Goal: Ask a question

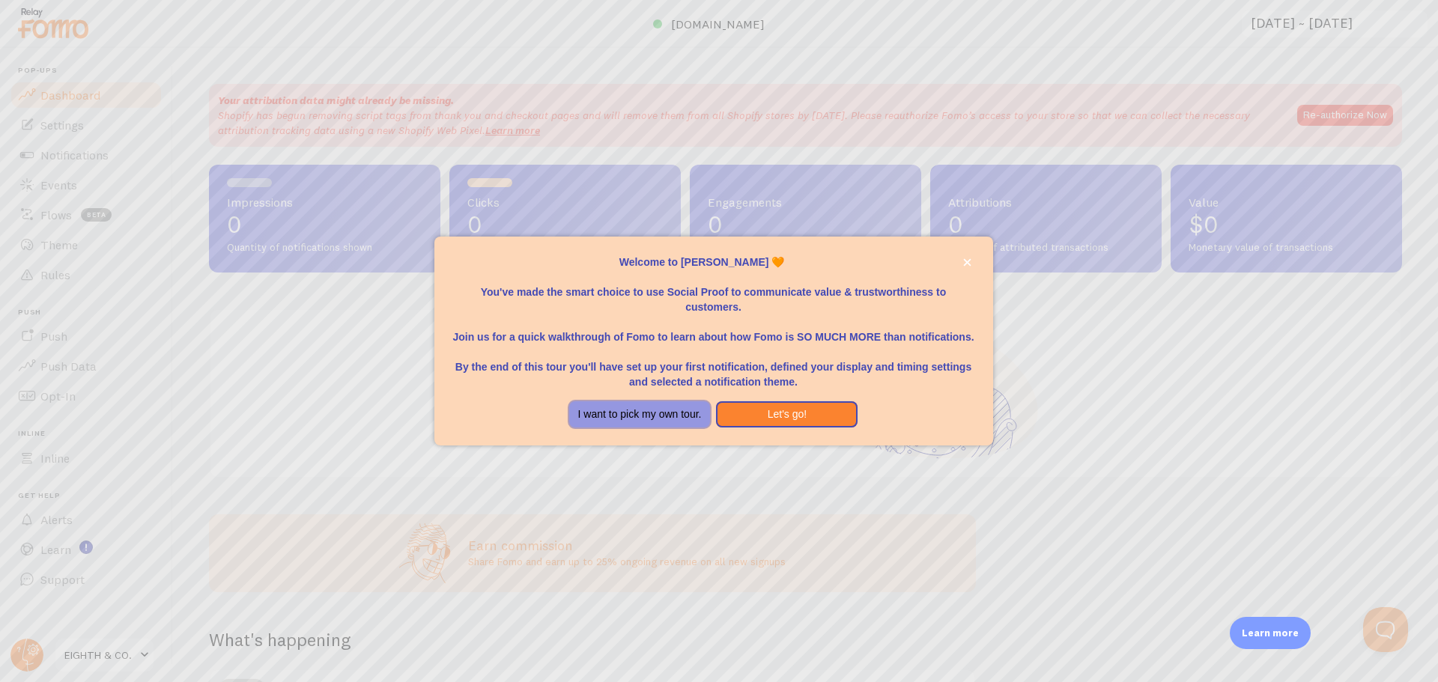
click at [681, 414] on button "I want to pick my own tour." at bounding box center [640, 414] width 142 height 27
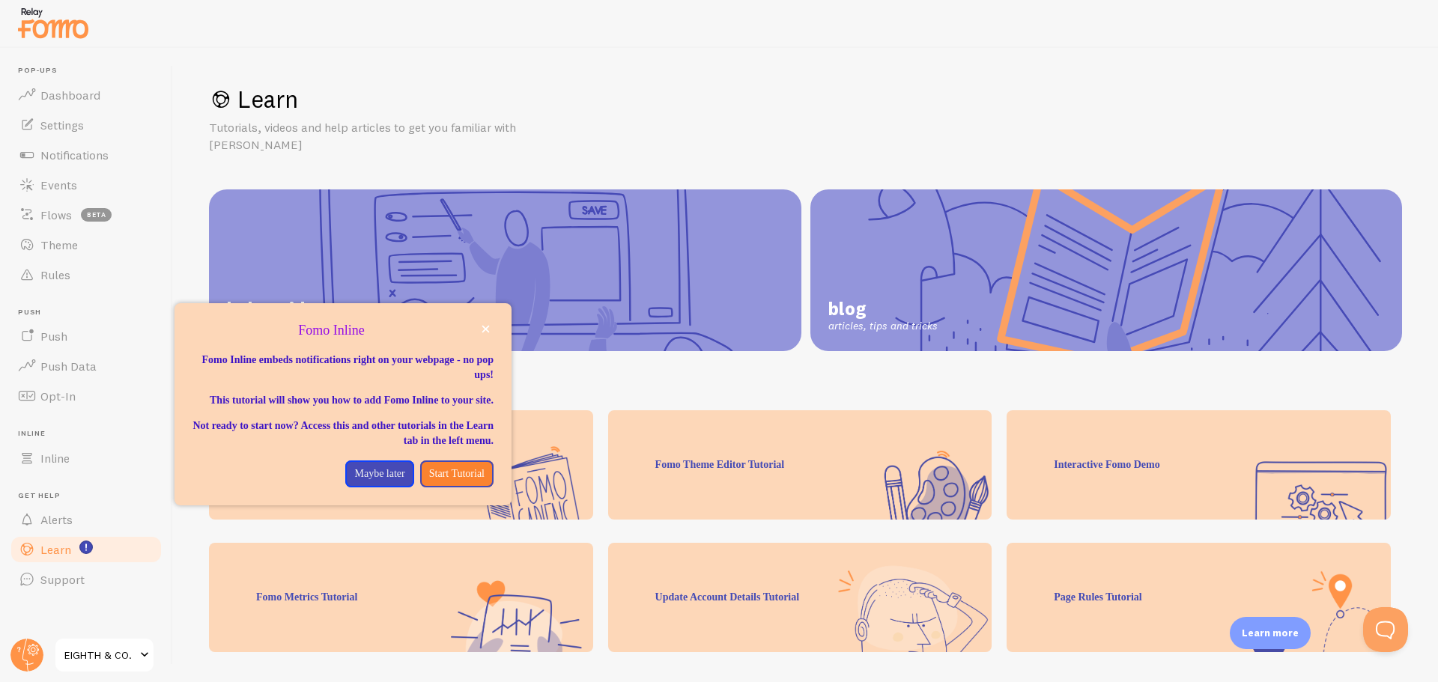
click at [110, 647] on span "EIGHTH & CO." at bounding box center [99, 655] width 71 height 18
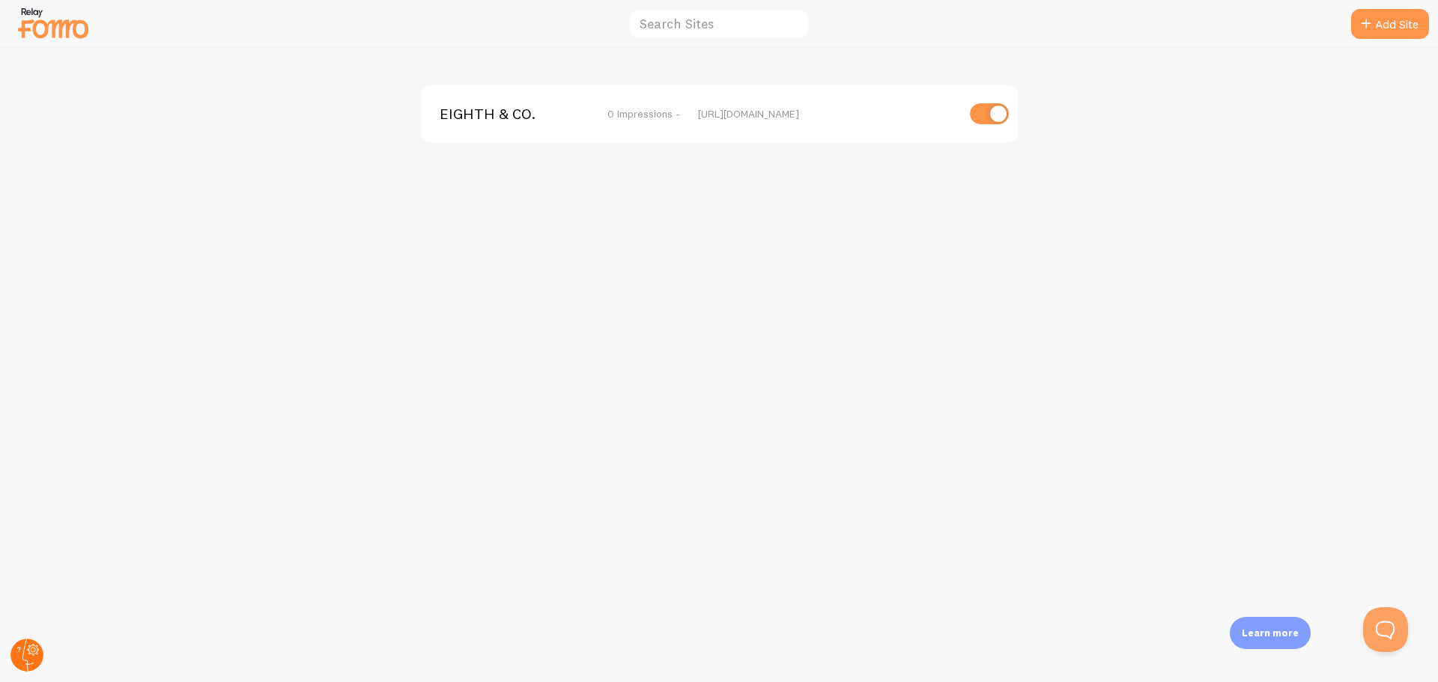
click at [16, 658] on circle at bounding box center [26, 655] width 33 height 33
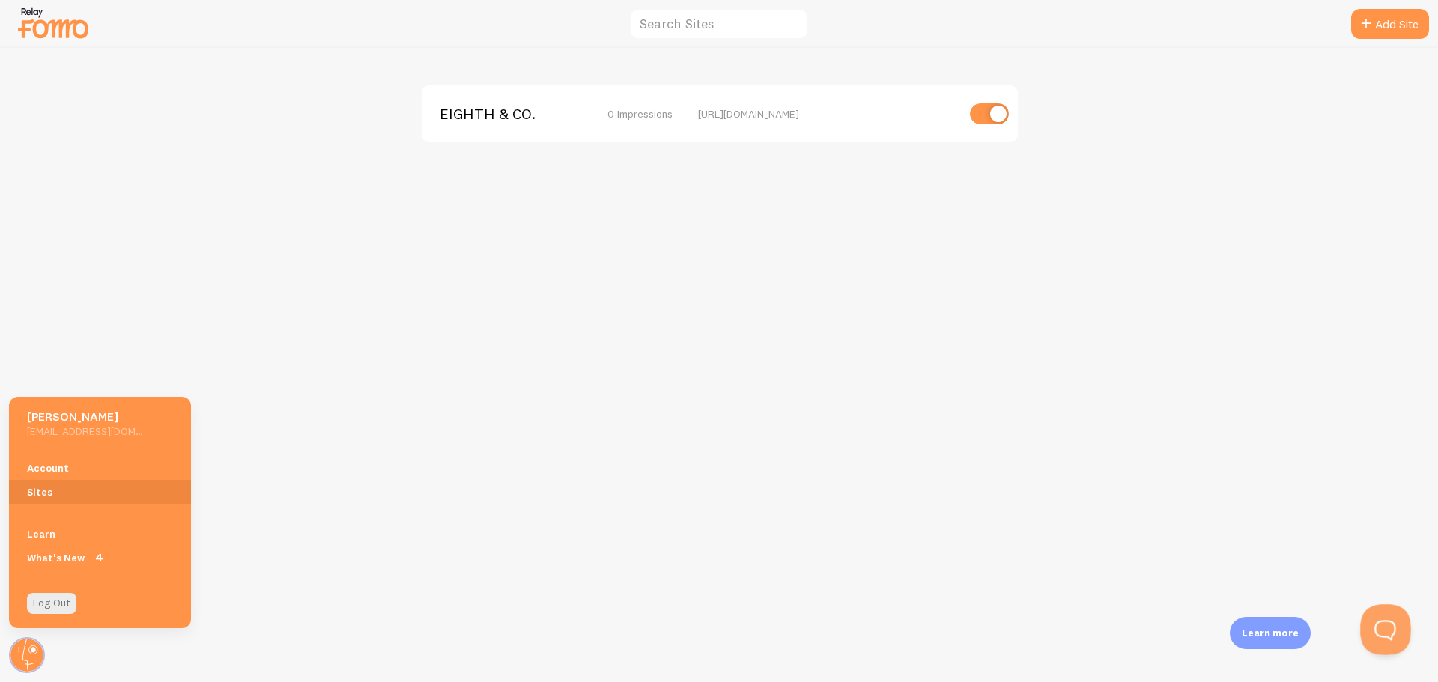
click at [1390, 622] on button "Open Beacon popover" at bounding box center [1382, 626] width 45 height 45
click at [1388, 631] on button "Open Beacon popover" at bounding box center [1382, 626] width 45 height 45
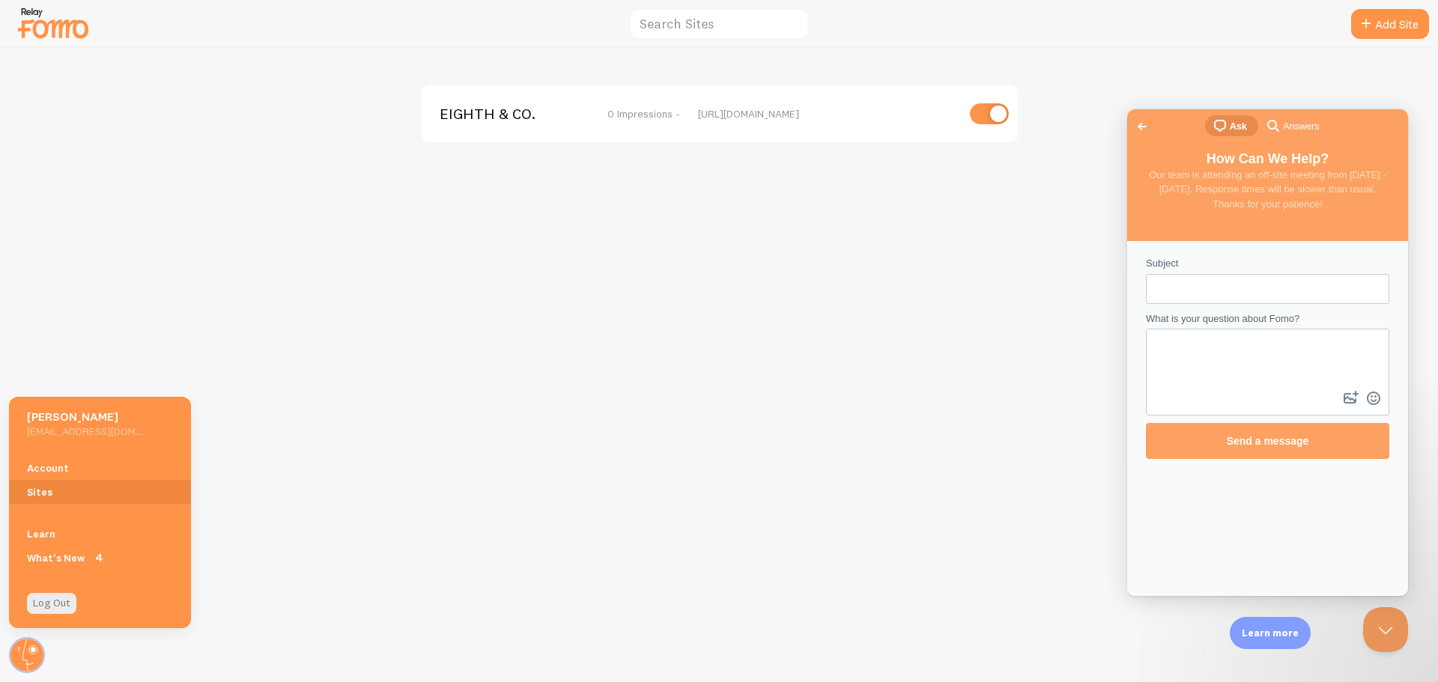
click at [28, 15] on img at bounding box center [53, 23] width 75 height 38
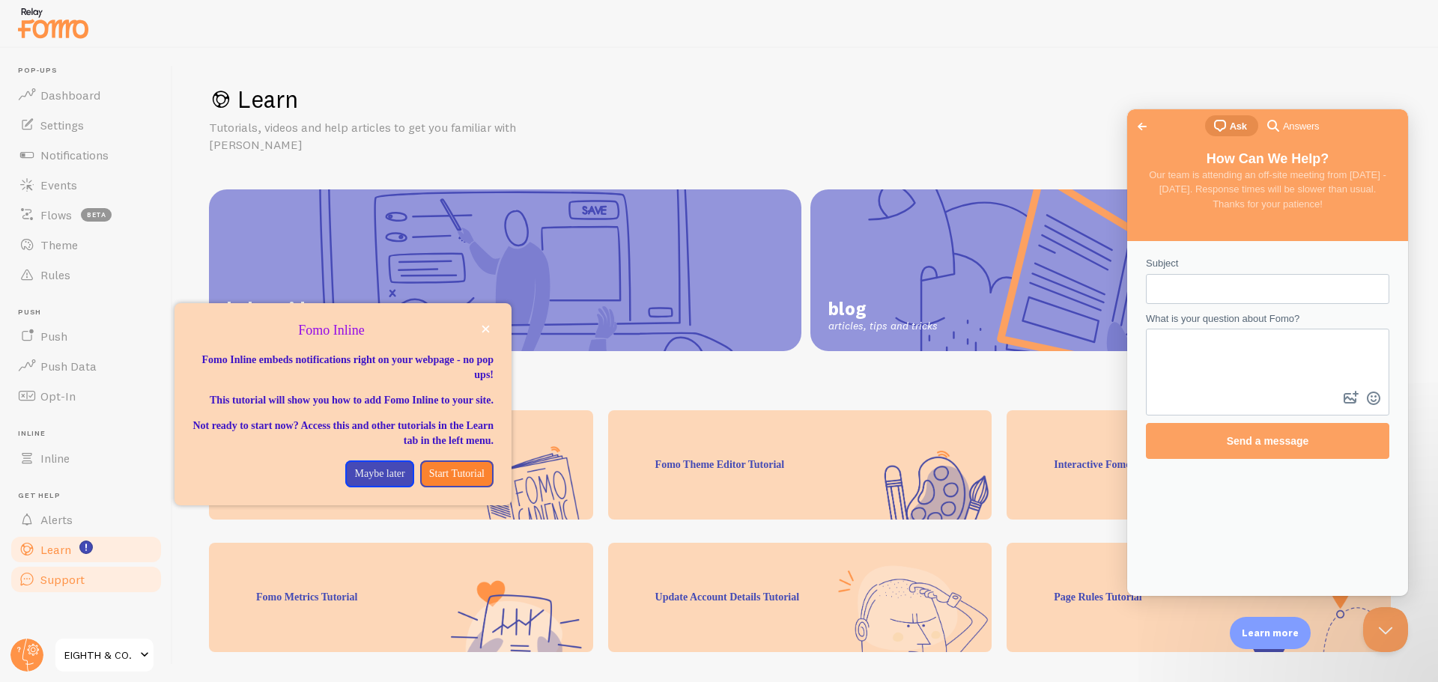
click at [78, 582] on span "Support" at bounding box center [62, 579] width 44 height 15
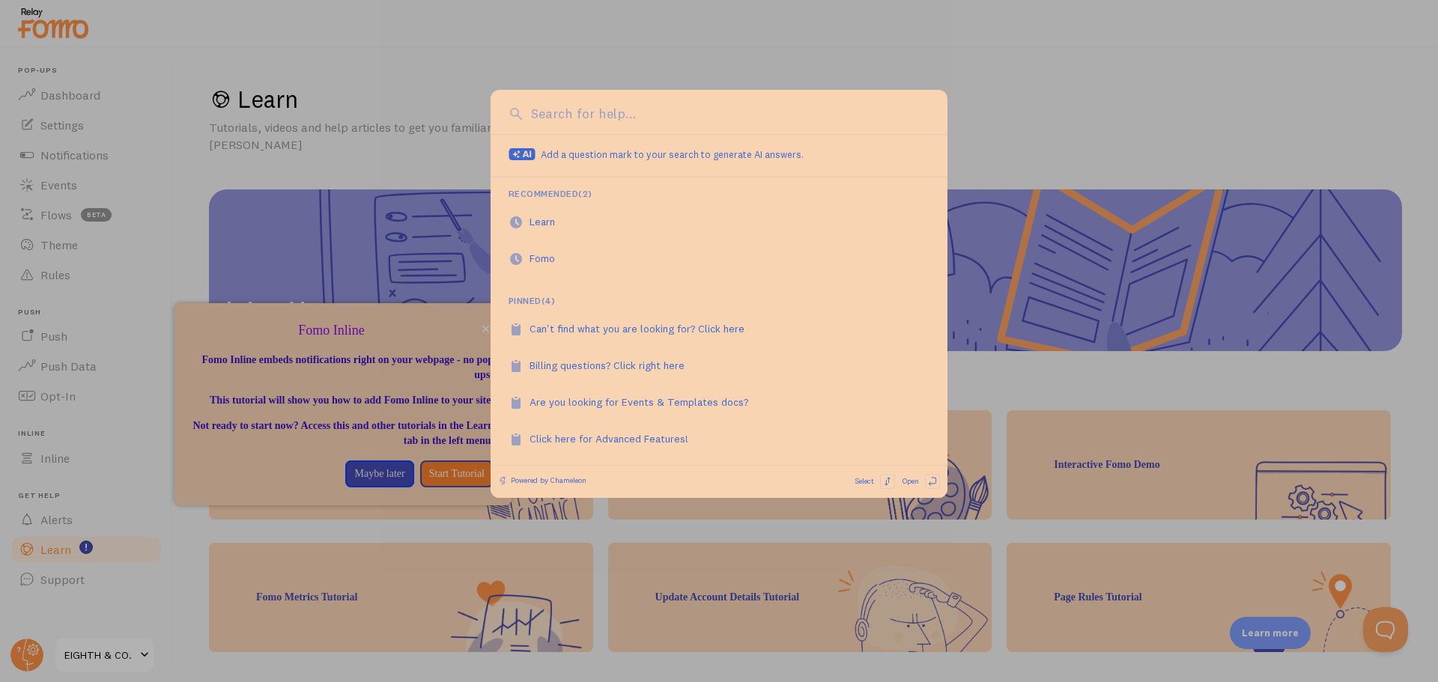
click at [646, 115] on input at bounding box center [728, 113] width 402 height 19
click at [619, 363] on div "Billing questions? Click right here" at bounding box center [614, 365] width 171 height 15
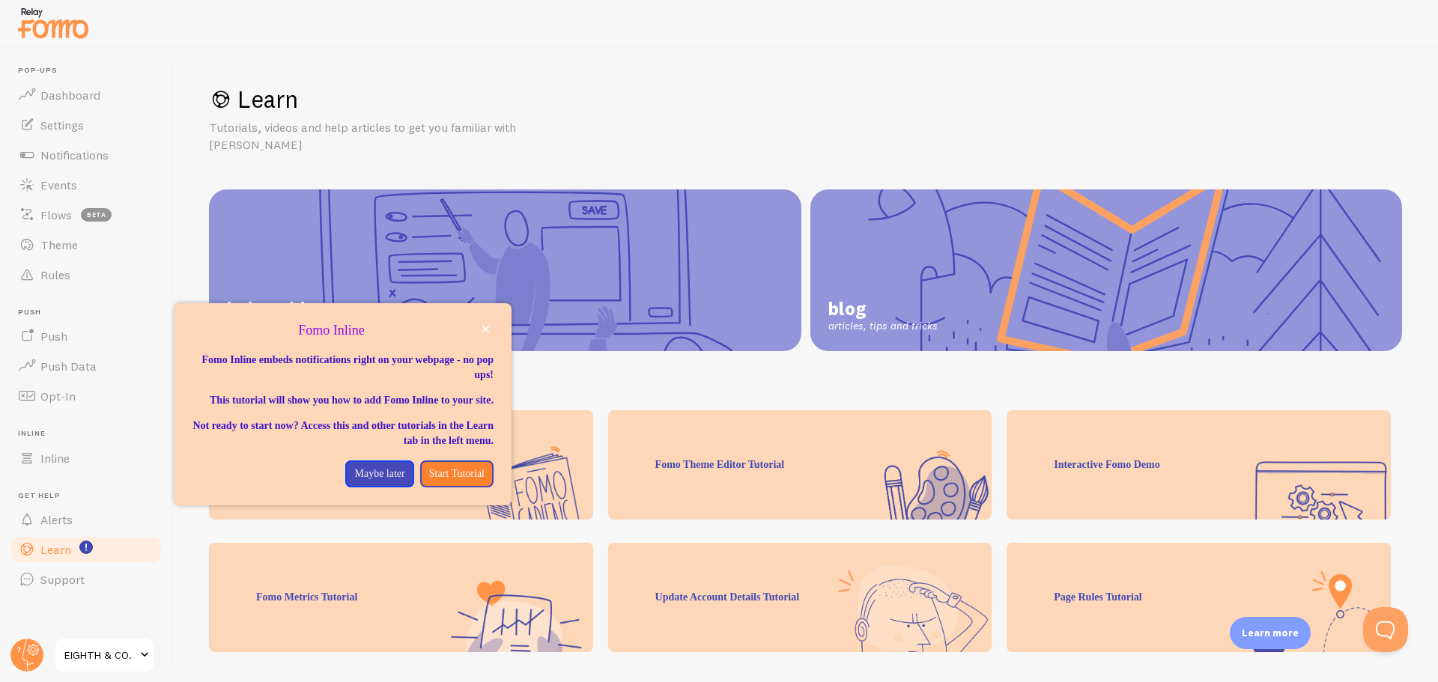
click at [488, 321] on div "Fomo Inline" at bounding box center [342, 312] width 337 height 18
click at [1387, 623] on button "Open Beacon popover" at bounding box center [1382, 626] width 45 height 45
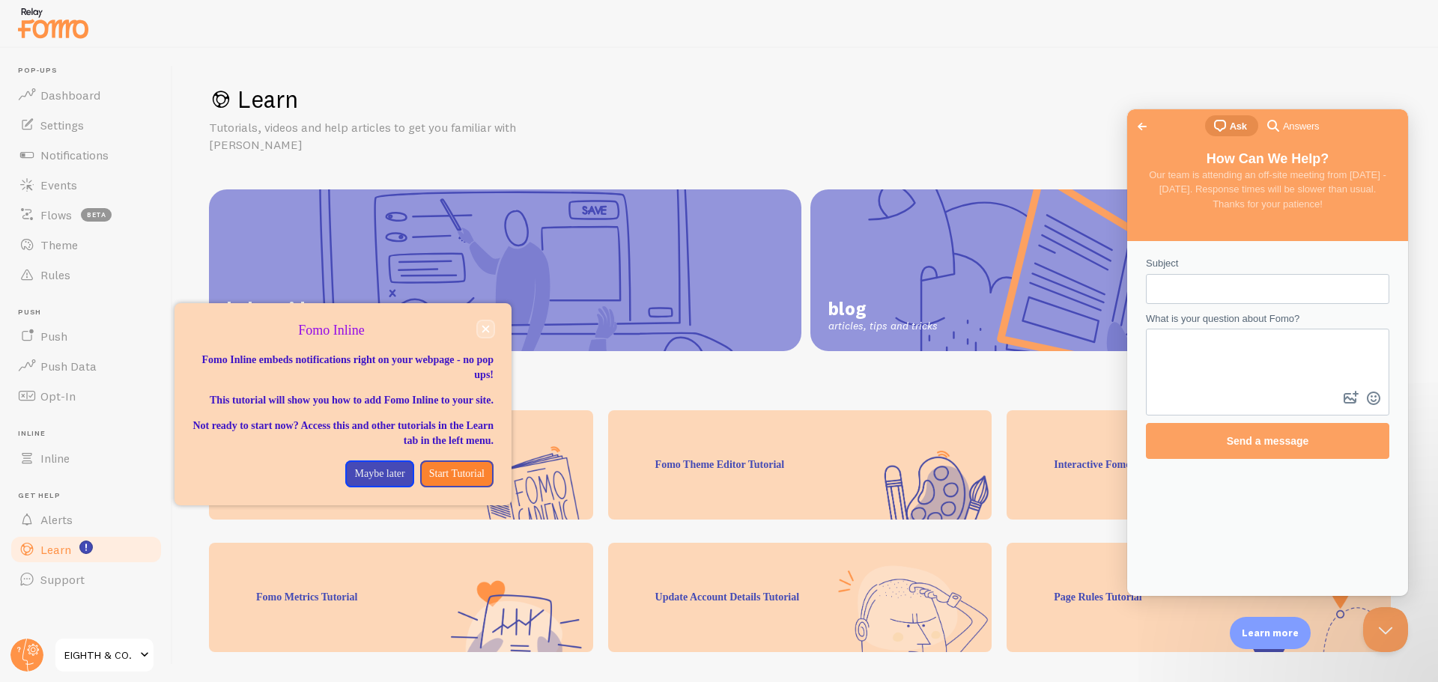
click at [491, 334] on button "close," at bounding box center [486, 329] width 16 height 16
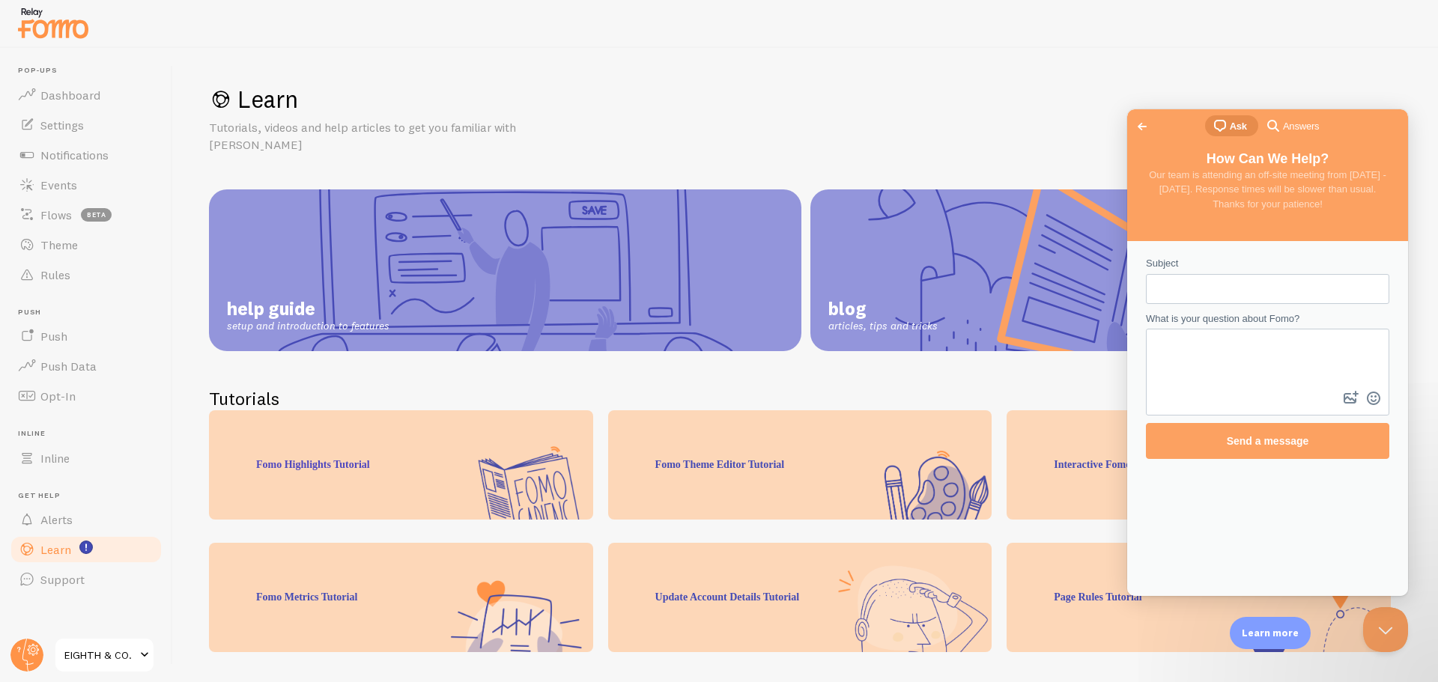
click at [1181, 281] on input "Subject" at bounding box center [1267, 289] width 219 height 27
type input "Pricing"
drag, startPoint x: 1252, startPoint y: 364, endPoint x: 1257, endPoint y: 356, distance: 9.4
click at [1254, 361] on textarea "What is your question about Fomo?" at bounding box center [1267, 359] width 240 height 58
type textarea "Wheres your billing section? or pricing so i can decide if i want to use you"
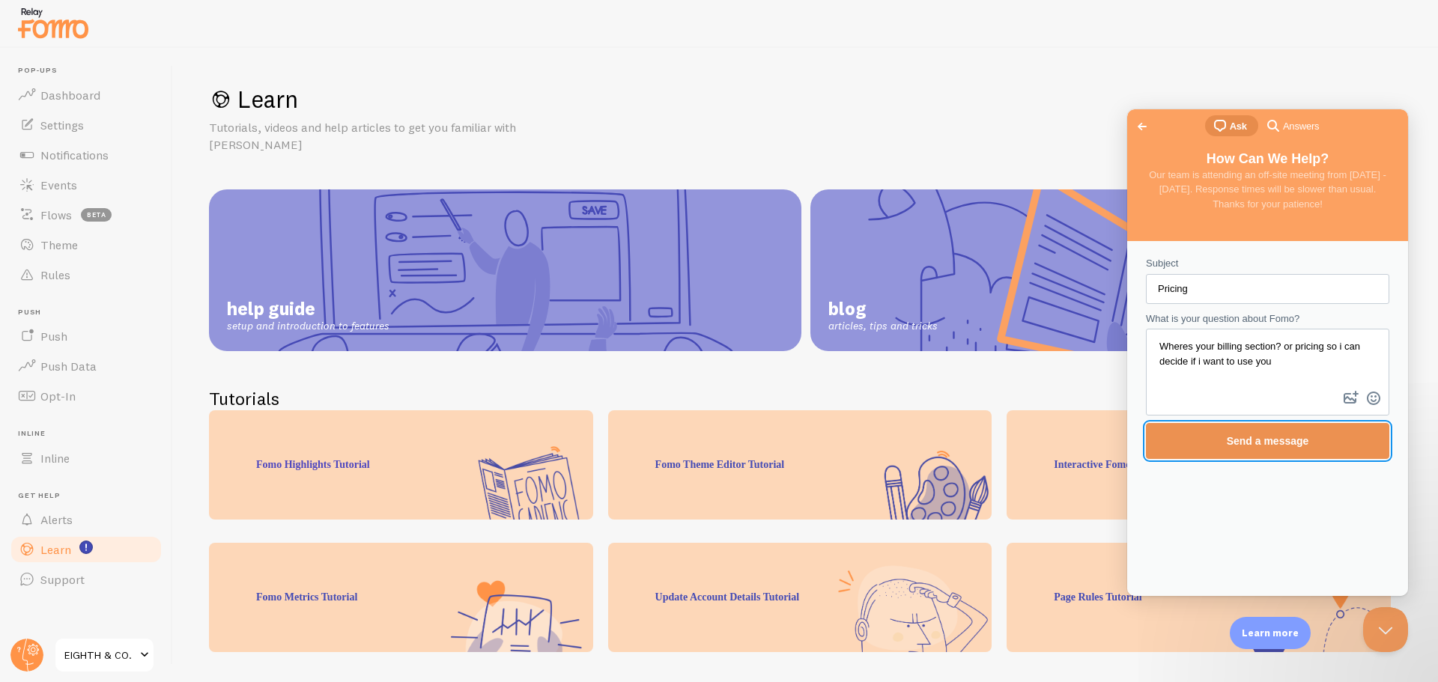
click at [1293, 438] on span "Send a message" at bounding box center [1268, 441] width 82 height 12
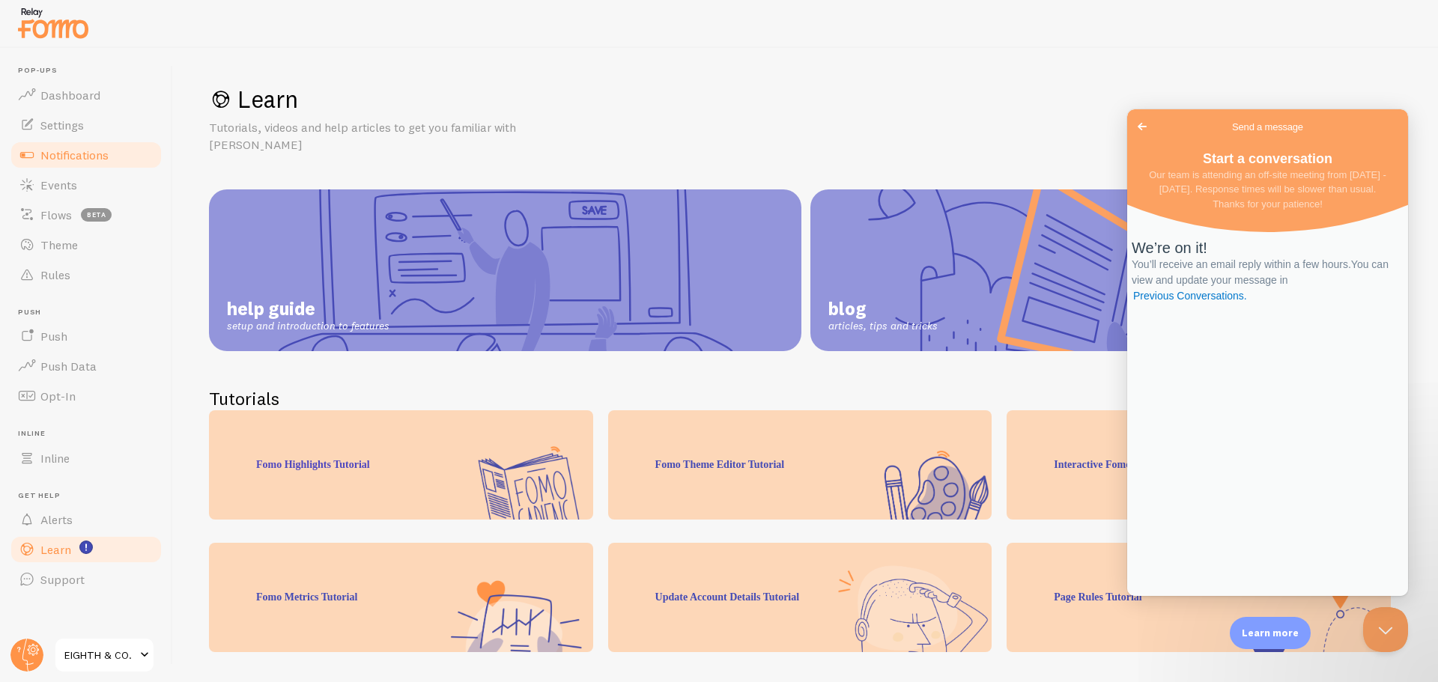
click at [84, 150] on span "Notifications" at bounding box center [74, 155] width 68 height 15
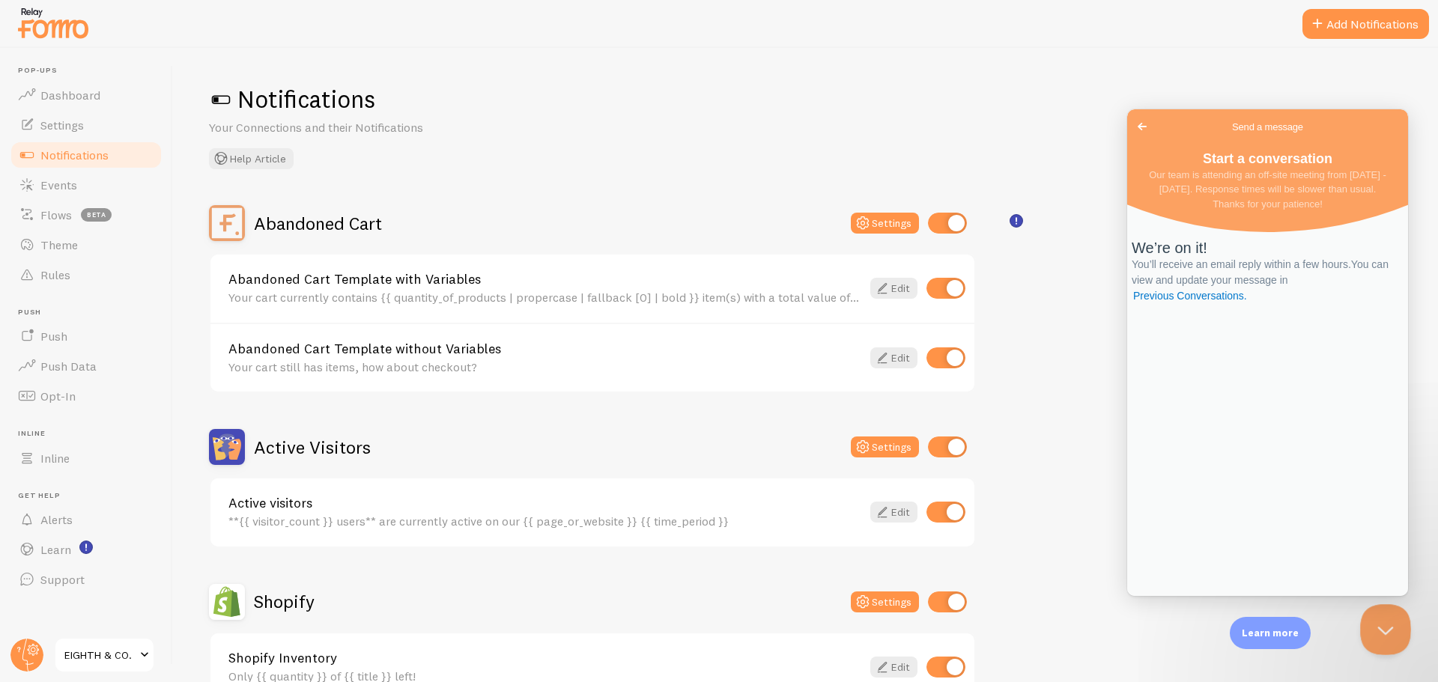
click at [1383, 627] on button "Close Beacon popover" at bounding box center [1382, 626] width 45 height 45
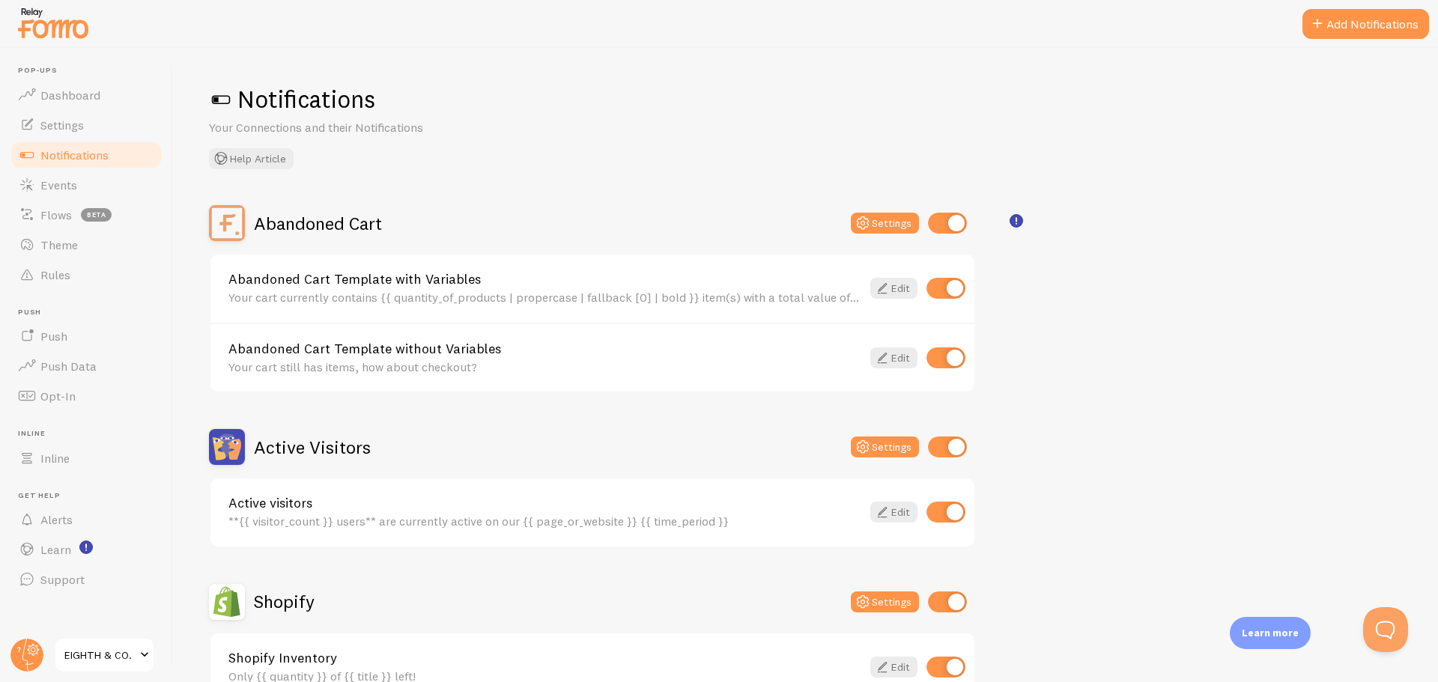
click at [944, 355] on input "checkbox" at bounding box center [945, 357] width 39 height 21
checkbox input "false"
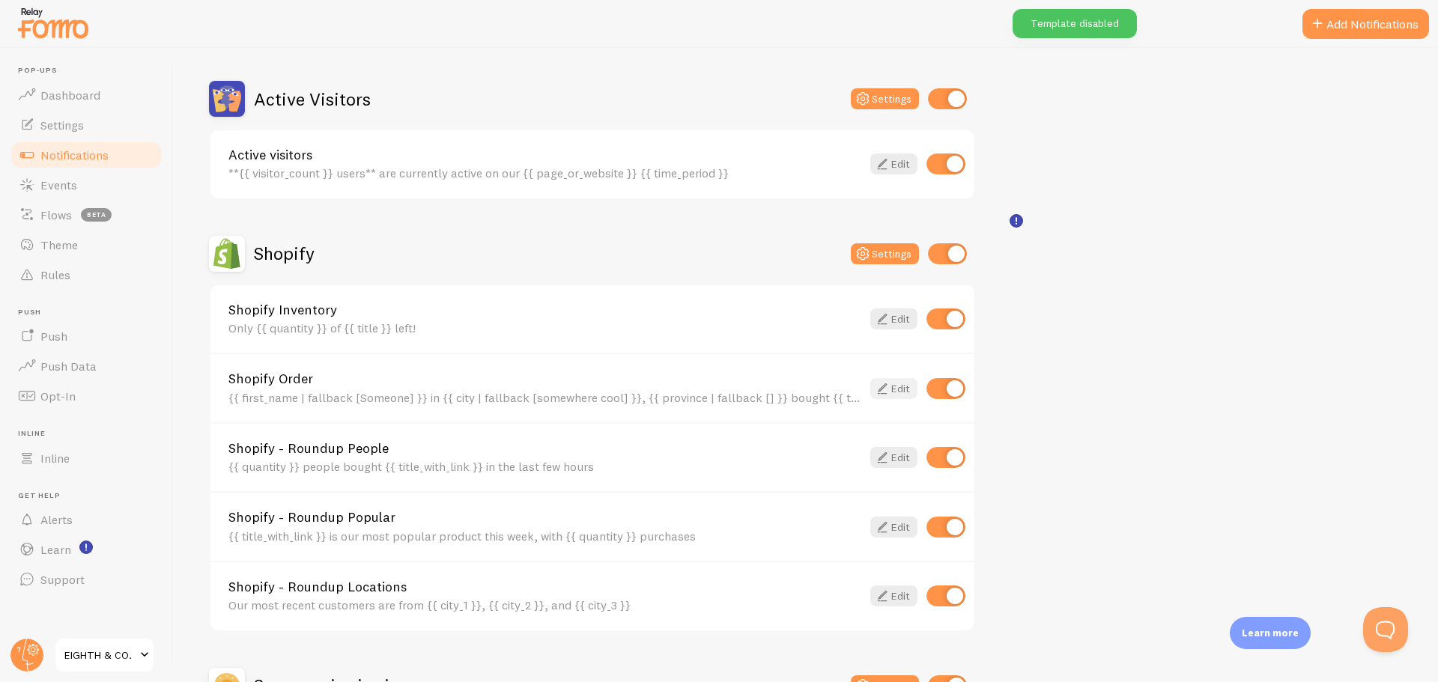
scroll to position [374, 0]
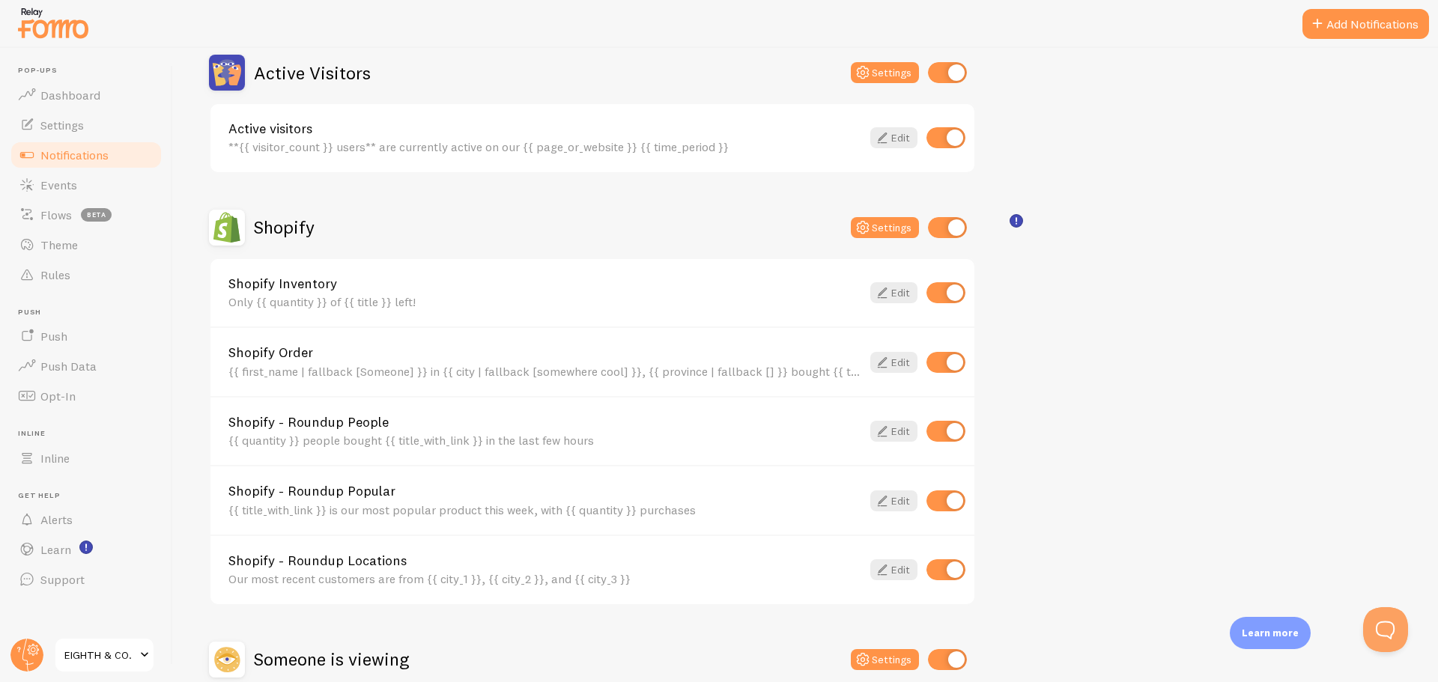
click at [944, 505] on input "checkbox" at bounding box center [945, 501] width 39 height 21
checkbox input "false"
click at [947, 568] on input "checkbox" at bounding box center [945, 569] width 39 height 21
checkbox input "false"
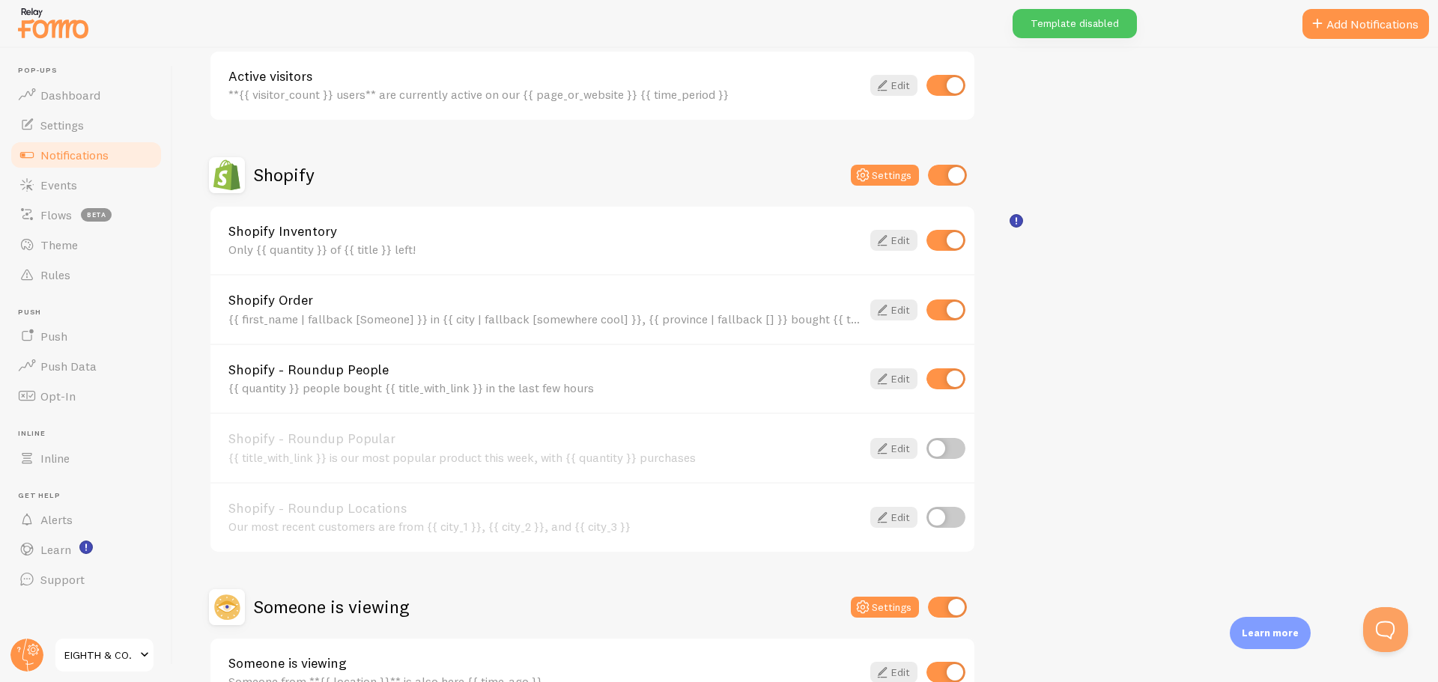
scroll to position [524, 0]
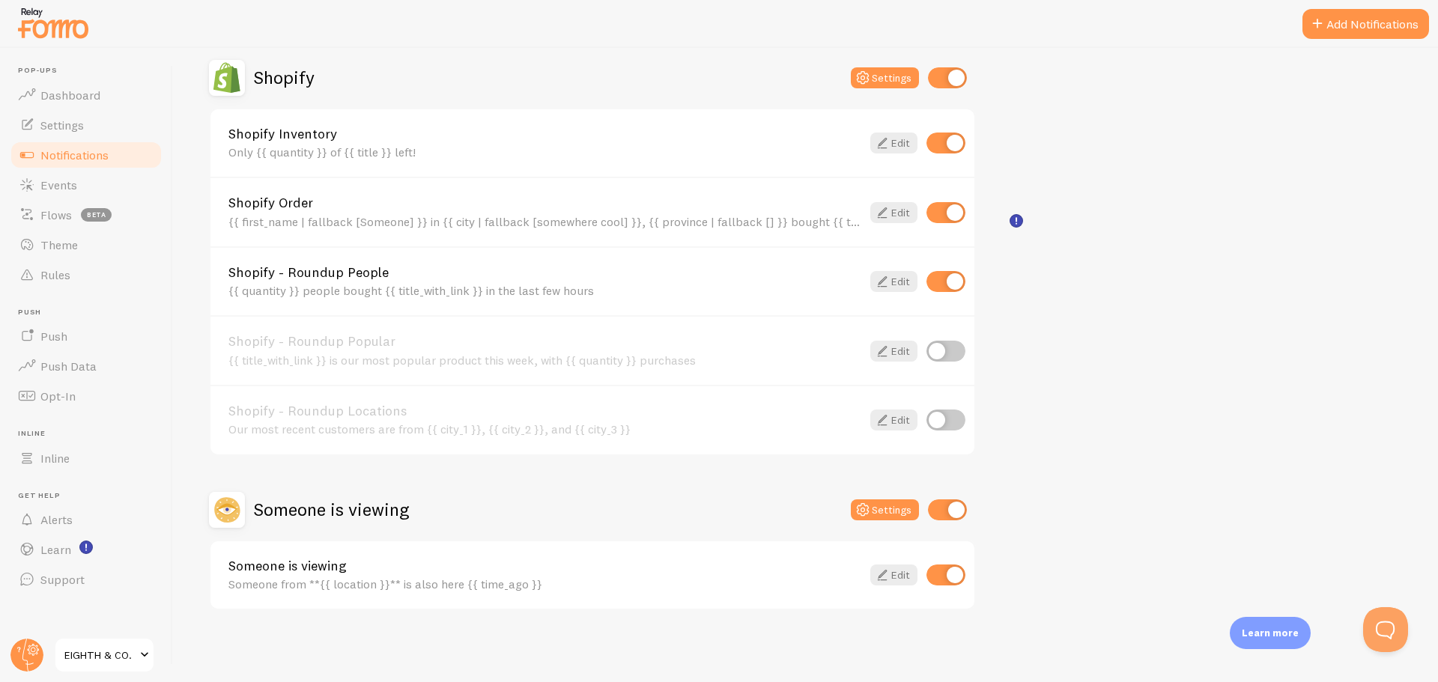
click at [953, 281] on input "checkbox" at bounding box center [945, 281] width 39 height 21
checkbox input "false"
click at [67, 100] on span "Dashboard" at bounding box center [70, 95] width 60 height 15
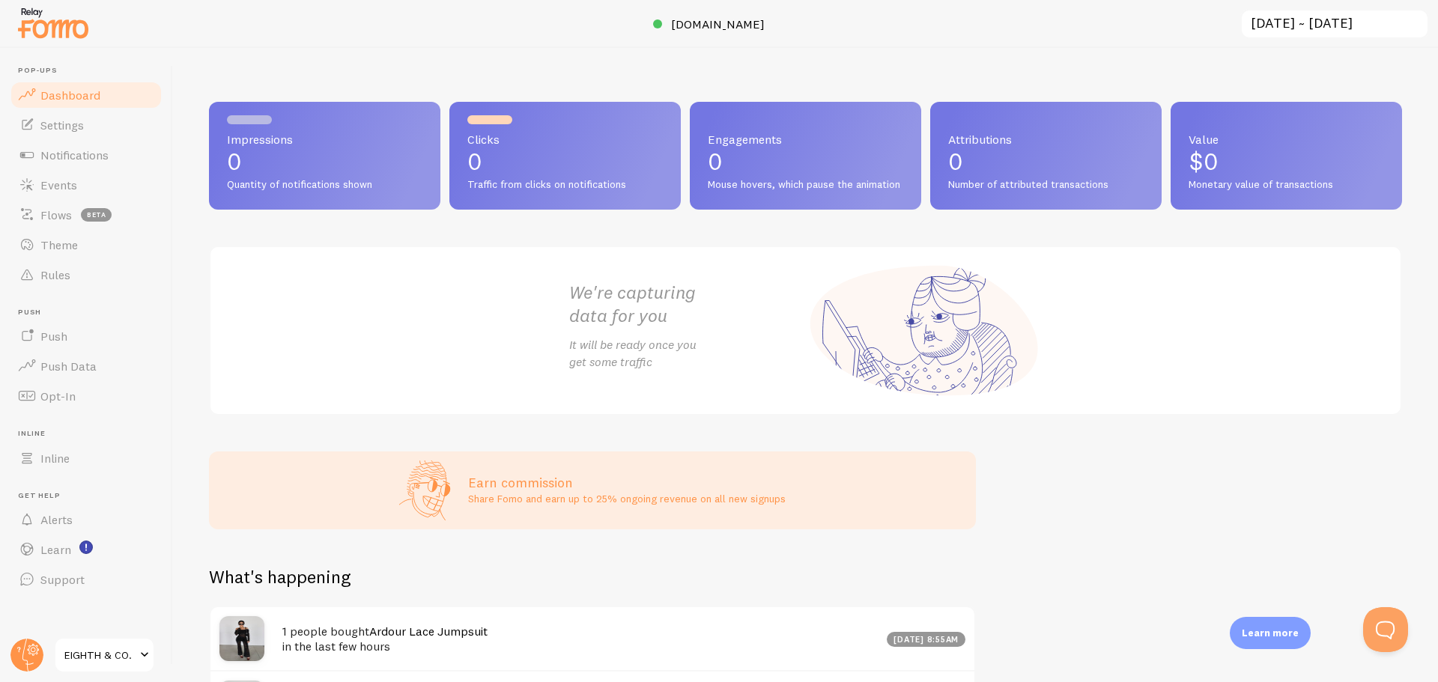
scroll to position [300, 0]
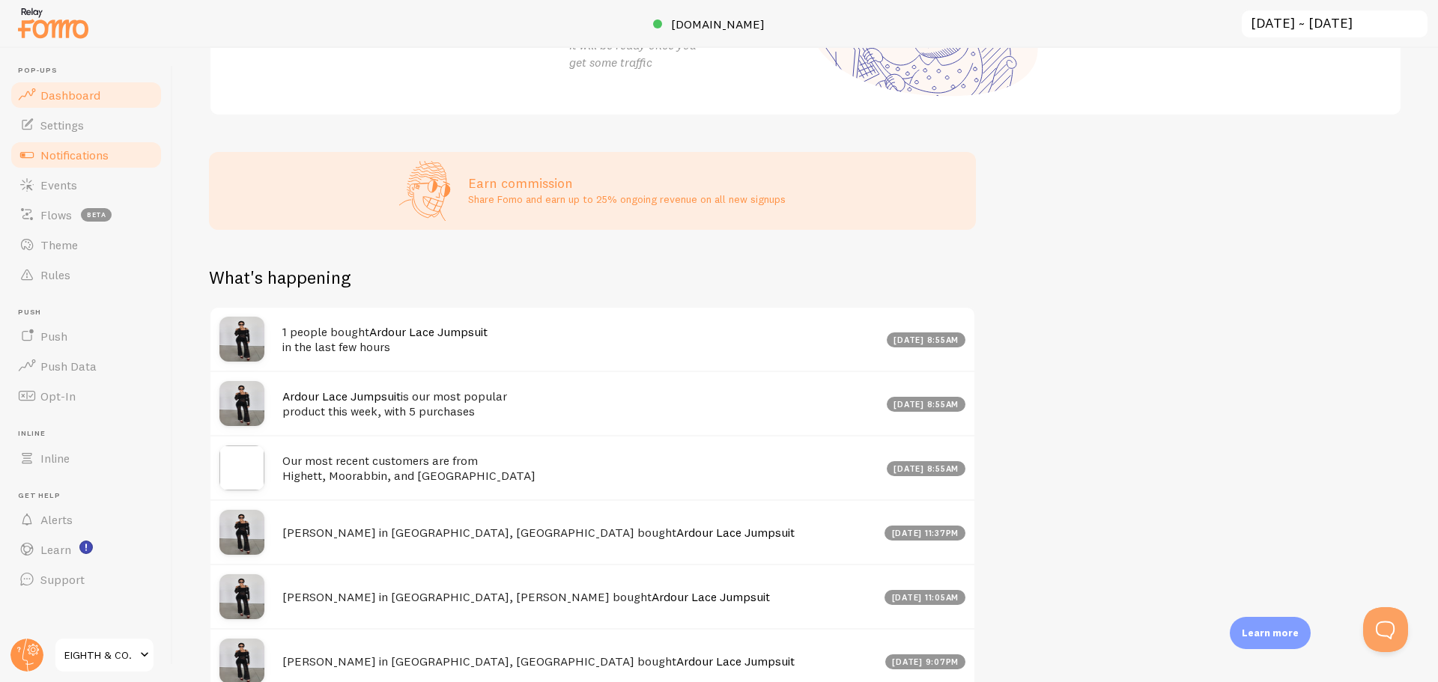
click at [57, 151] on span "Notifications" at bounding box center [74, 155] width 68 height 15
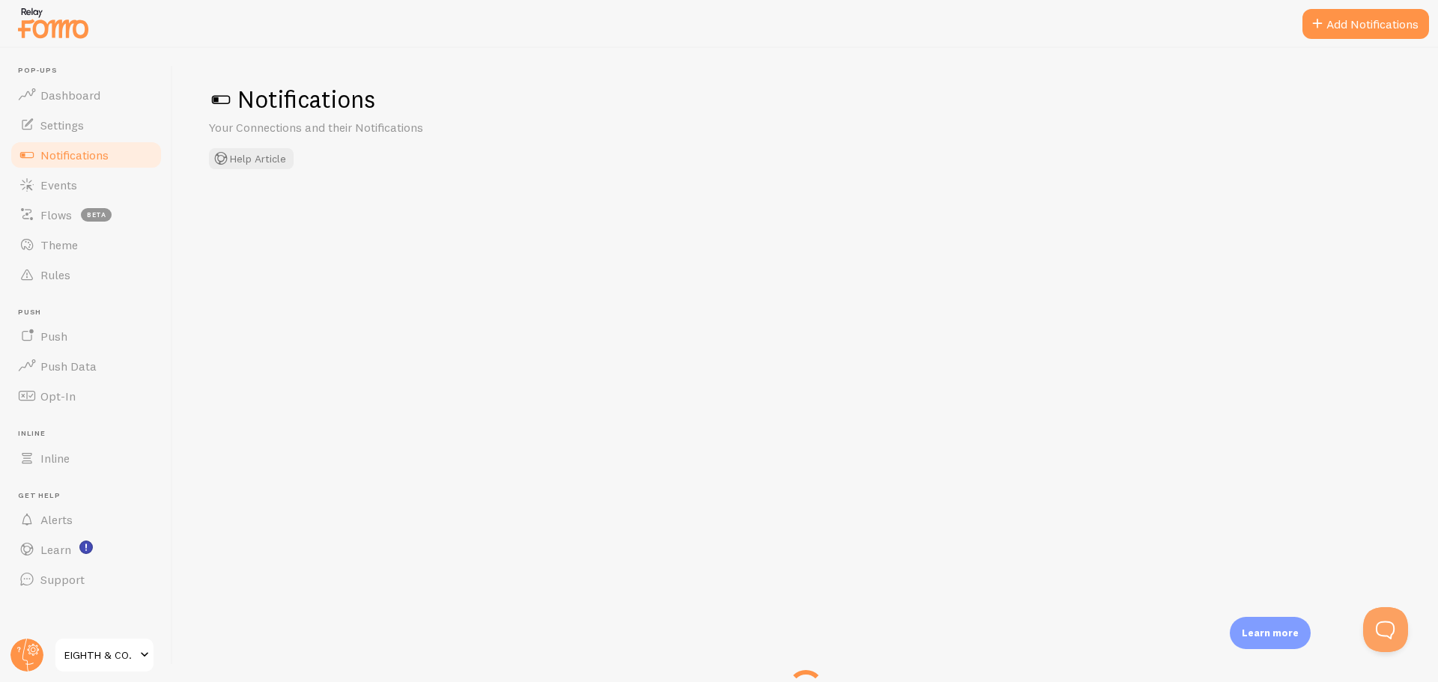
checkbox input "false"
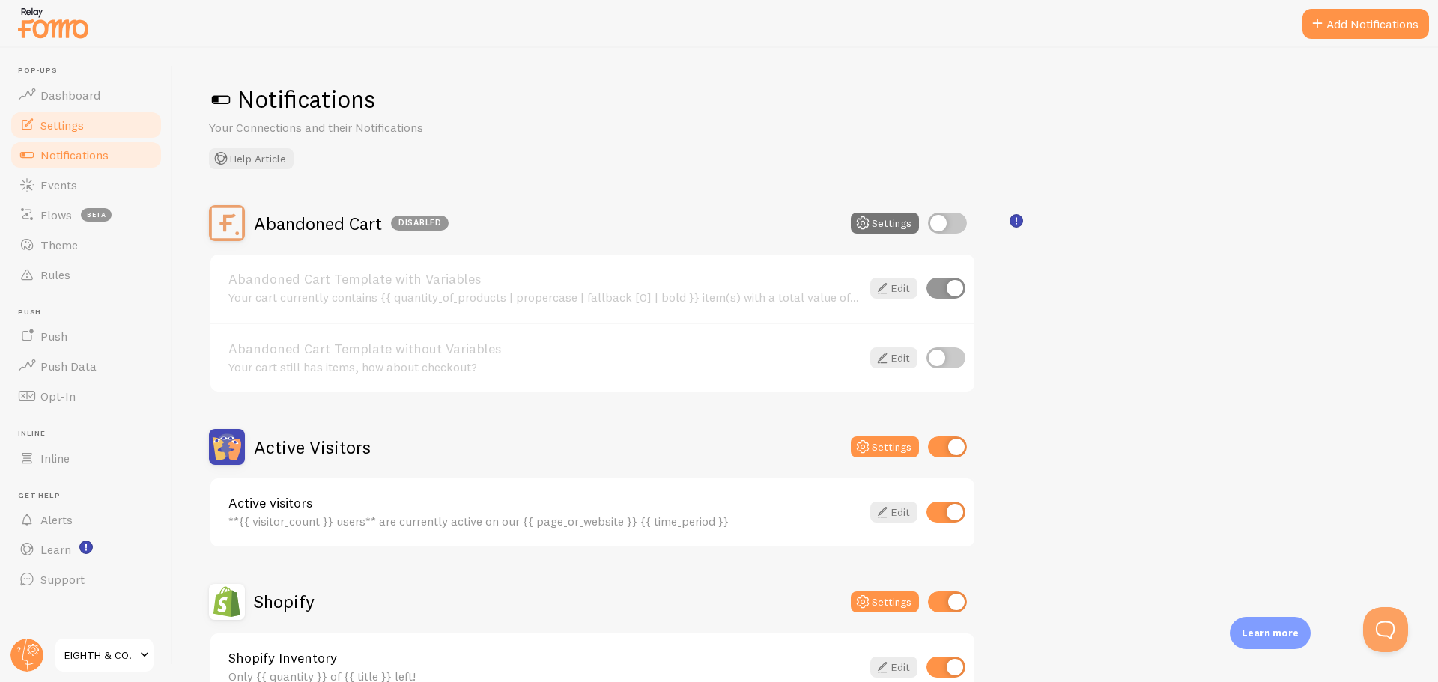
click at [67, 137] on link "Settings" at bounding box center [86, 125] width 154 height 30
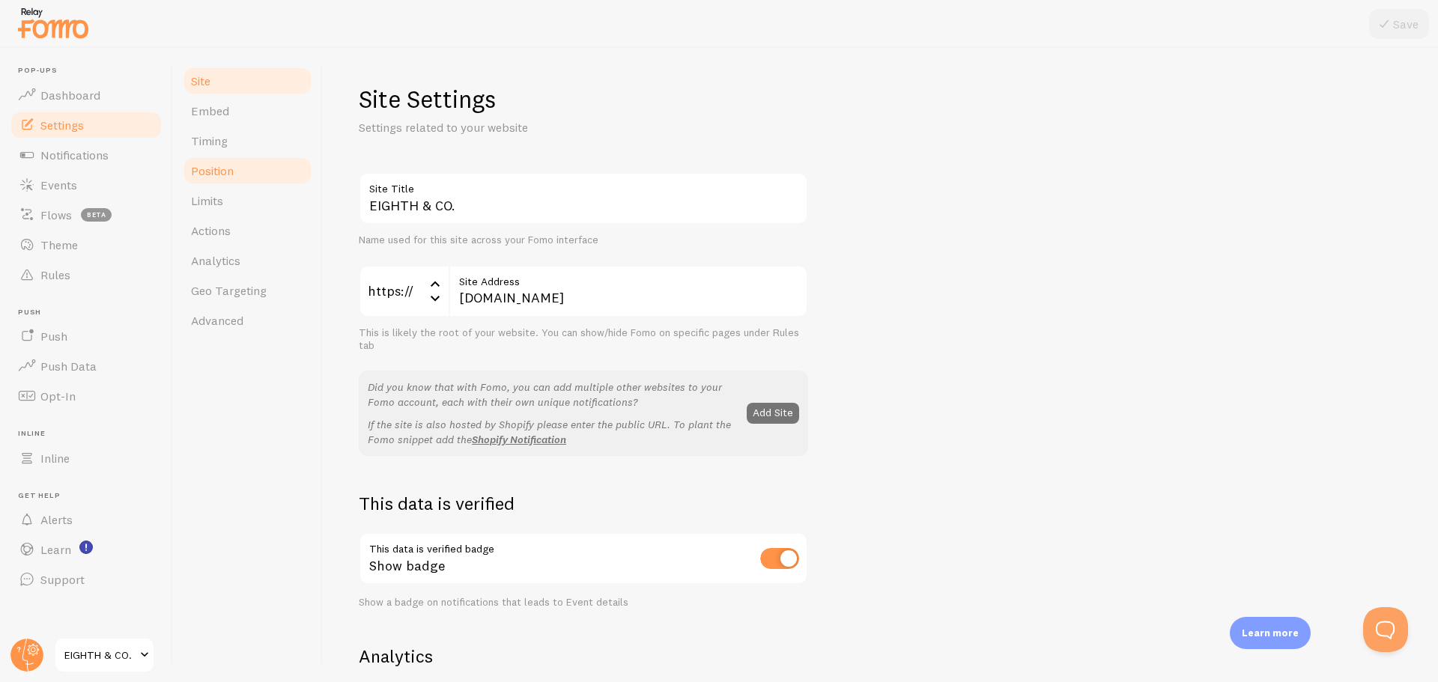
click at [237, 168] on link "Position" at bounding box center [247, 171] width 131 height 30
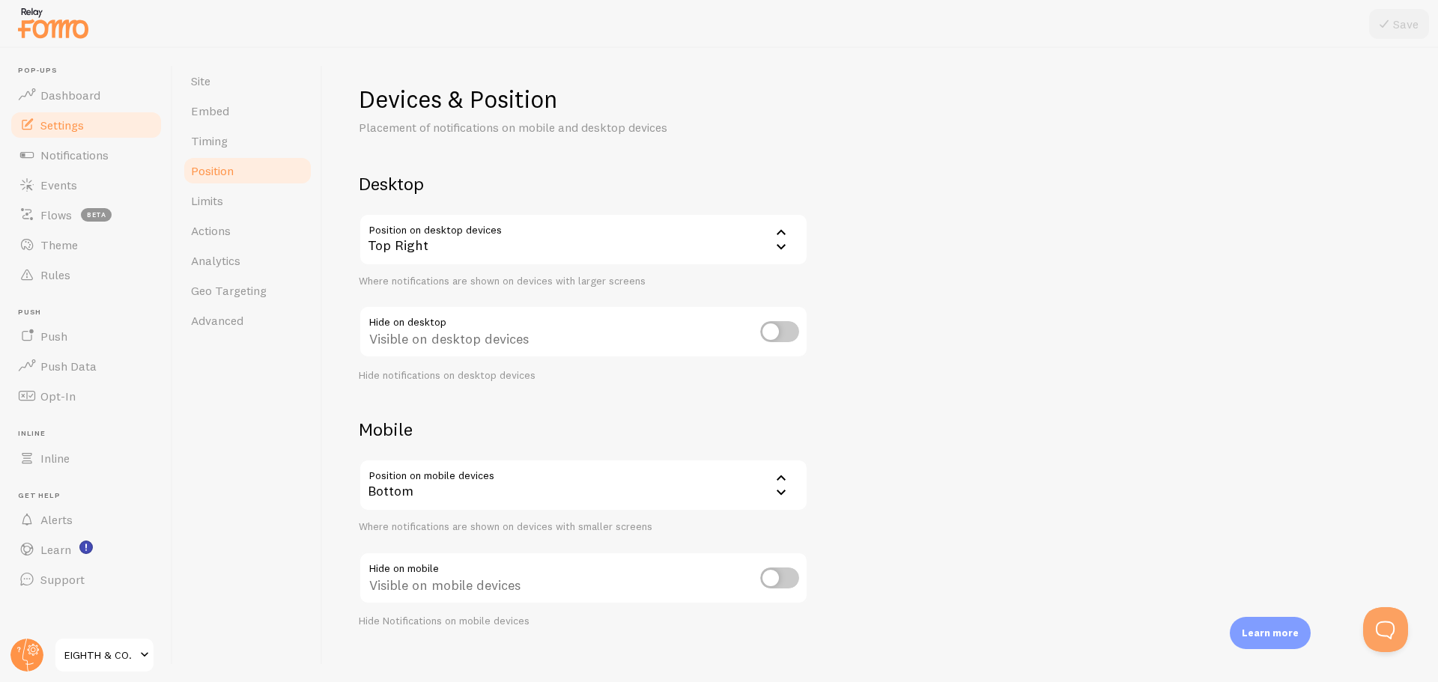
click at [526, 247] on div "Top Right" at bounding box center [583, 239] width 449 height 52
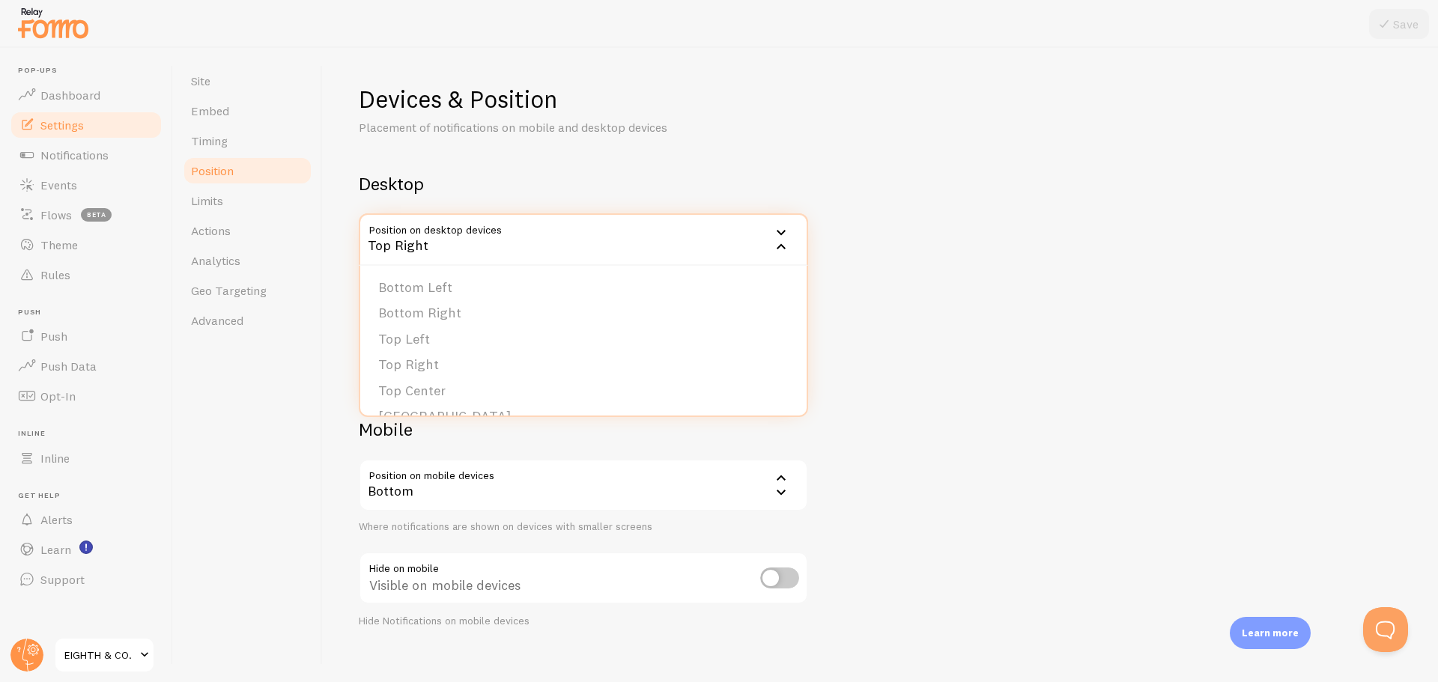
click at [526, 247] on div "Top Right" at bounding box center [583, 239] width 449 height 52
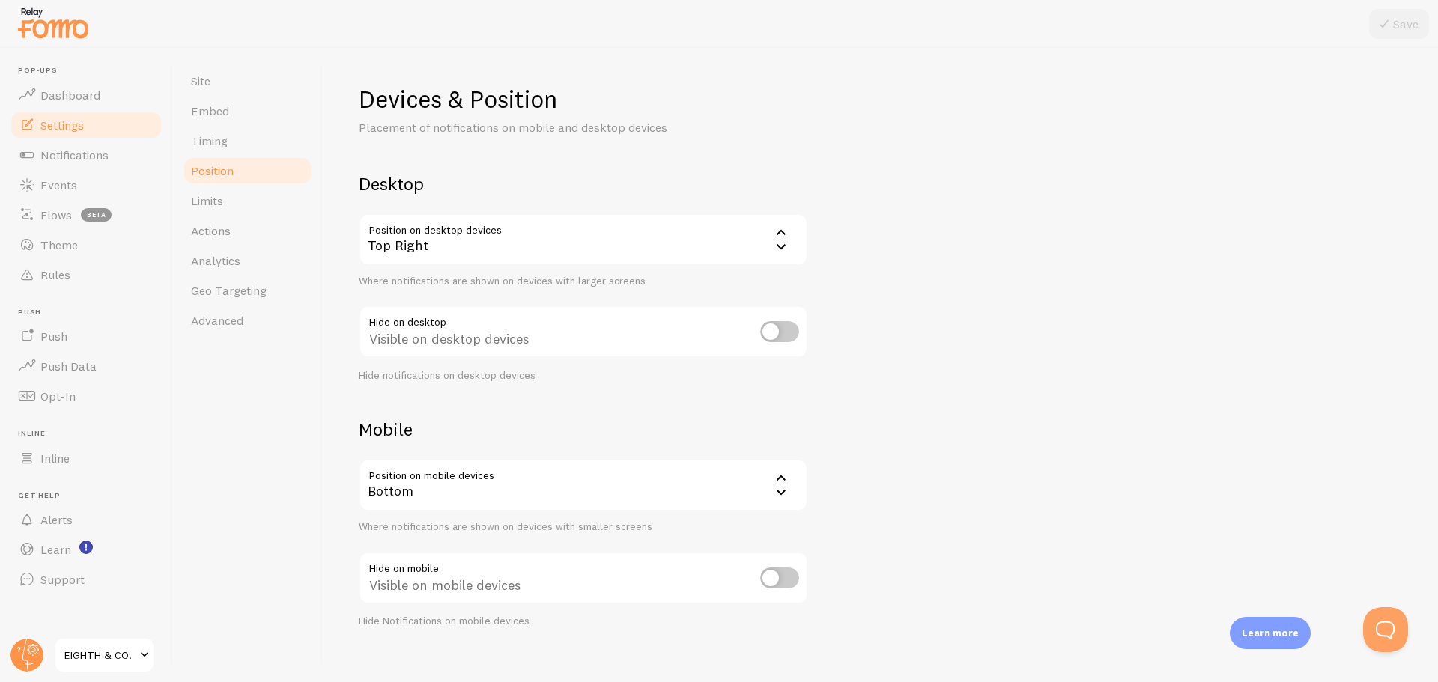
click at [544, 509] on div "Bottom" at bounding box center [583, 485] width 449 height 52
click at [421, 561] on li "Top" at bounding box center [583, 560] width 446 height 26
click at [1394, 24] on button "Save" at bounding box center [1399, 24] width 60 height 30
click at [63, 95] on span "Dashboard" at bounding box center [70, 95] width 60 height 15
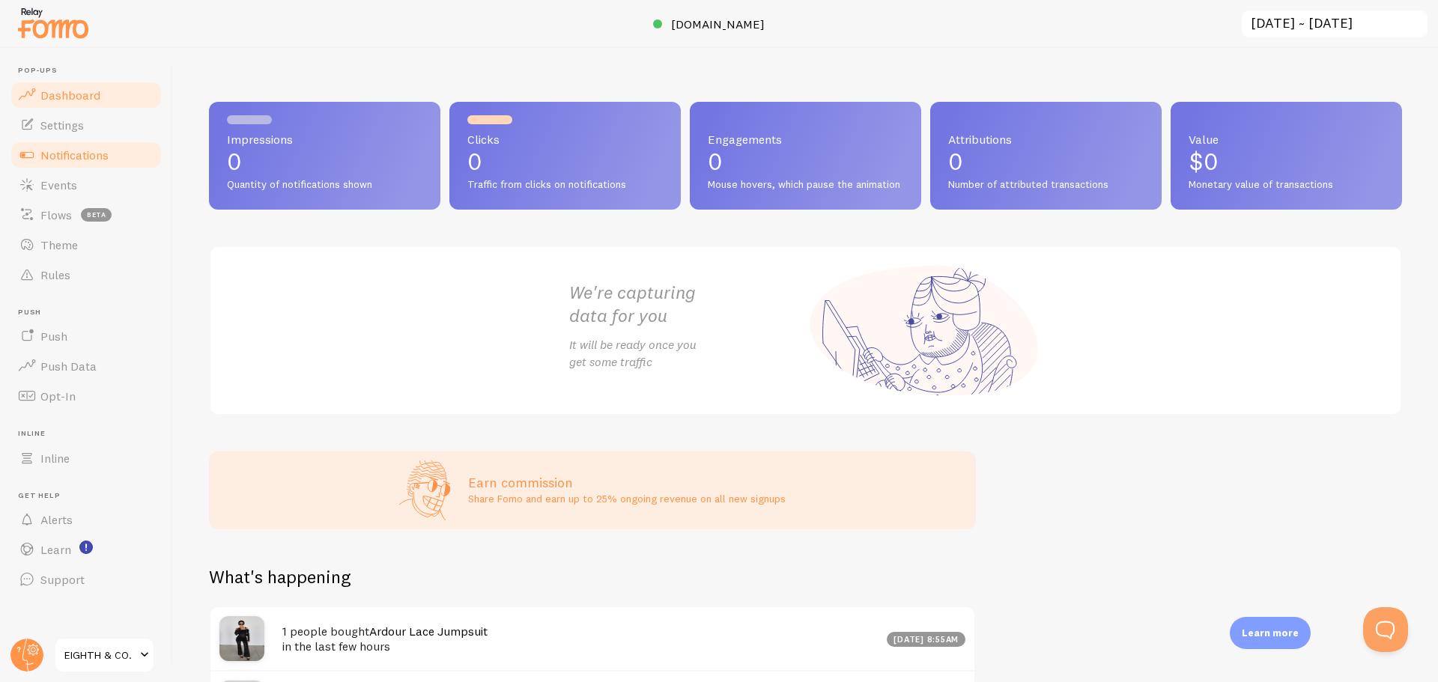
click at [59, 163] on link "Notifications" at bounding box center [86, 155] width 154 height 30
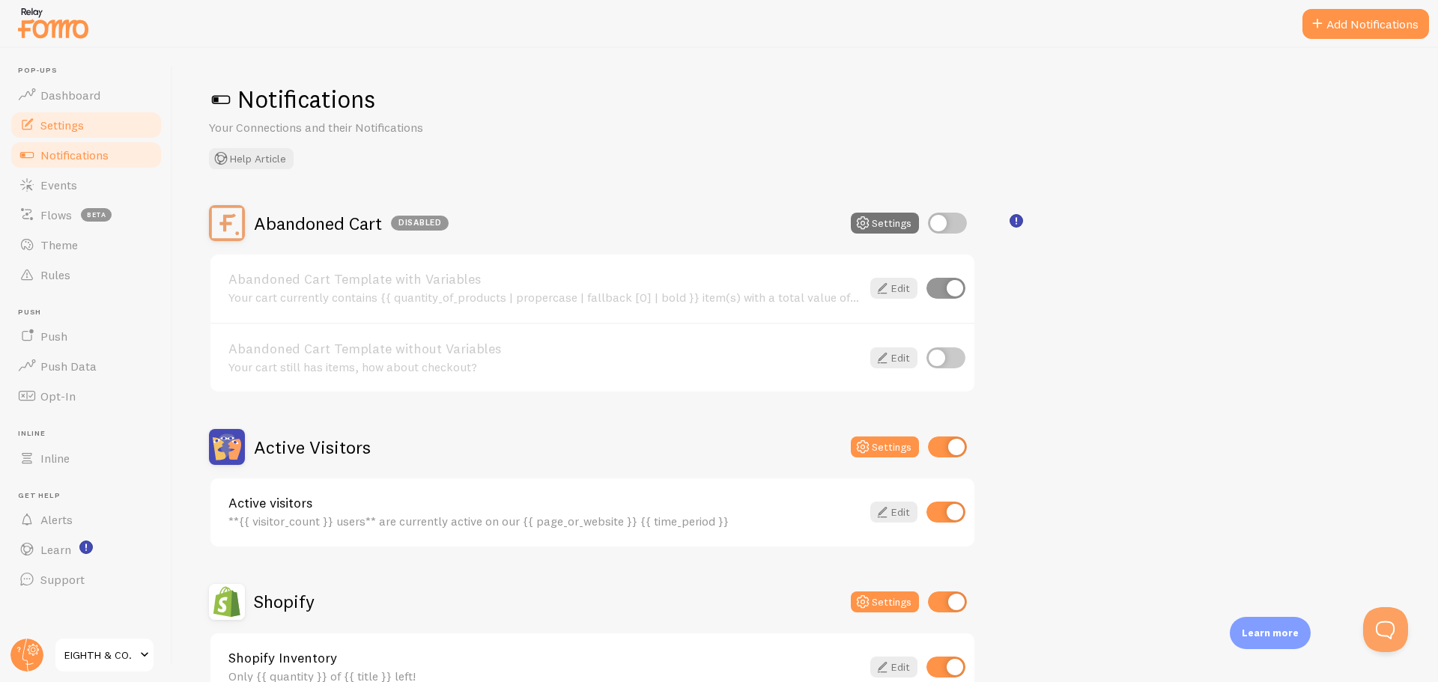
click at [67, 131] on span "Settings" at bounding box center [61, 125] width 43 height 15
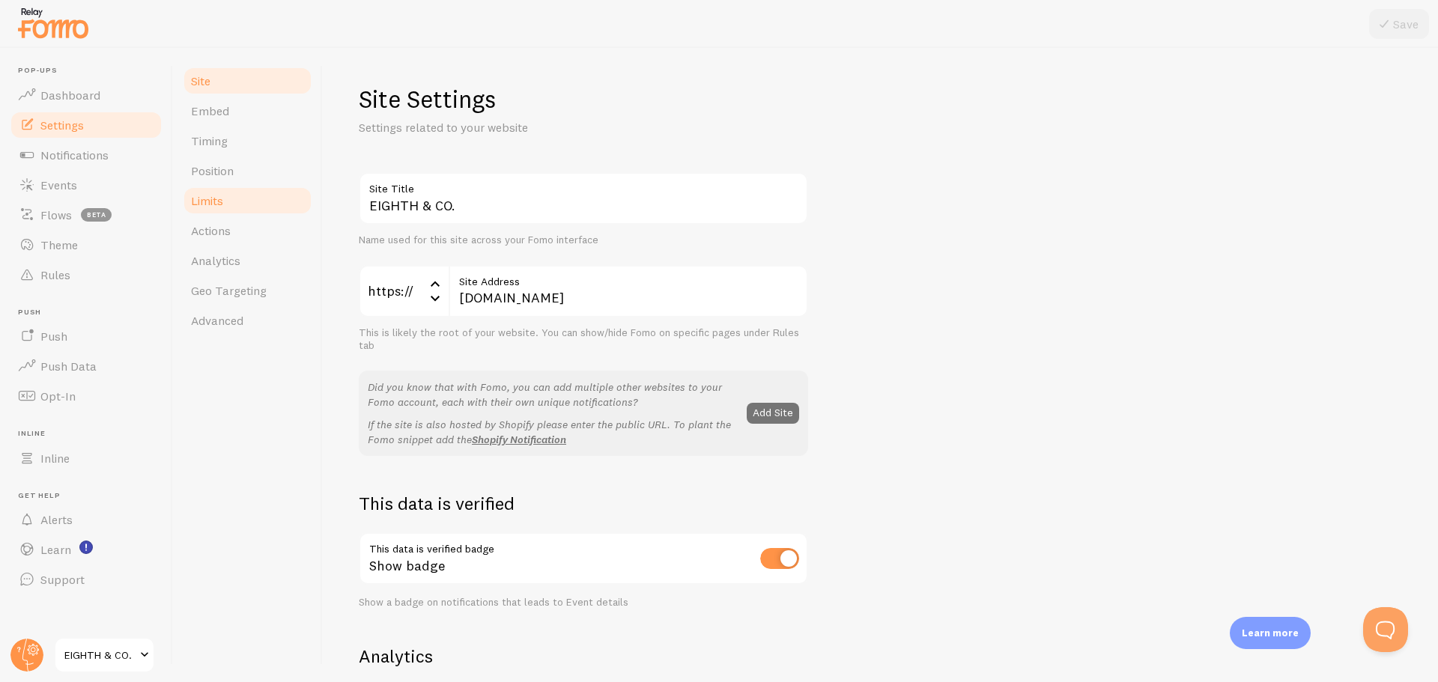
click at [225, 193] on link "Limits" at bounding box center [247, 201] width 131 height 30
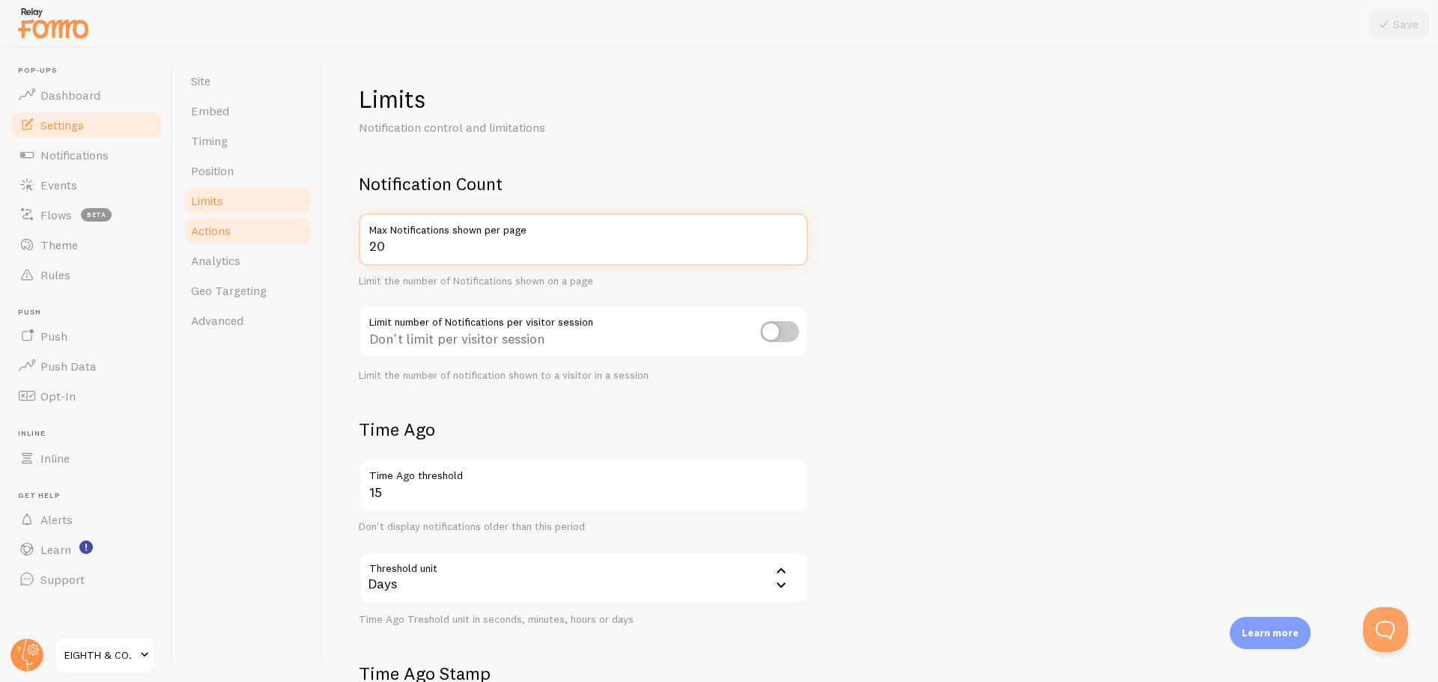
drag, startPoint x: 452, startPoint y: 252, endPoint x: 285, endPoint y: 236, distance: 167.0
click at [289, 236] on div "Site Embed Timing Position Limits Actions Analytics Geo Targeting Advanced Limi…" at bounding box center [805, 365] width 1265 height 634
type input "10"
click at [783, 327] on input "checkbox" at bounding box center [779, 331] width 39 height 21
checkbox input "true"
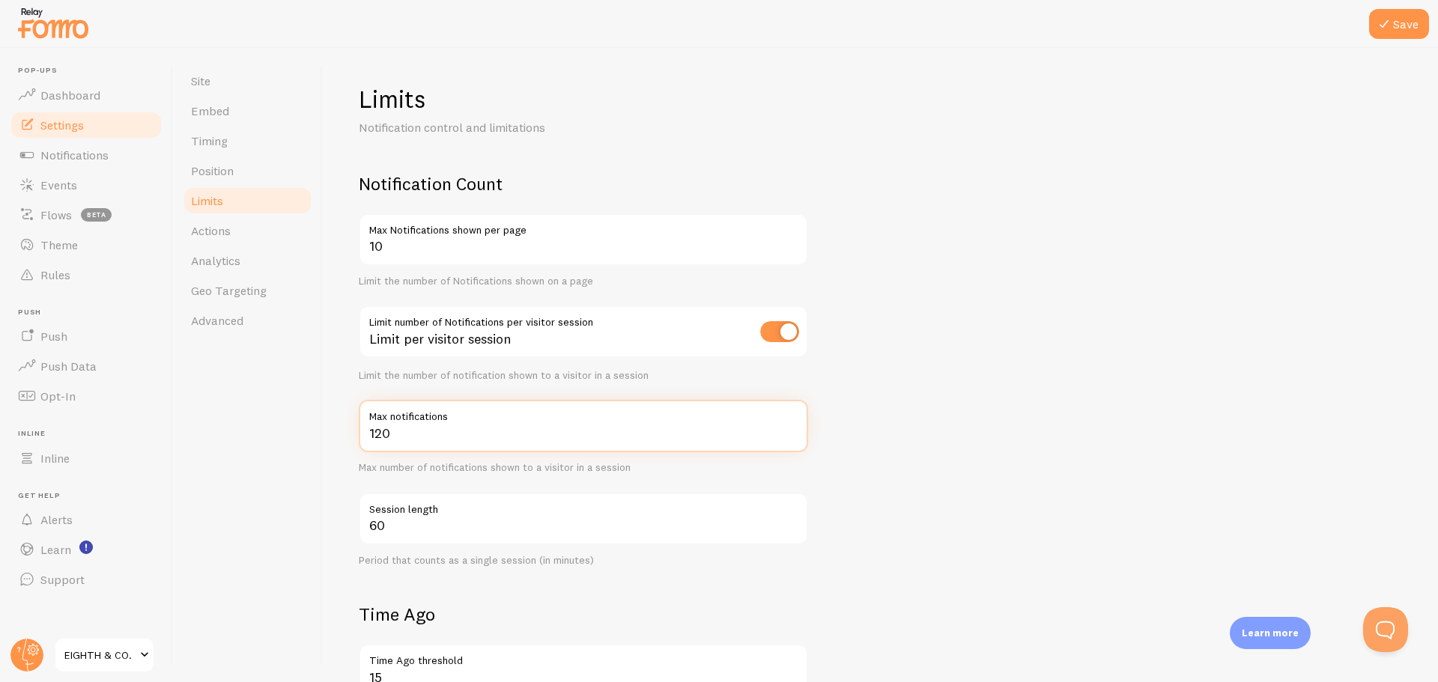
drag, startPoint x: 435, startPoint y: 434, endPoint x: 324, endPoint y: 433, distance: 110.8
click at [344, 434] on div "Limits Notification control and limitations Notification Count 10 Max Notificat…" at bounding box center [880, 365] width 1115 height 634
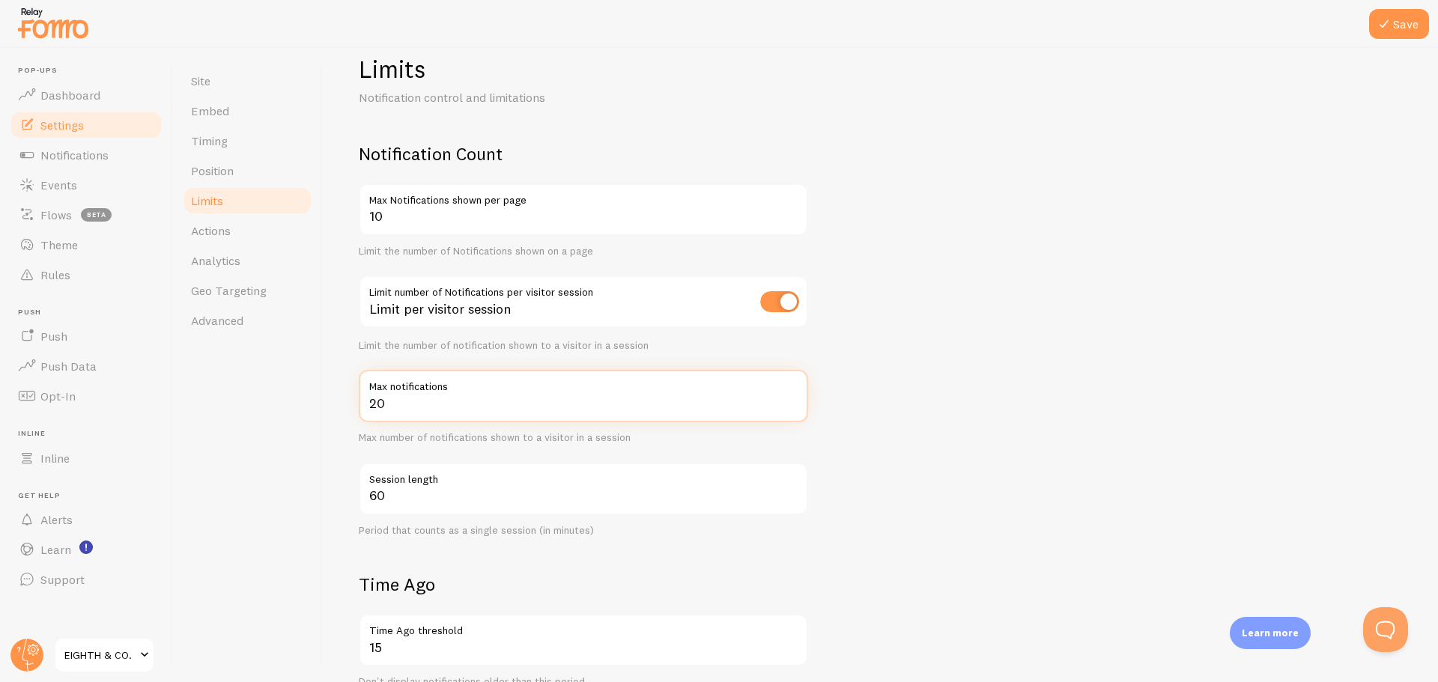
scroll to position [75, 0]
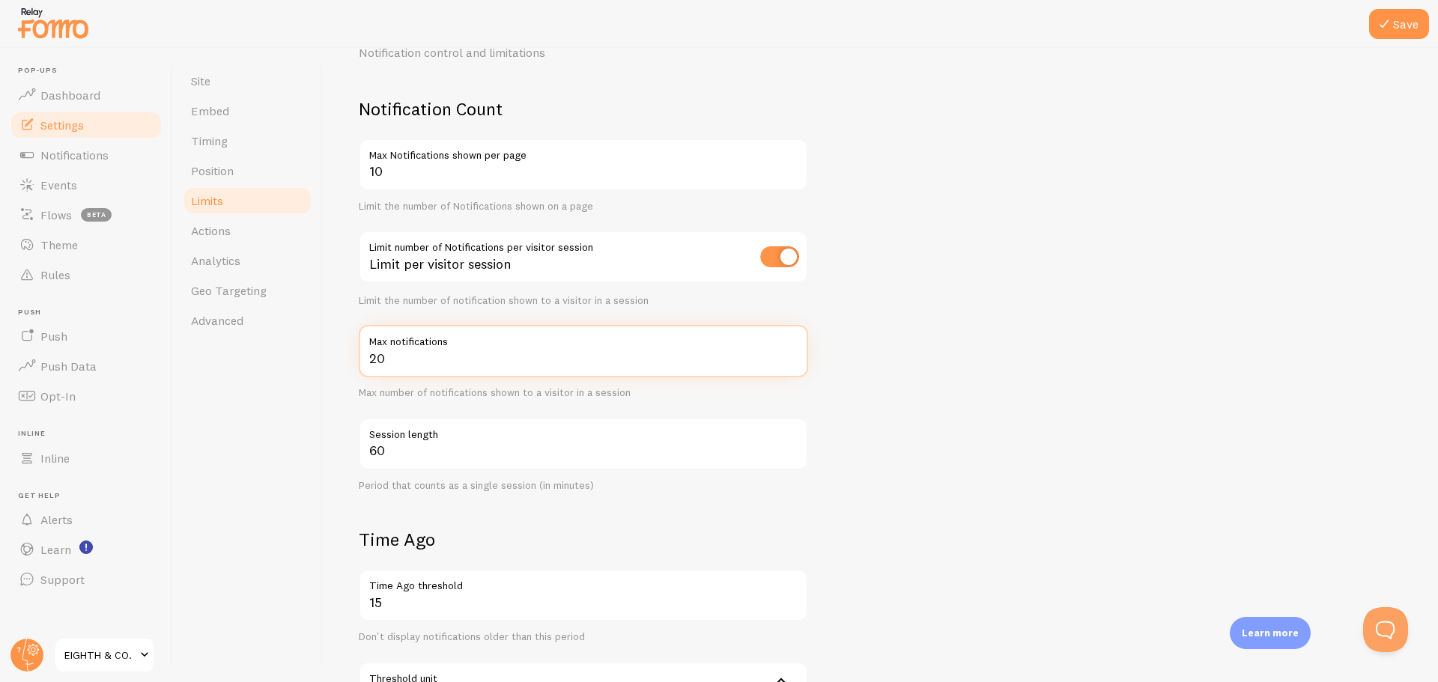
type input "20"
drag, startPoint x: 416, startPoint y: 460, endPoint x: 306, endPoint y: 460, distance: 110.1
click at [306, 460] on div "Site Embed Timing Position Limits Actions Analytics Geo Targeting Advanced Limi…" at bounding box center [805, 365] width 1265 height 634
type input "20"
click at [922, 532] on form "Notification Count 10 Max Notifications shown per page Limit the number of Noti…" at bounding box center [880, 538] width 1043 height 883
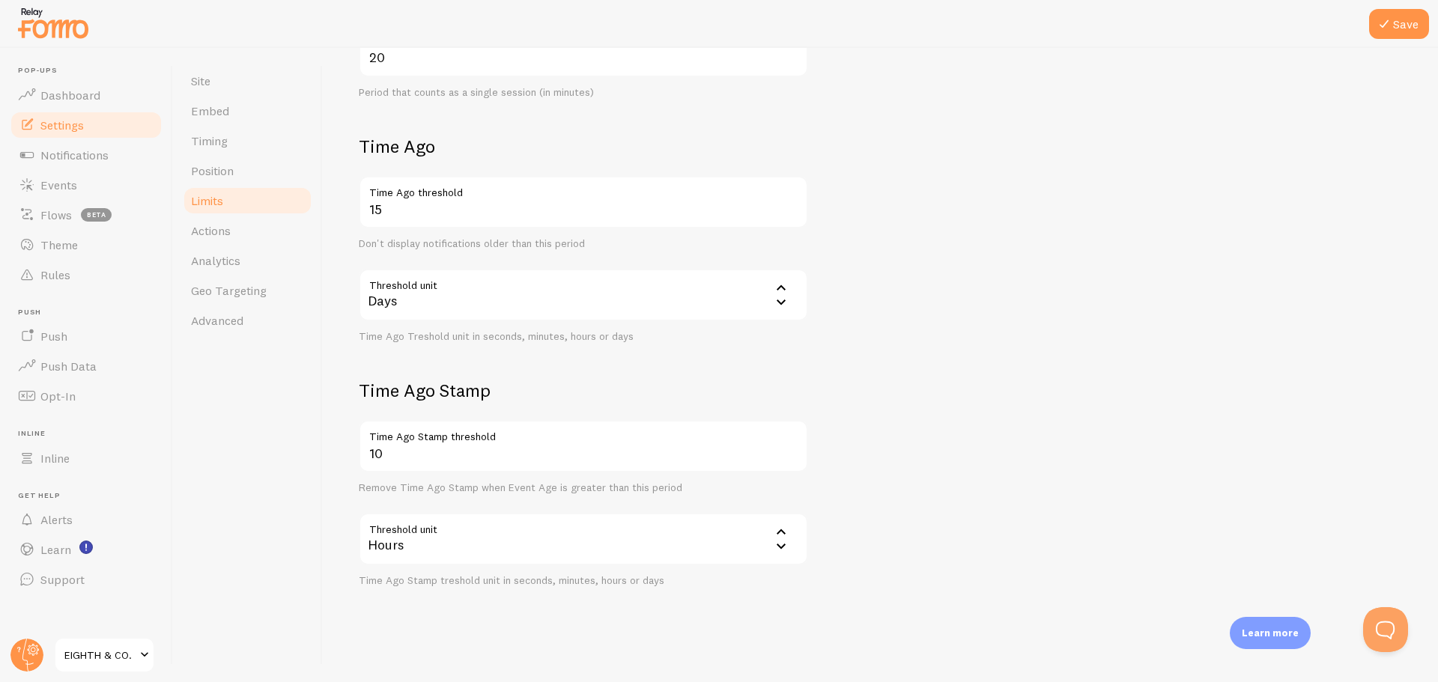
scroll to position [474, 0]
drag, startPoint x: 254, startPoint y: 237, endPoint x: 865, endPoint y: 50, distance: 639.1
click at [254, 237] on link "Actions" at bounding box center [247, 231] width 131 height 30
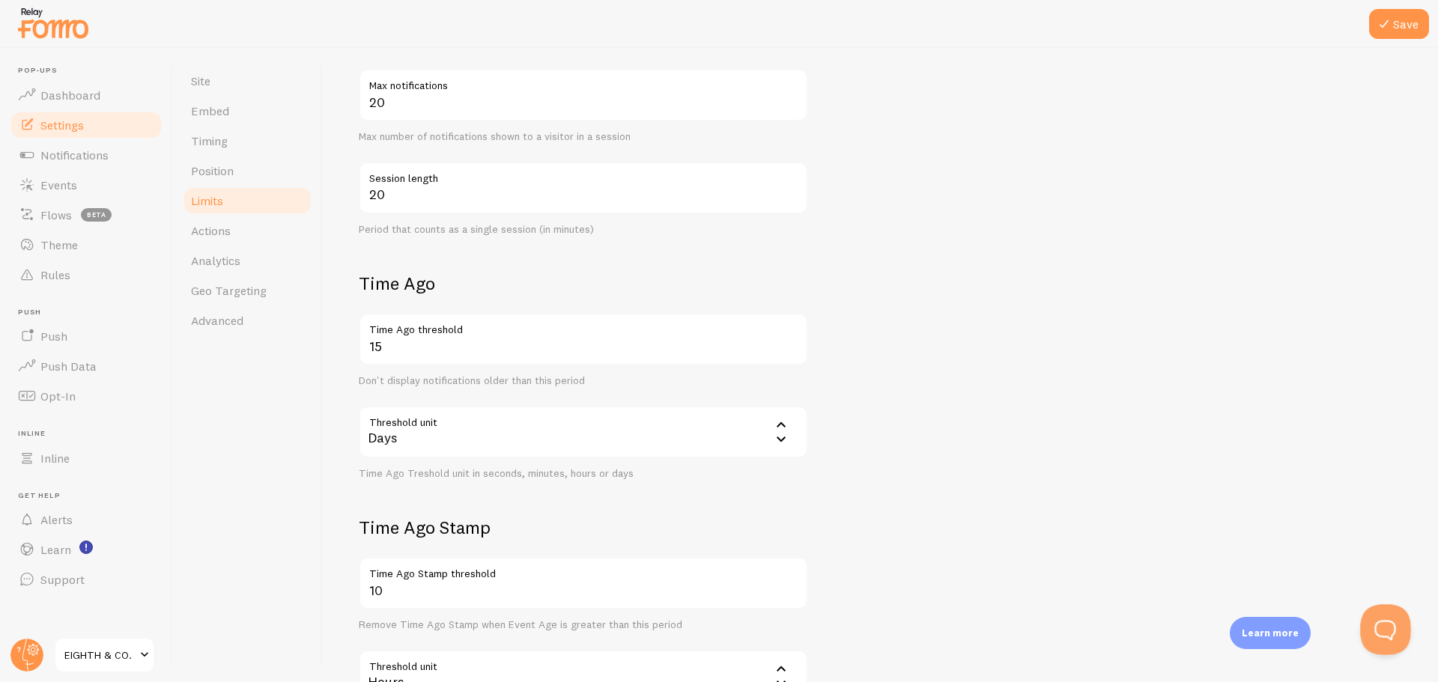
scroll to position [249, 0]
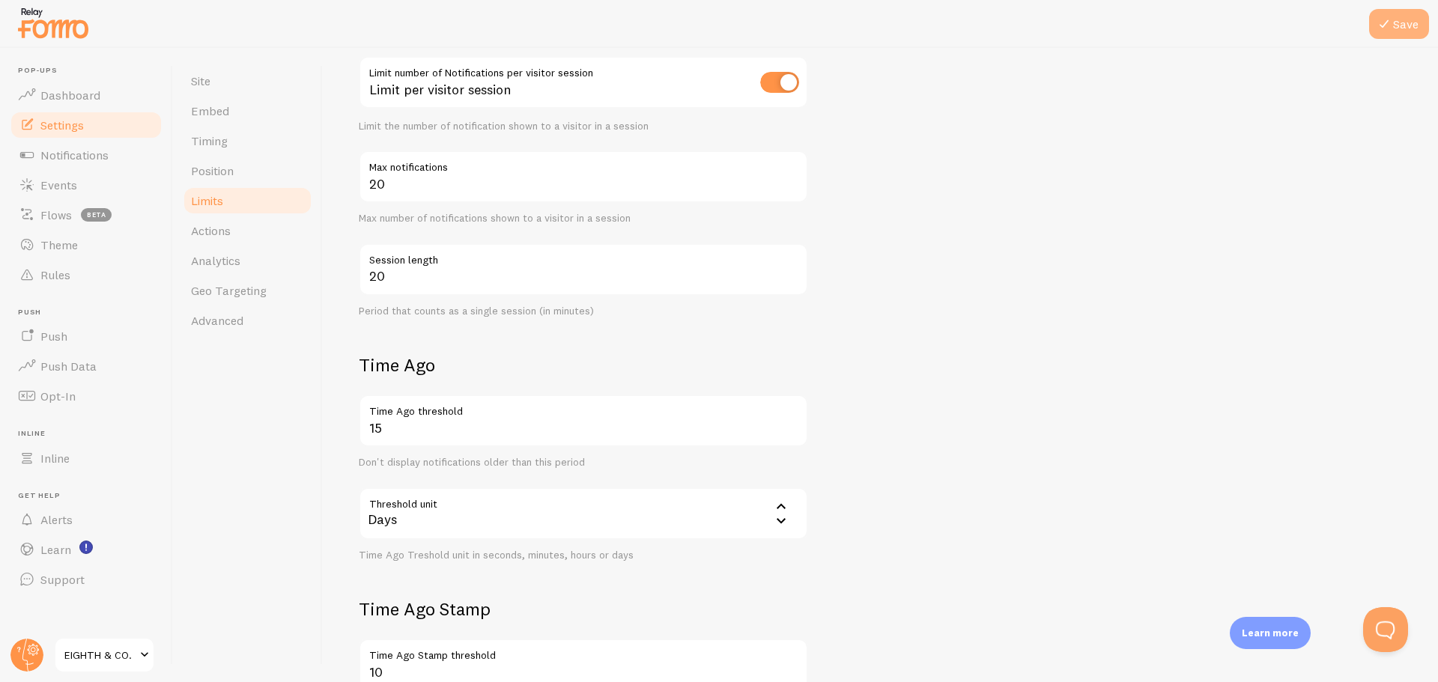
click at [1406, 18] on button "Save" at bounding box center [1399, 24] width 60 height 30
click at [227, 144] on span "Timing" at bounding box center [209, 140] width 37 height 15
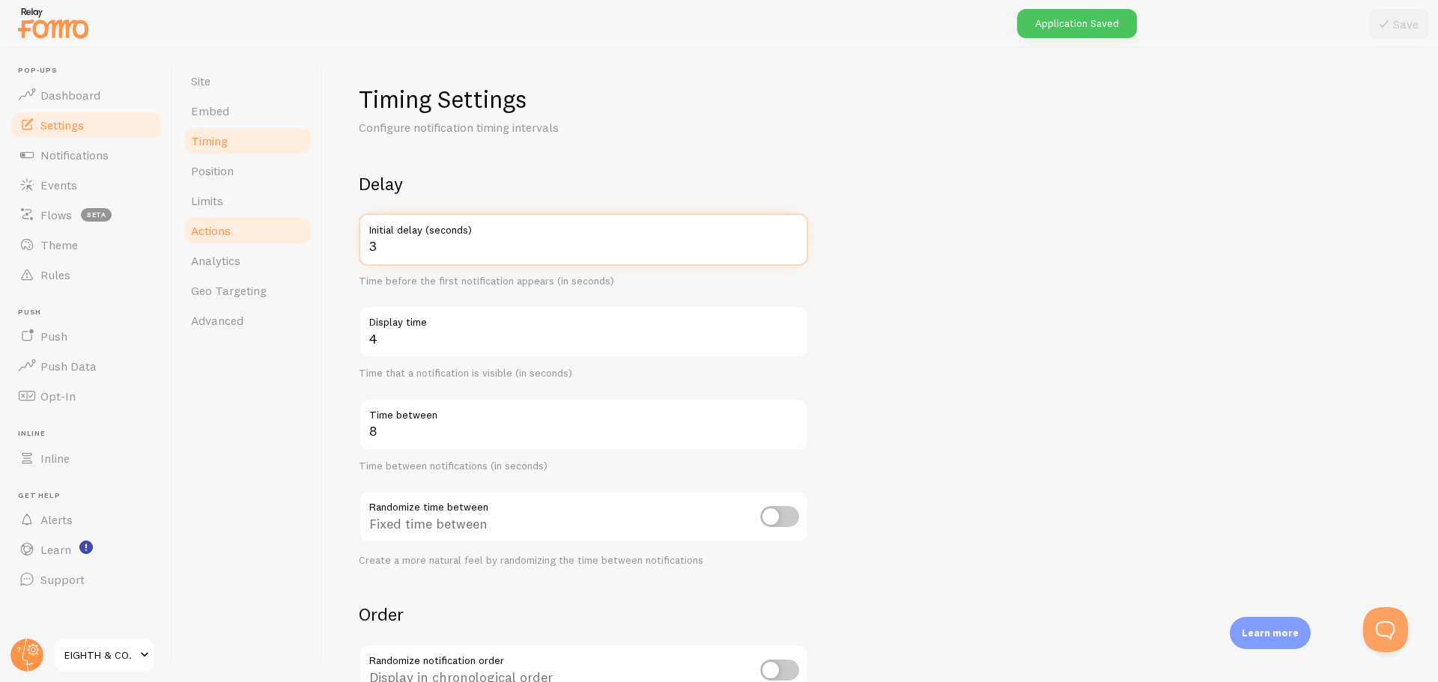
drag, startPoint x: 432, startPoint y: 253, endPoint x: 312, endPoint y: 238, distance: 120.8
click at [313, 238] on div "Site Embed Timing Position Limits Actions Analytics Geo Targeting Advanced Timi…" at bounding box center [805, 365] width 1265 height 634
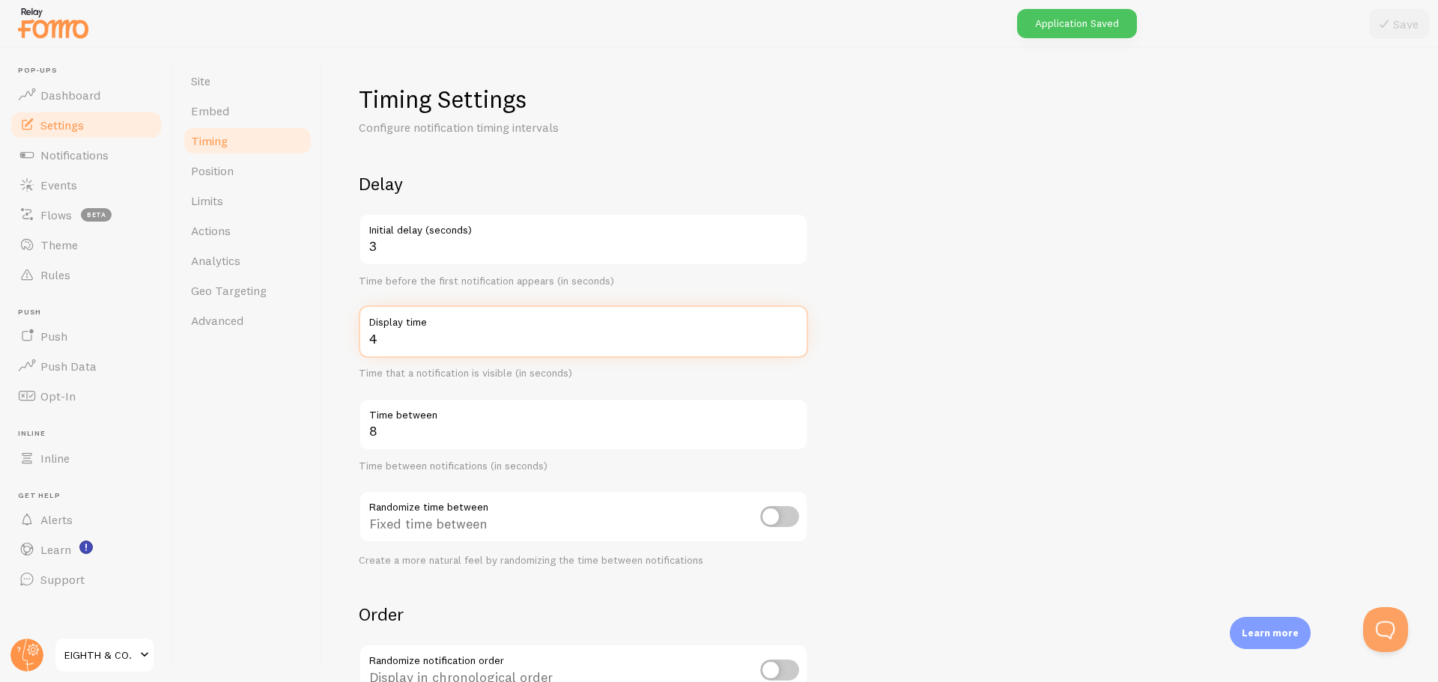
drag, startPoint x: 433, startPoint y: 346, endPoint x: 322, endPoint y: 346, distance: 110.8
click at [322, 346] on div "Site Embed Timing Position Limits Actions Analytics Geo Targeting Advanced Timi…" at bounding box center [805, 365] width 1265 height 634
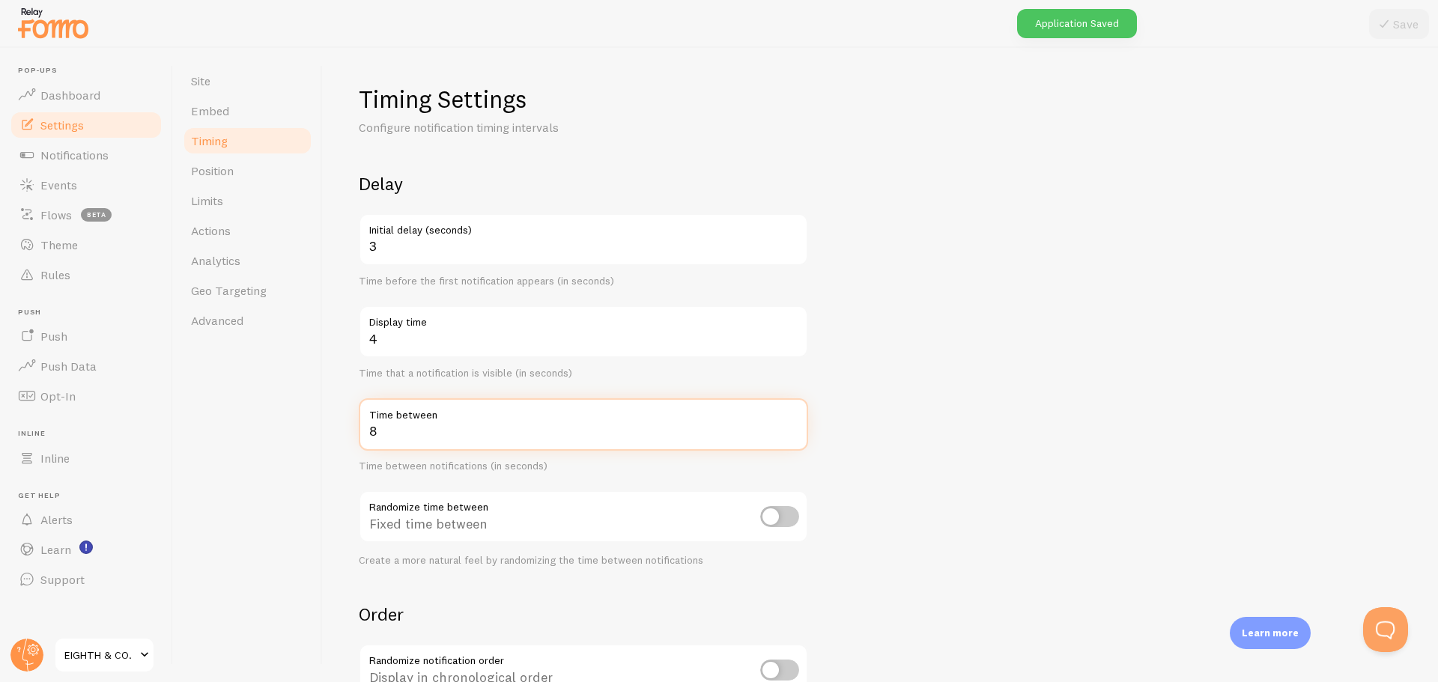
drag, startPoint x: 376, startPoint y: 432, endPoint x: 352, endPoint y: 431, distance: 24.0
click at [353, 431] on div "Timing Settings Configure notification timing intervals Delay 3 Initial delay (…" at bounding box center [880, 365] width 1115 height 634
type input "15"
click at [968, 443] on form "Delay 3 Initial delay (seconds) Time before the first notification appears (in …" at bounding box center [880, 493] width 1043 height 643
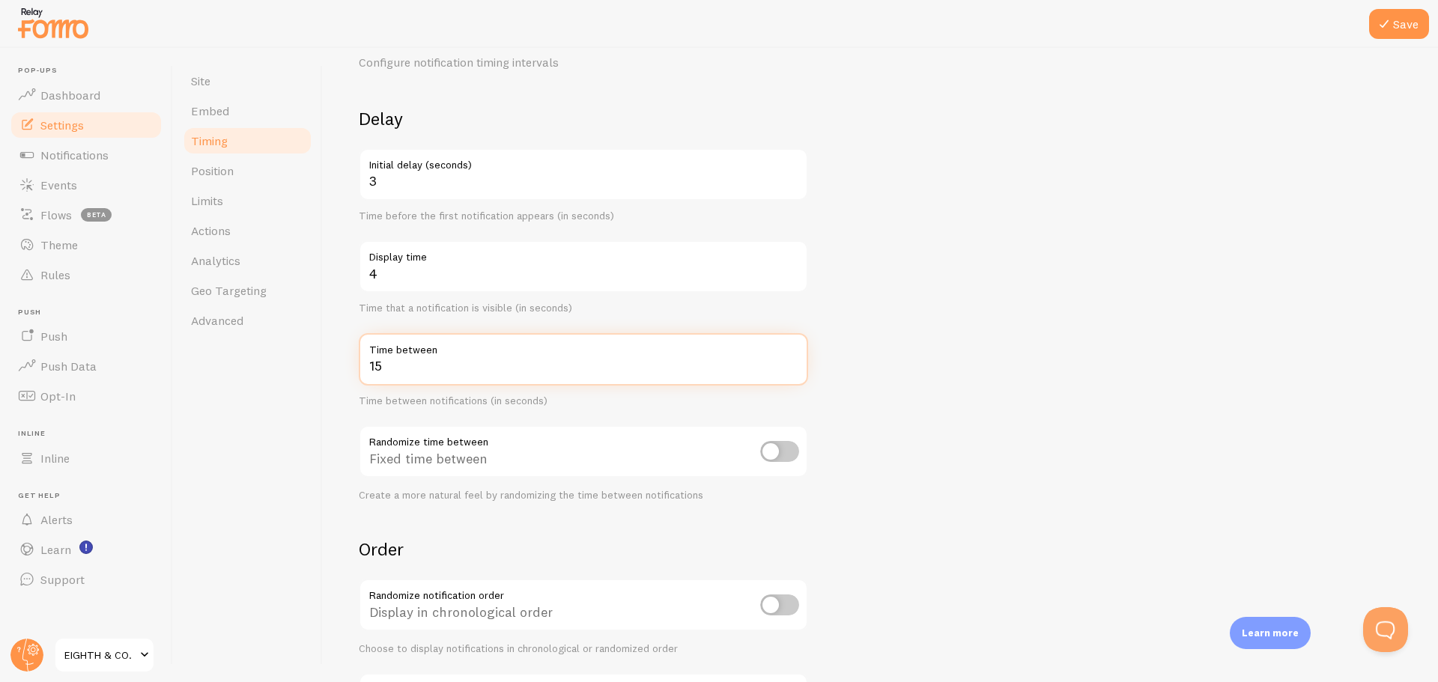
scroll to position [150, 0]
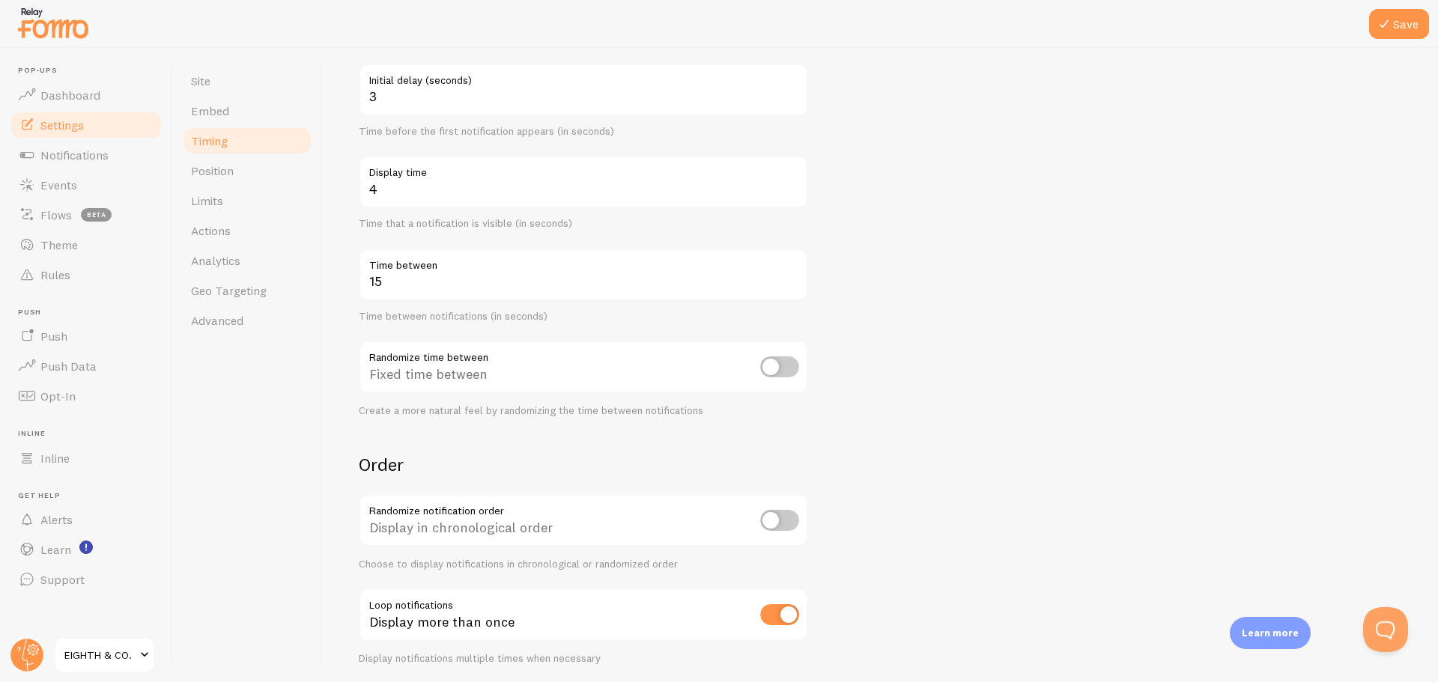
click at [778, 363] on input "checkbox" at bounding box center [779, 366] width 39 height 21
checkbox input "true"
click at [1389, 19] on icon at bounding box center [1384, 24] width 18 height 18
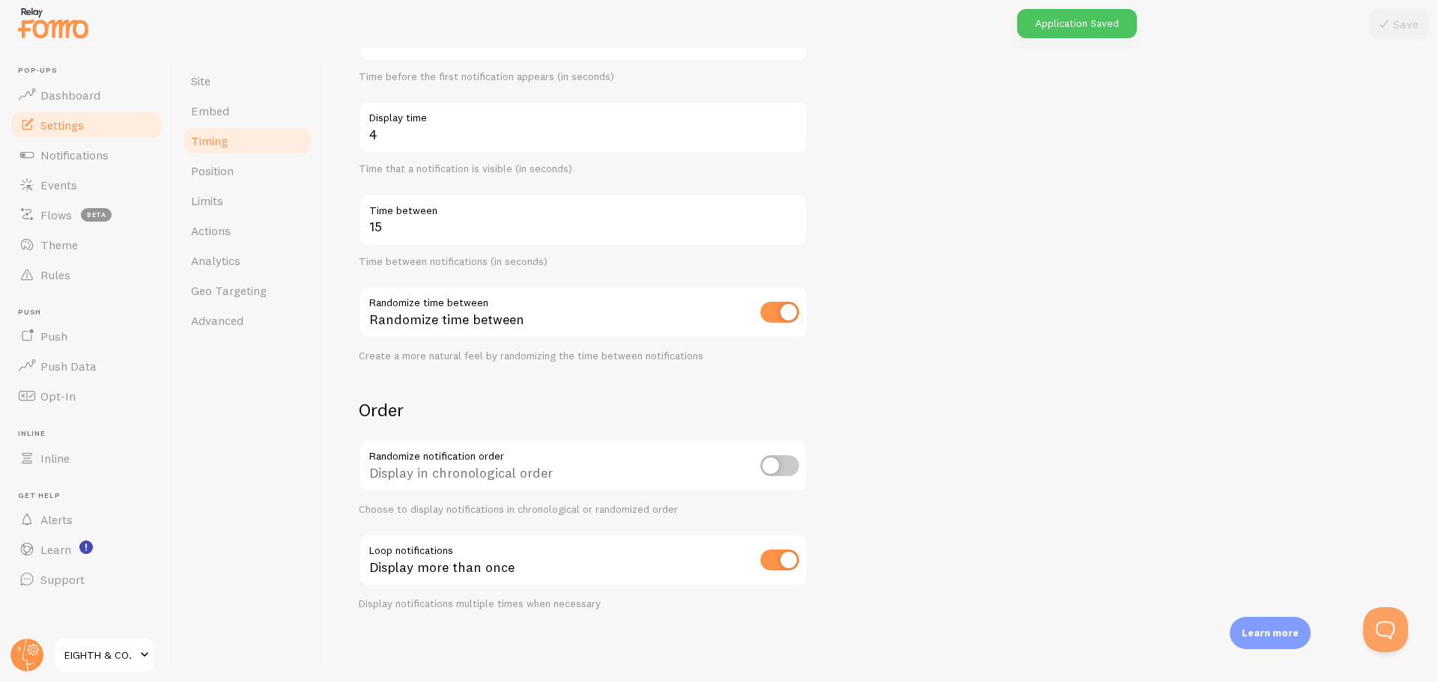
scroll to position [0, 0]
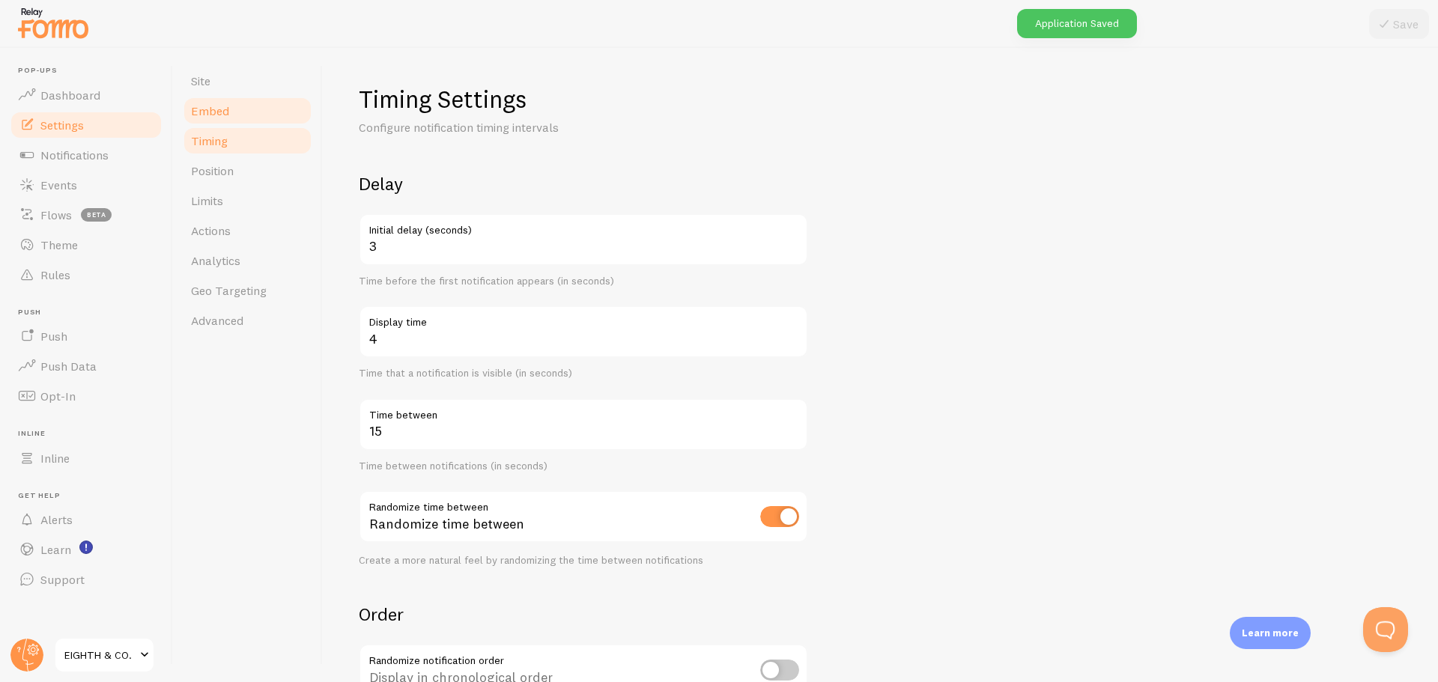
click at [220, 115] on span "Embed" at bounding box center [210, 110] width 38 height 15
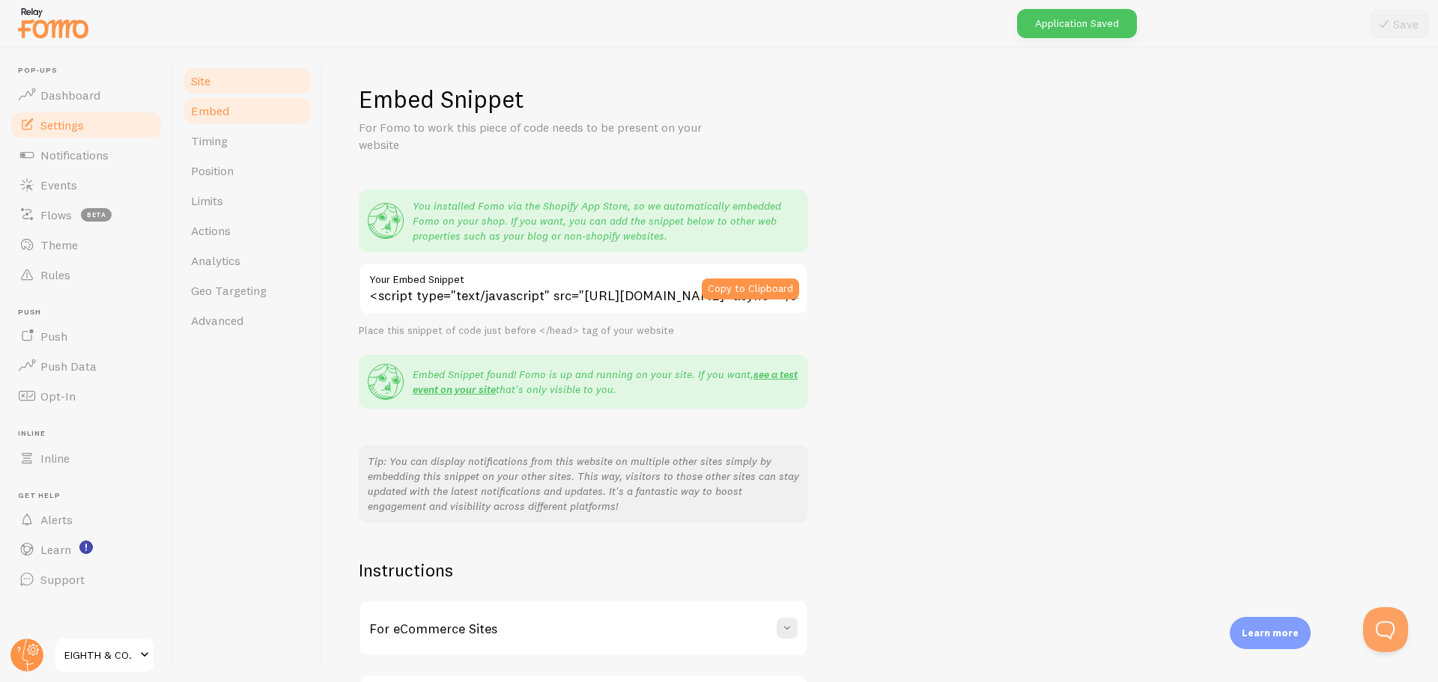
click at [204, 79] on span "Site" at bounding box center [200, 80] width 19 height 15
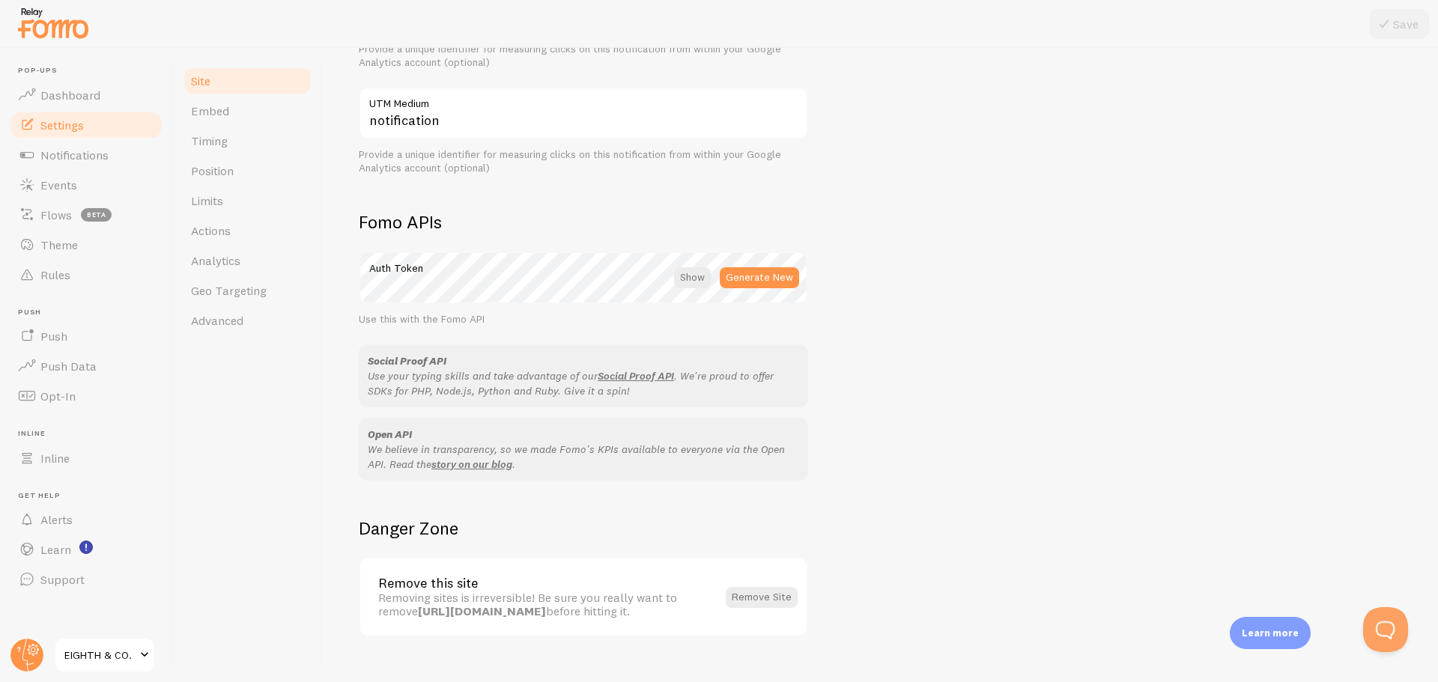
scroll to position [732, 0]
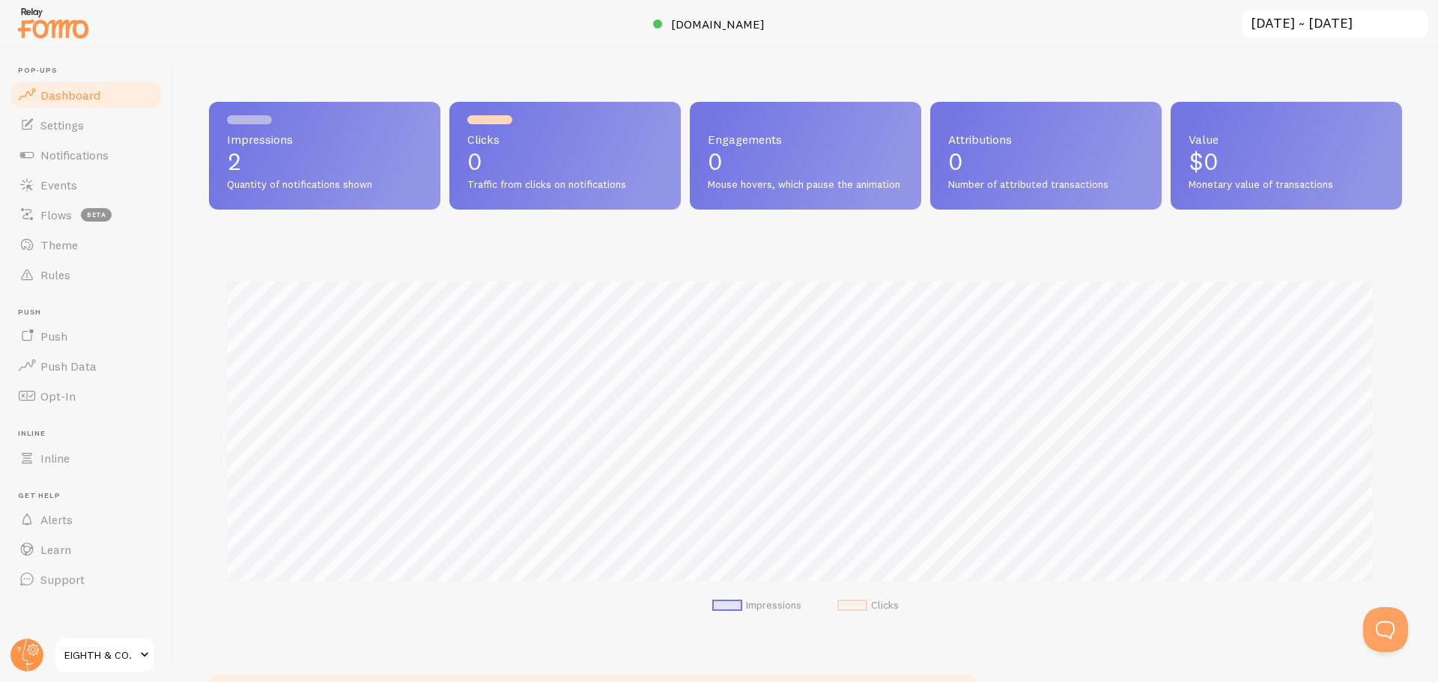
scroll to position [748486, 747698]
click at [65, 186] on span "Events" at bounding box center [58, 184] width 37 height 15
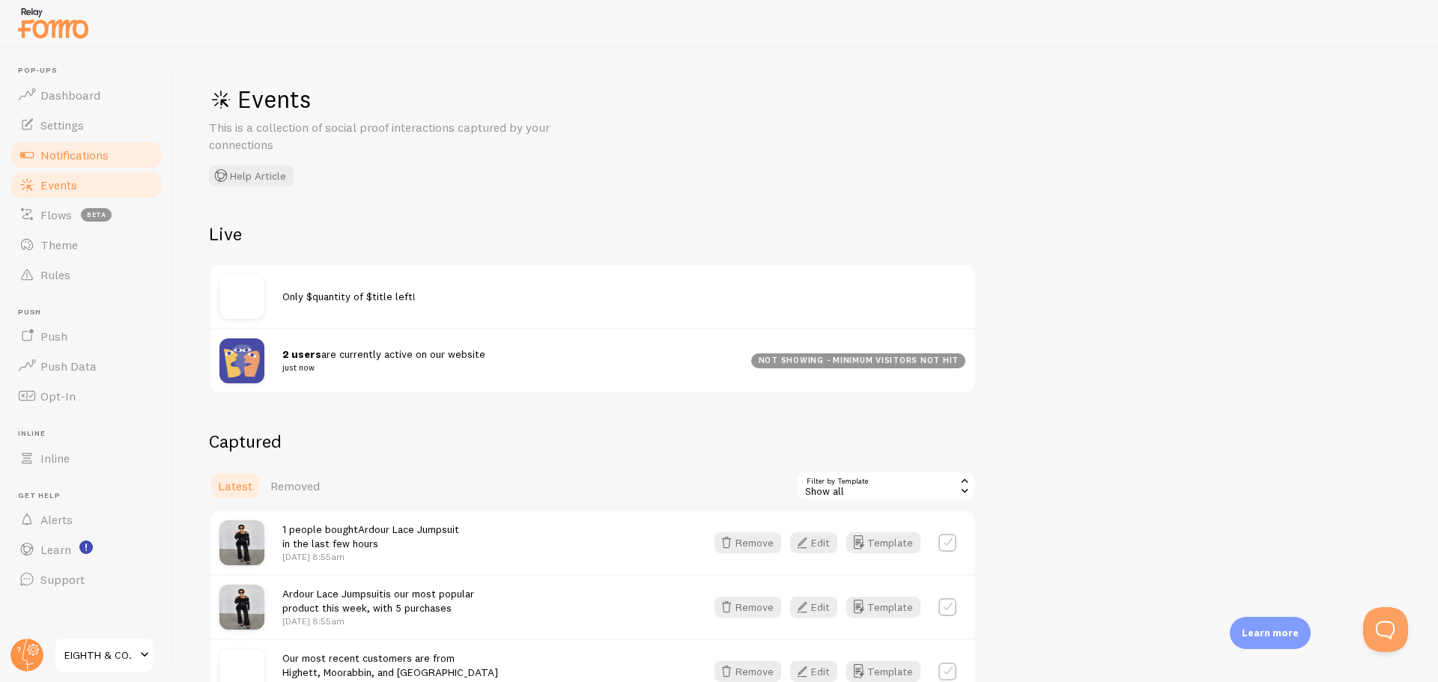
click at [55, 158] on span "Notifications" at bounding box center [74, 155] width 68 height 15
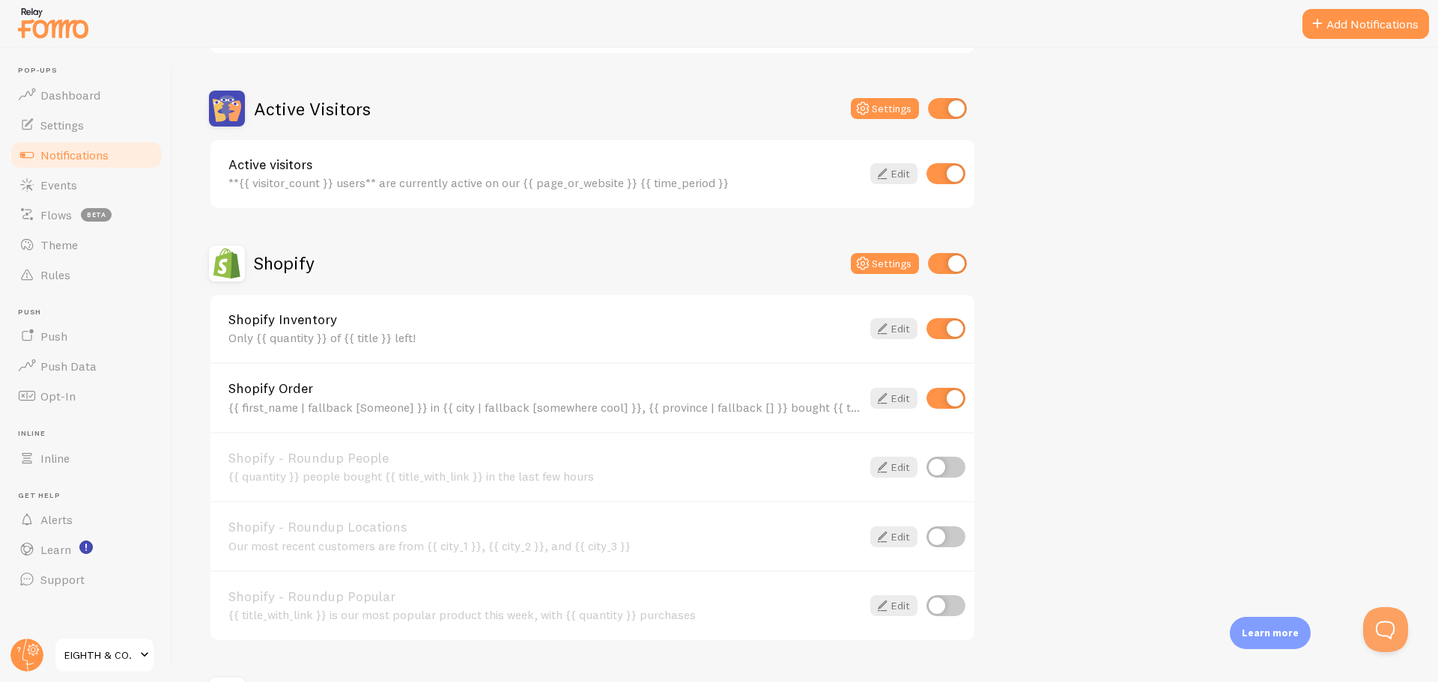
scroll to position [449, 0]
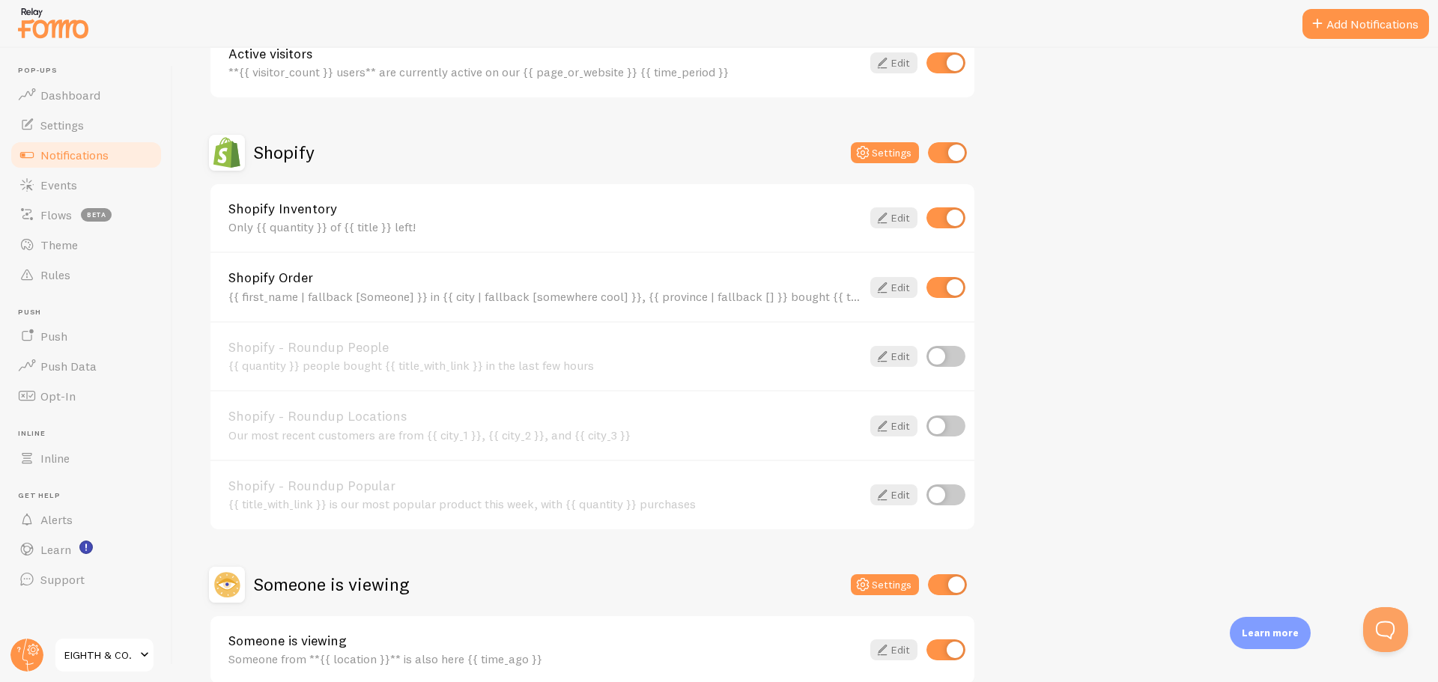
click at [938, 491] on input "checkbox" at bounding box center [945, 495] width 39 height 21
checkbox input "true"
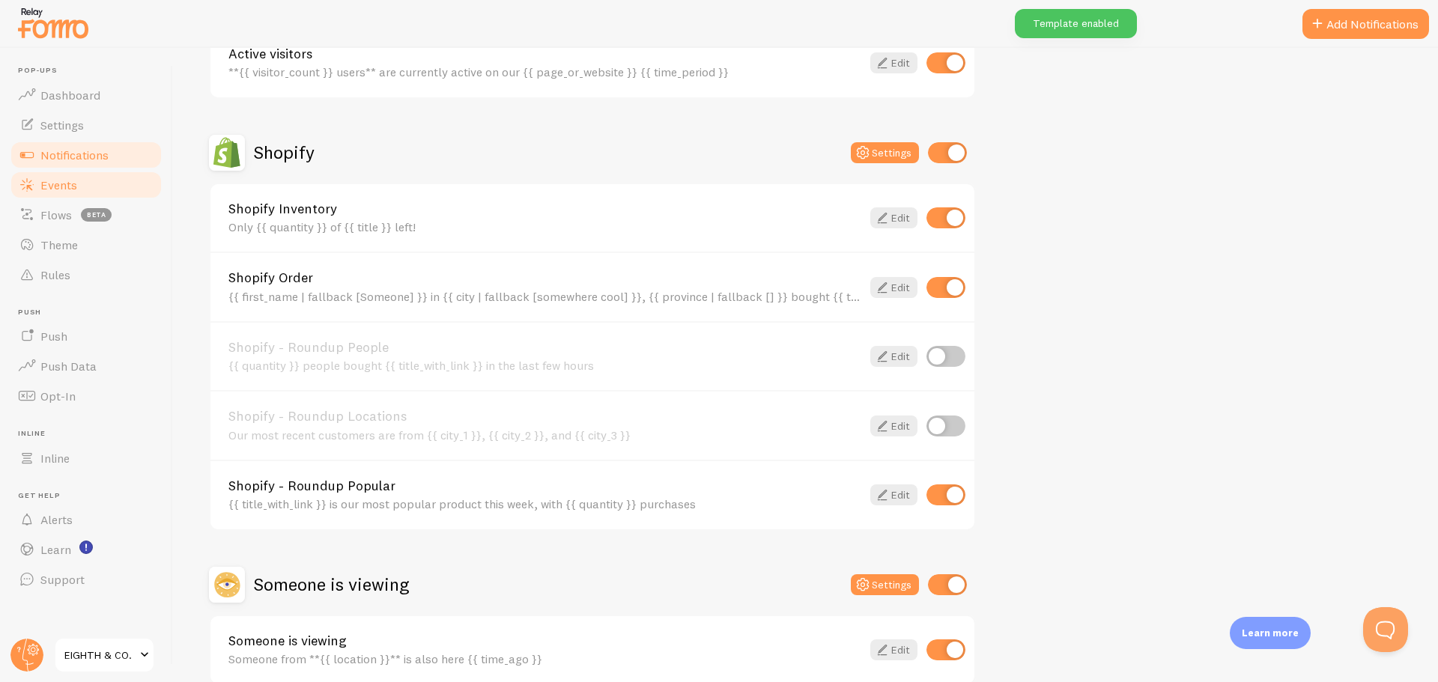
click at [53, 179] on span "Events" at bounding box center [58, 184] width 37 height 15
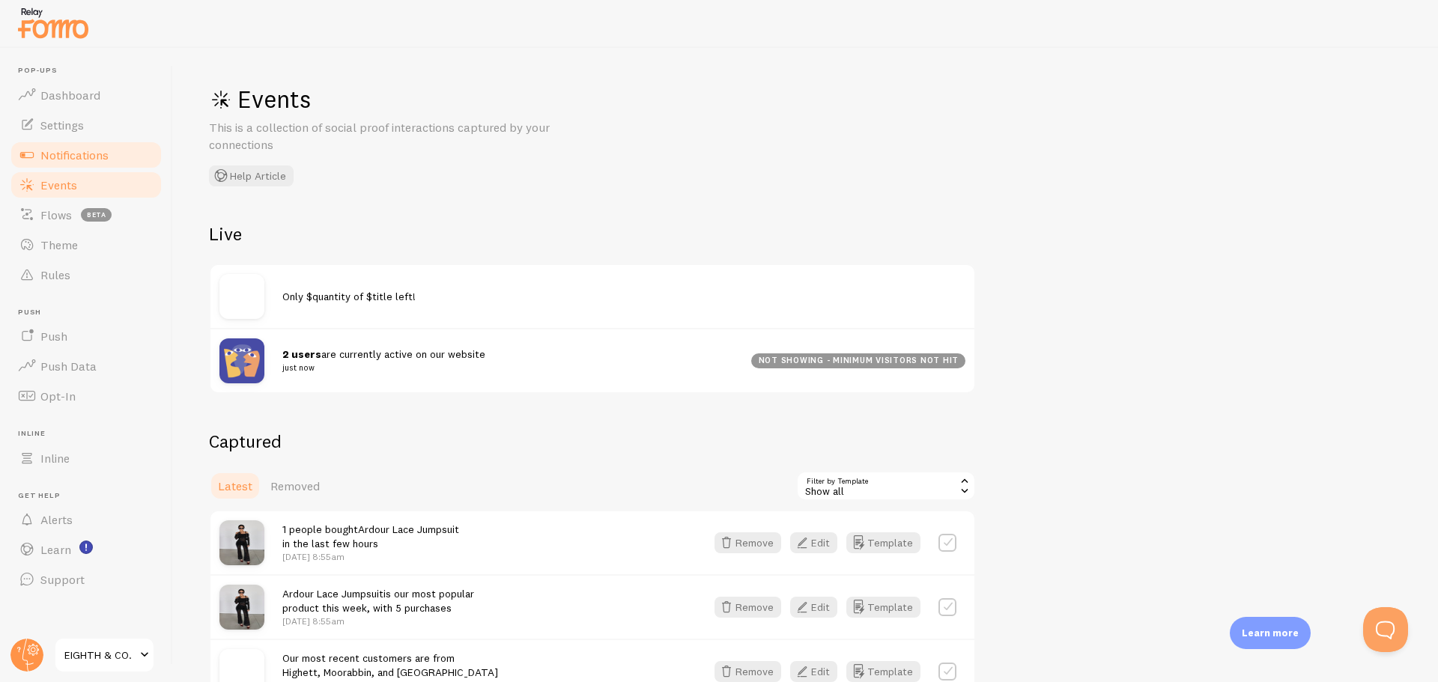
click at [76, 151] on span "Notifications" at bounding box center [74, 155] width 68 height 15
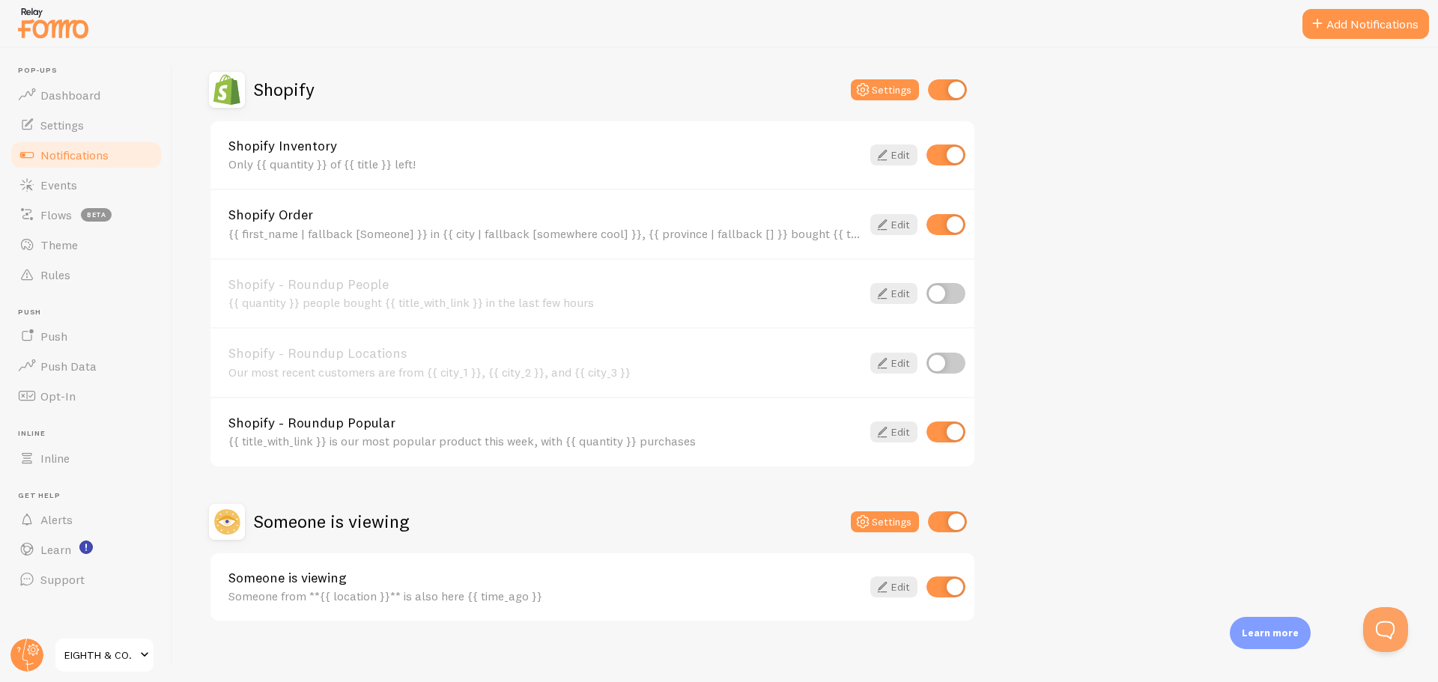
scroll to position [524, 0]
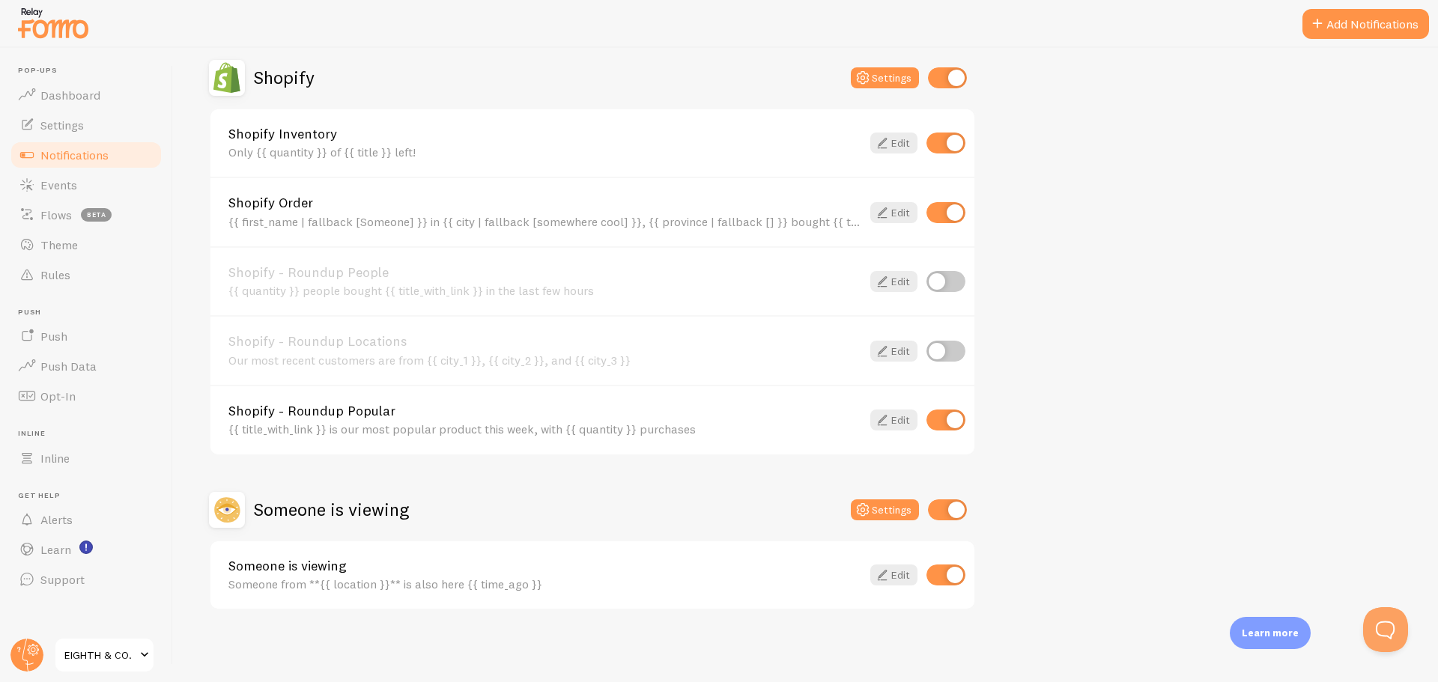
drag, startPoint x: 962, startPoint y: 410, endPoint x: 963, endPoint y: 403, distance: 7.6
click at [962, 404] on div "Shopify - Roundup Popular {{ title_with_link }} is our most popular product thi…" at bounding box center [592, 420] width 764 height 70
click at [938, 422] on input "checkbox" at bounding box center [945, 420] width 39 height 21
checkbox input "false"
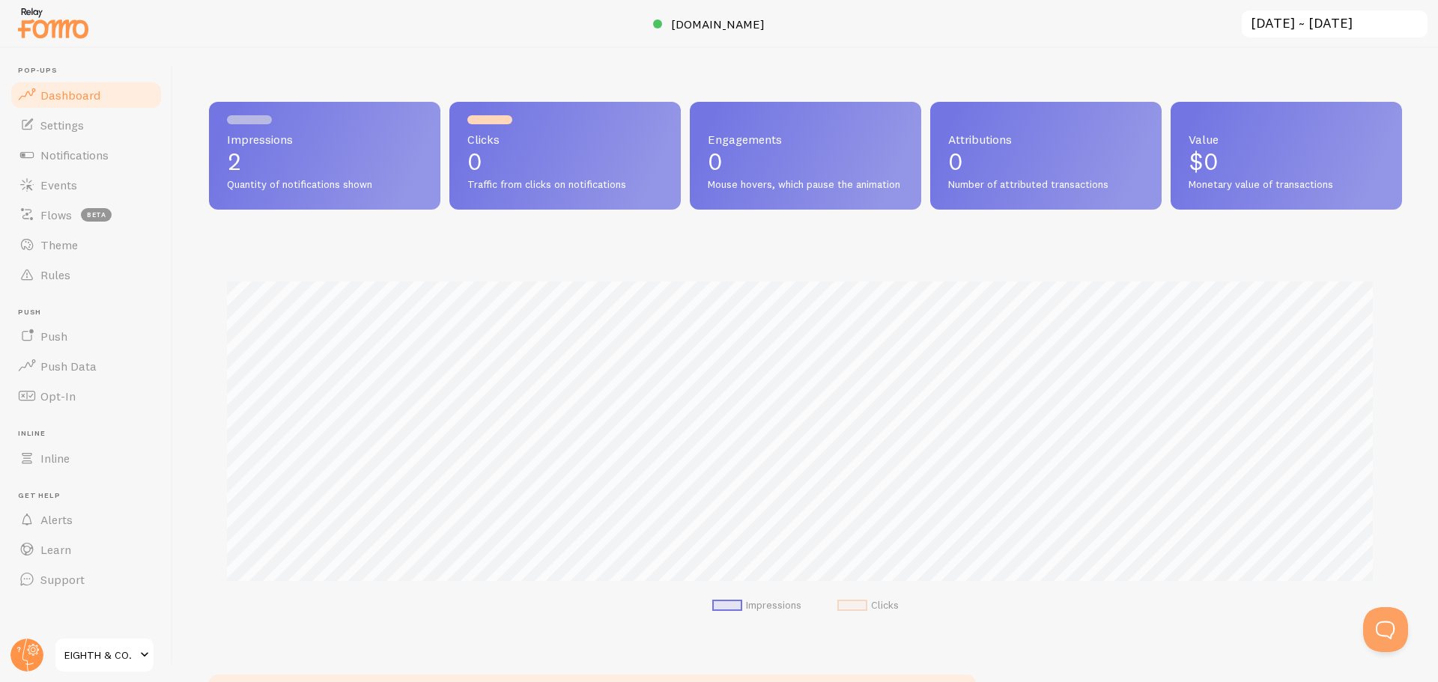
scroll to position [393, 1182]
click at [61, 165] on link "Notifications" at bounding box center [86, 155] width 154 height 30
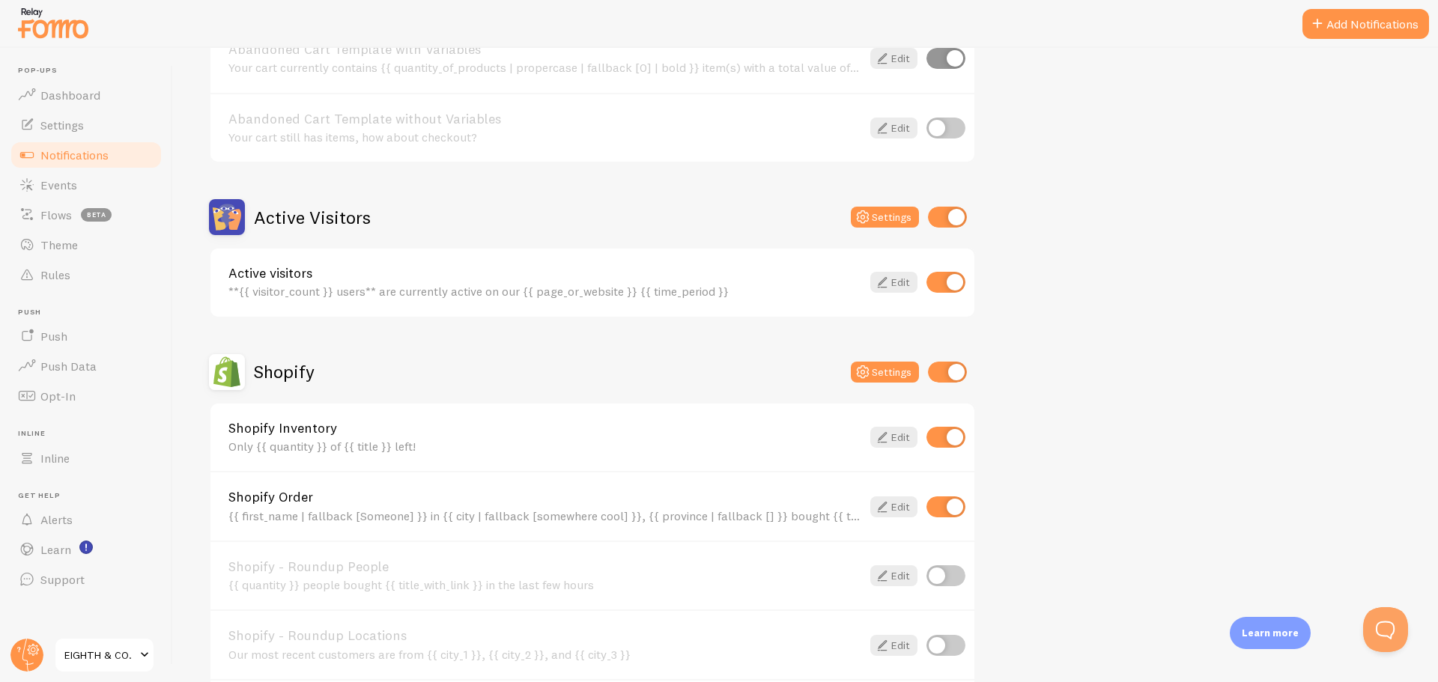
scroll to position [225, 0]
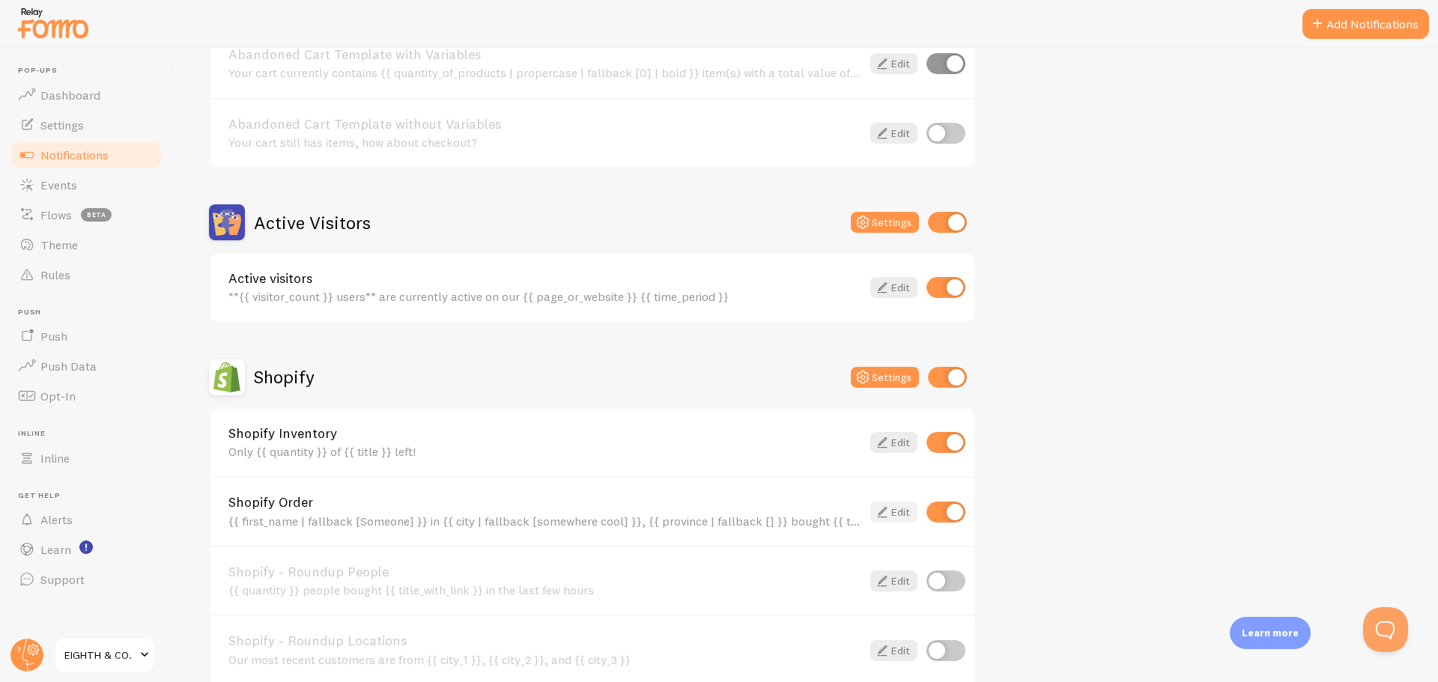
click at [897, 508] on link "Edit" at bounding box center [893, 512] width 47 height 21
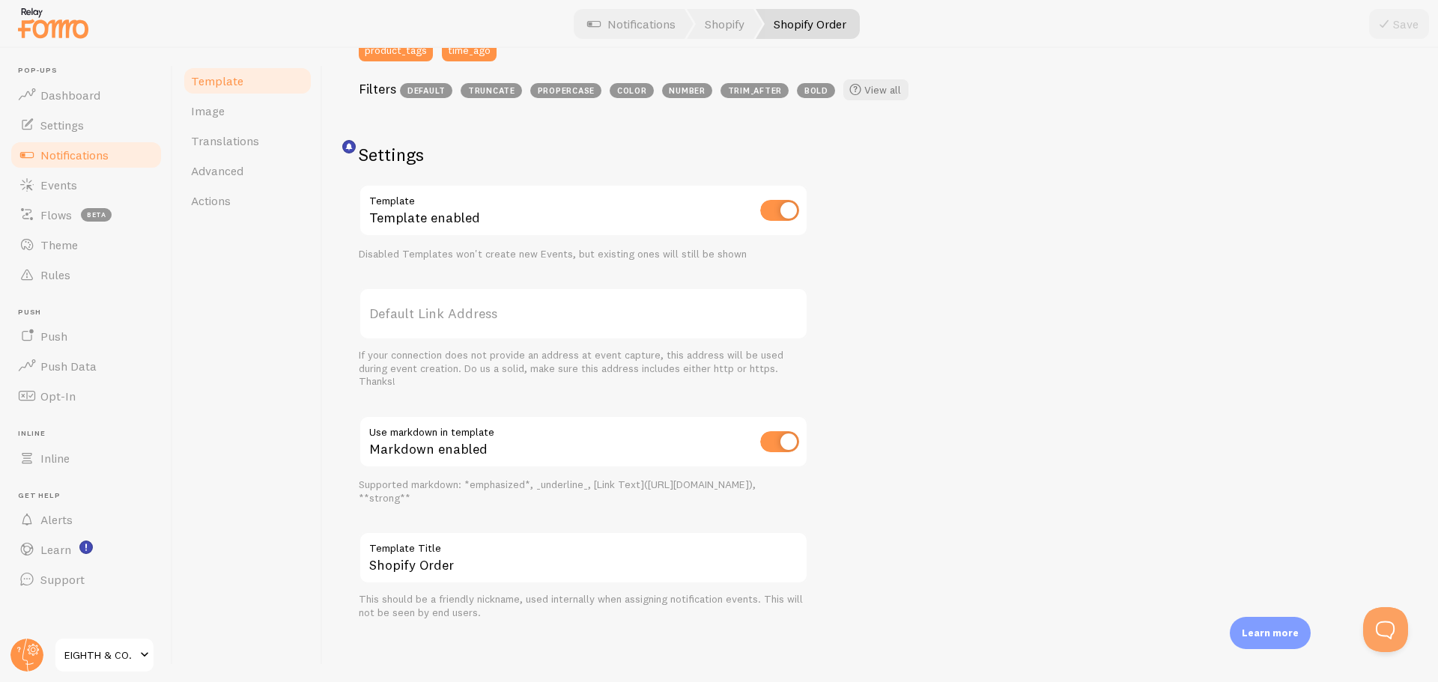
scroll to position [92, 0]
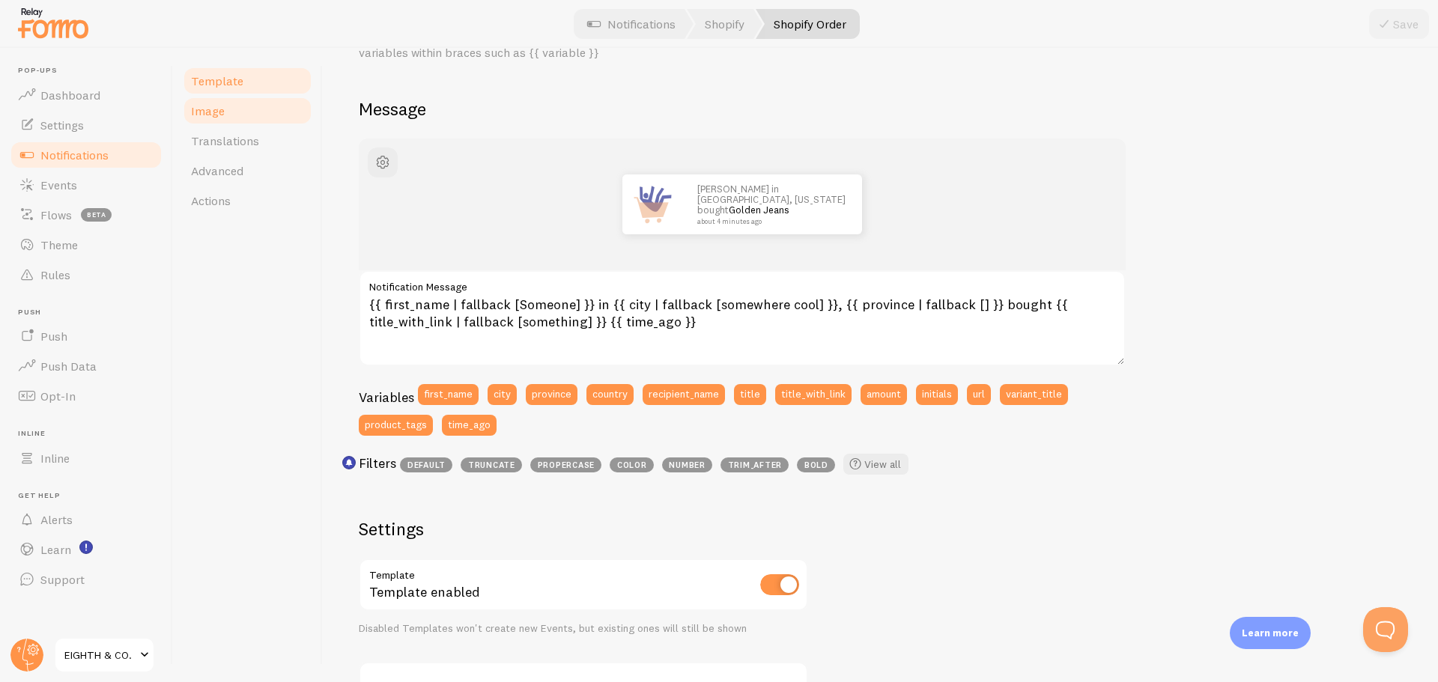
click at [228, 118] on link "Image" at bounding box center [247, 111] width 131 height 30
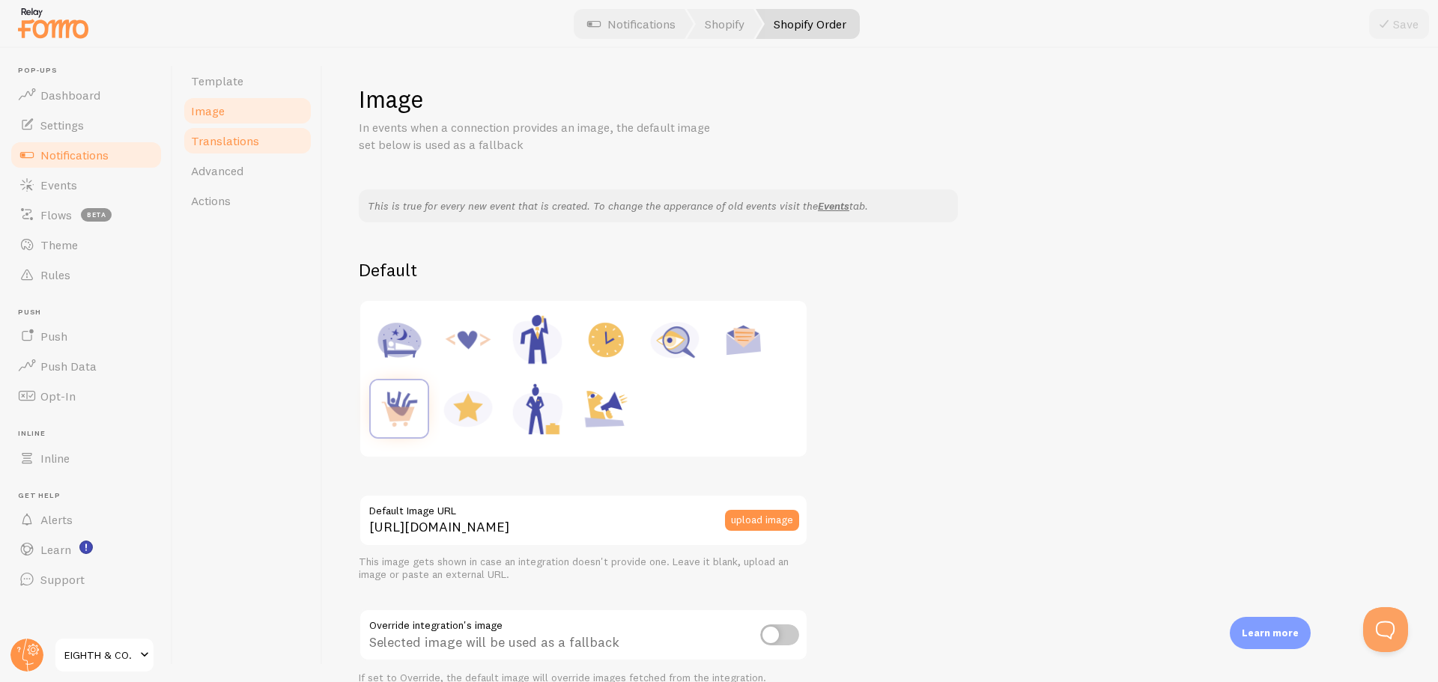
click at [247, 147] on span "Translations" at bounding box center [225, 140] width 68 height 15
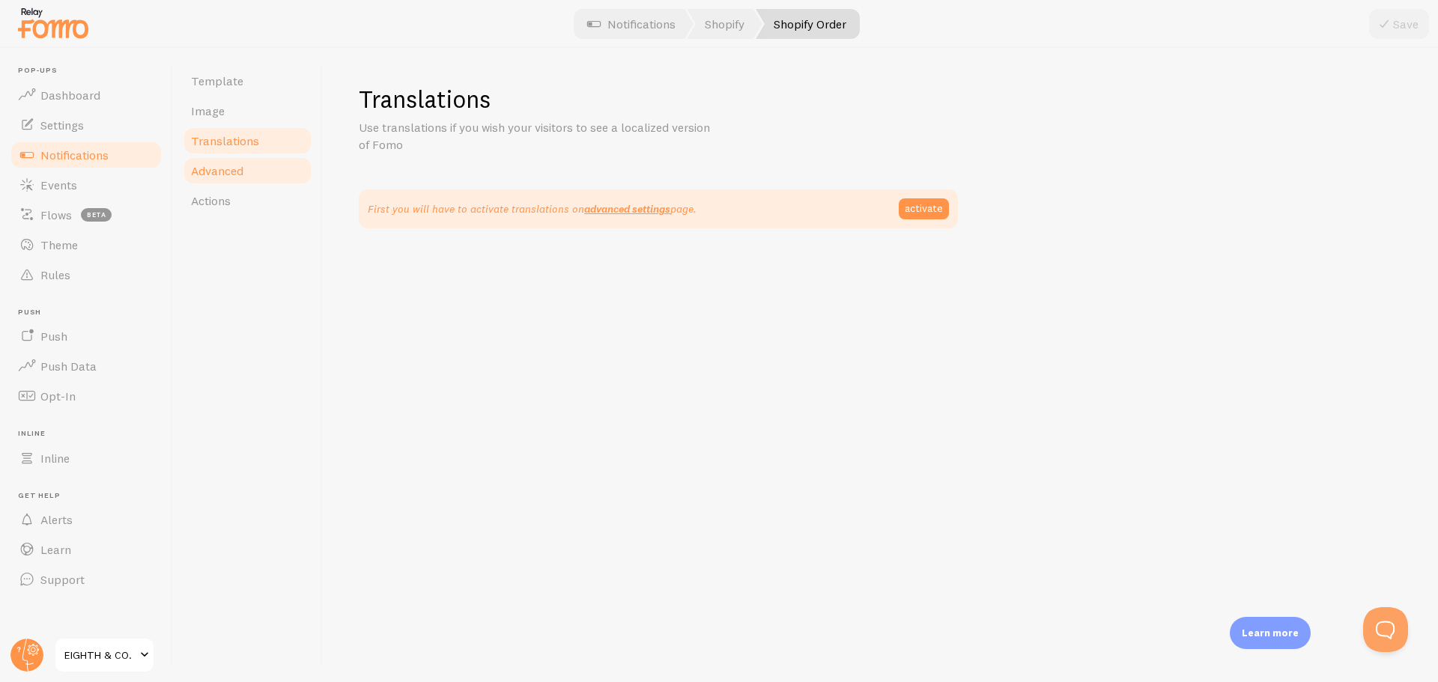
click at [240, 167] on span "Advanced" at bounding box center [217, 170] width 52 height 15
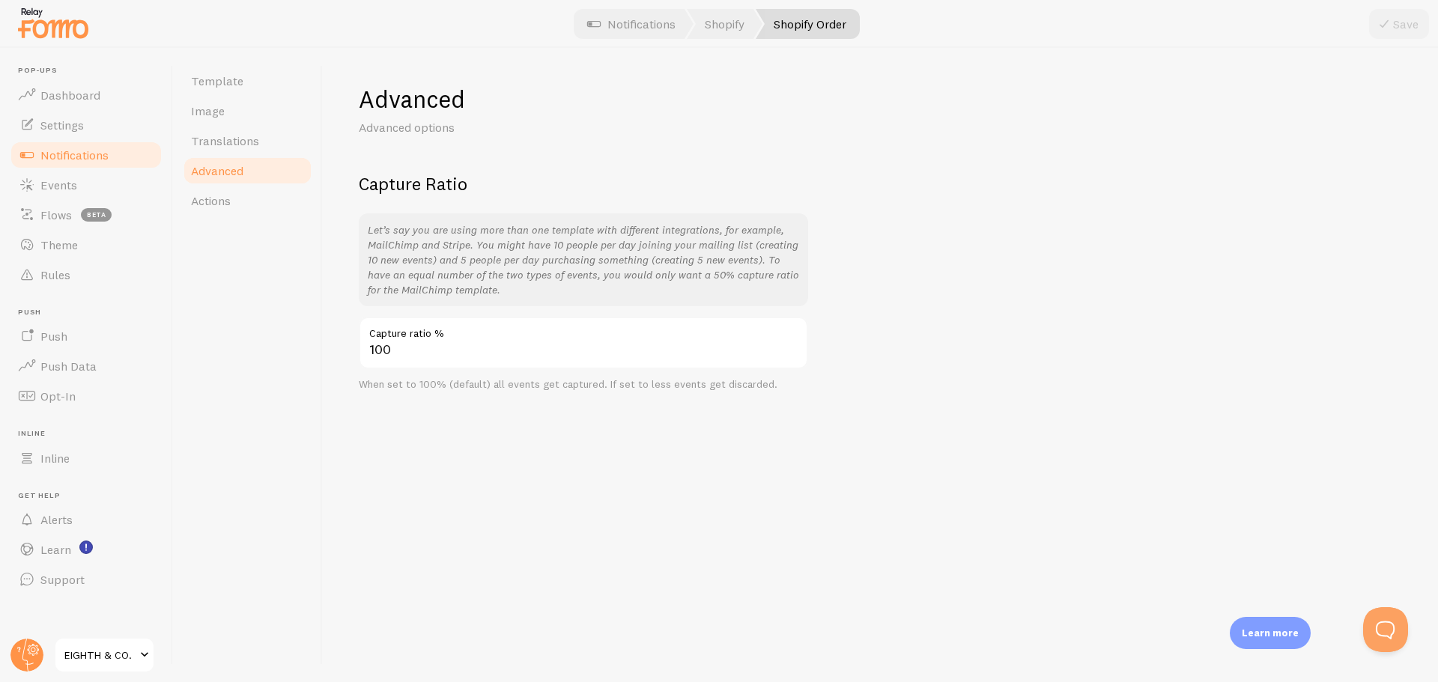
click at [217, 186] on link "Actions" at bounding box center [247, 201] width 131 height 30
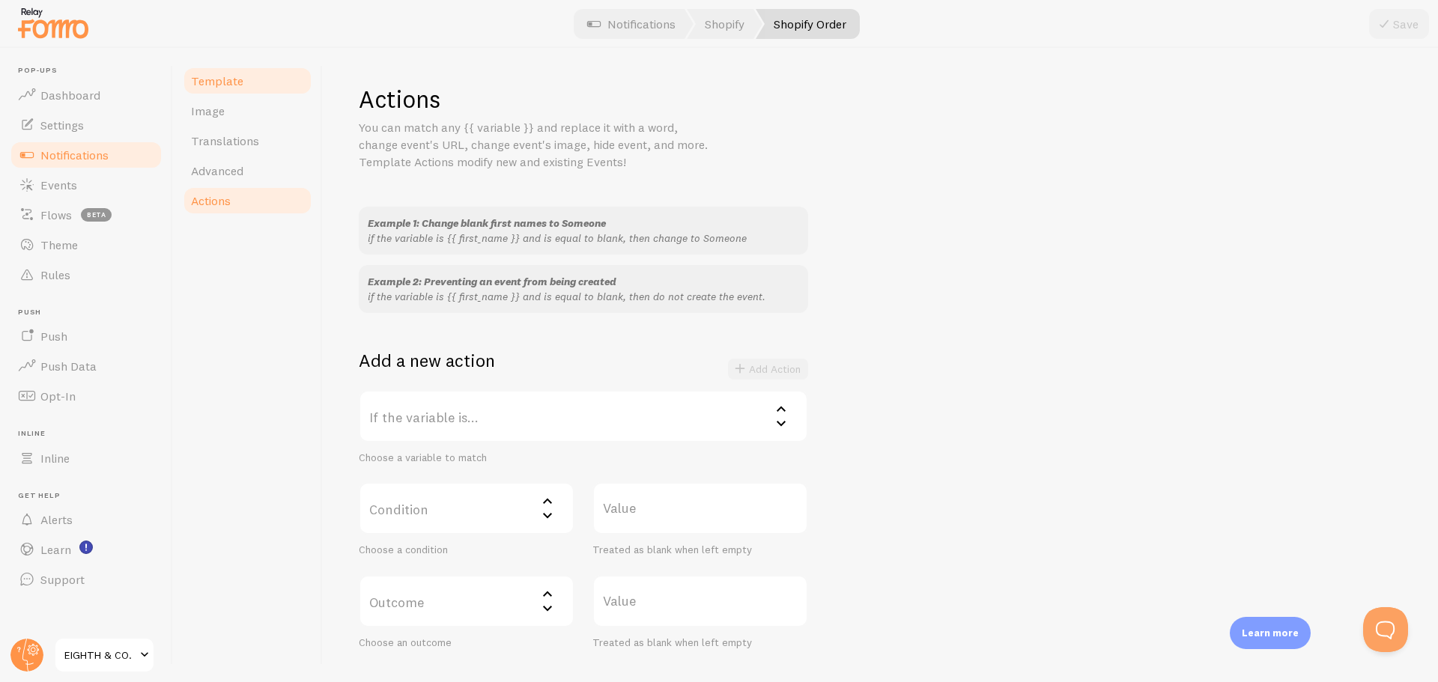
click at [218, 85] on span "Template" at bounding box center [217, 80] width 52 height 15
click at [73, 152] on span "Notifications" at bounding box center [74, 155] width 68 height 15
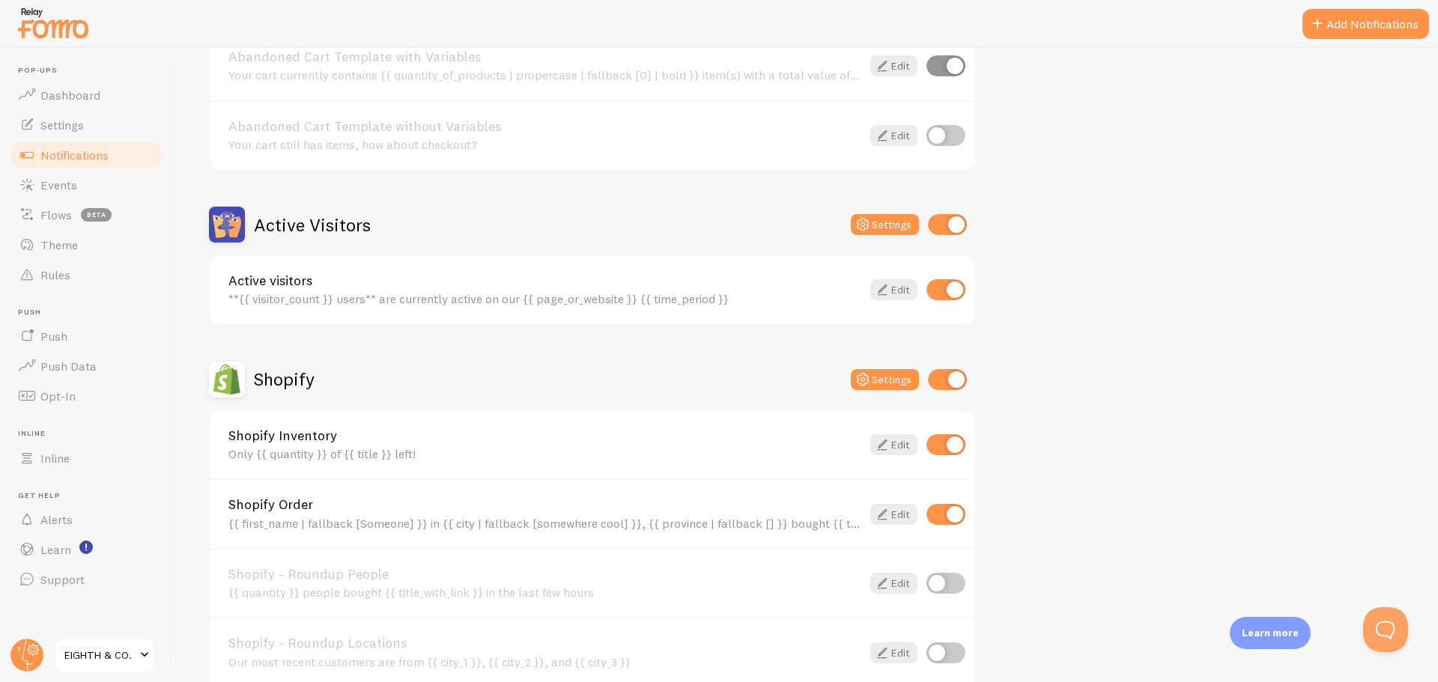
scroll to position [374, 0]
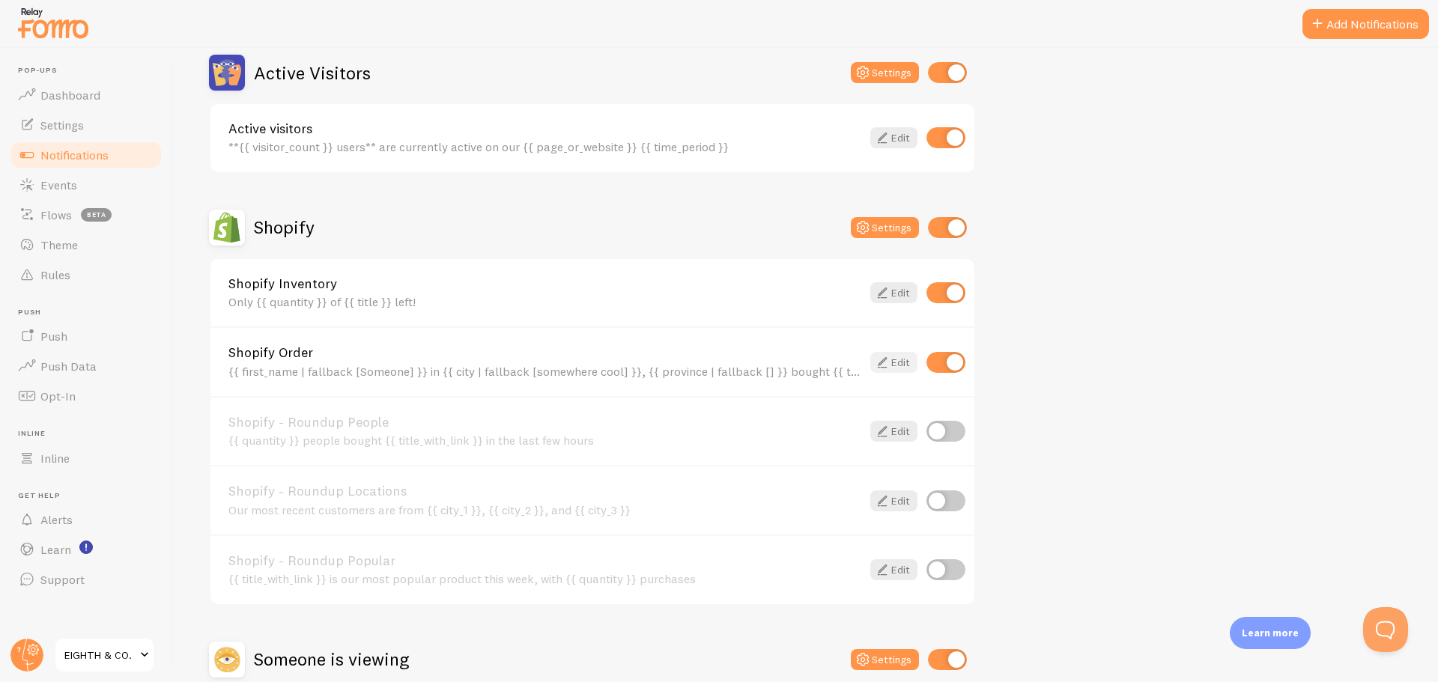
click at [888, 356] on icon at bounding box center [882, 362] width 18 height 18
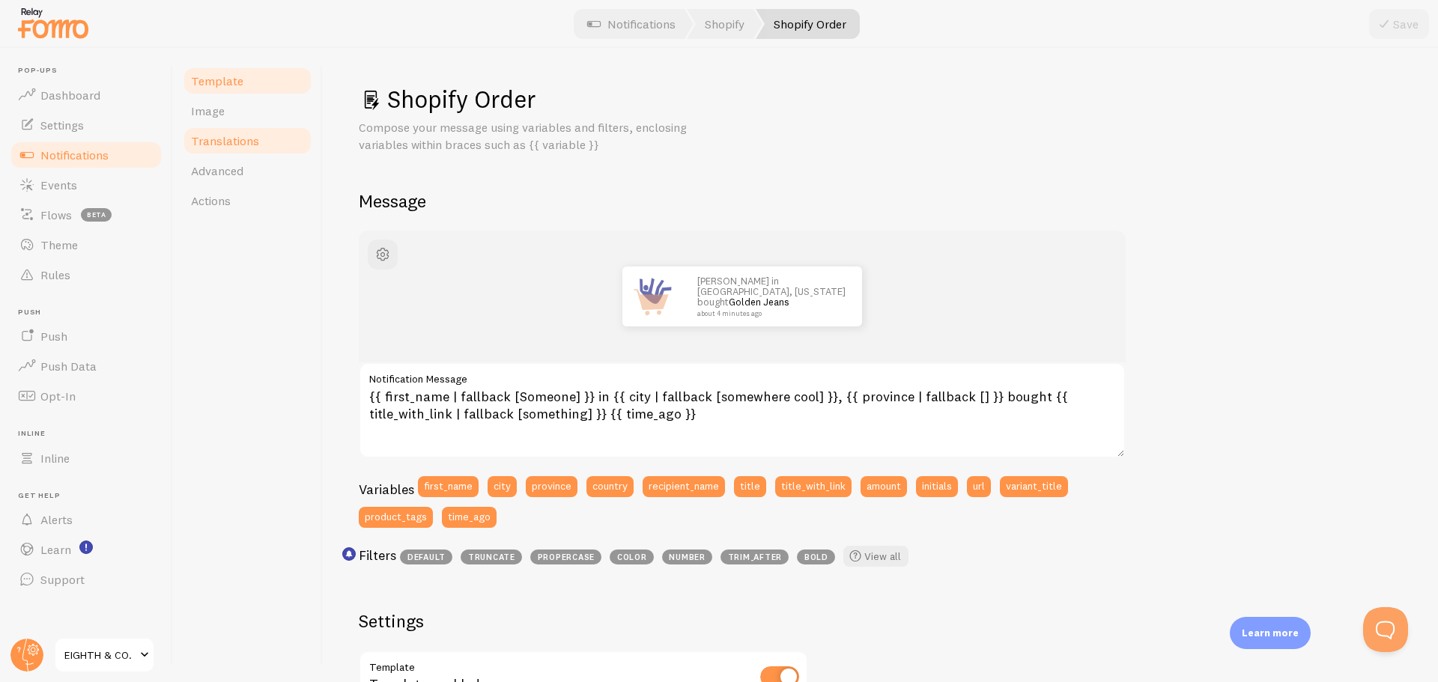
click at [226, 142] on span "Translations" at bounding box center [225, 140] width 68 height 15
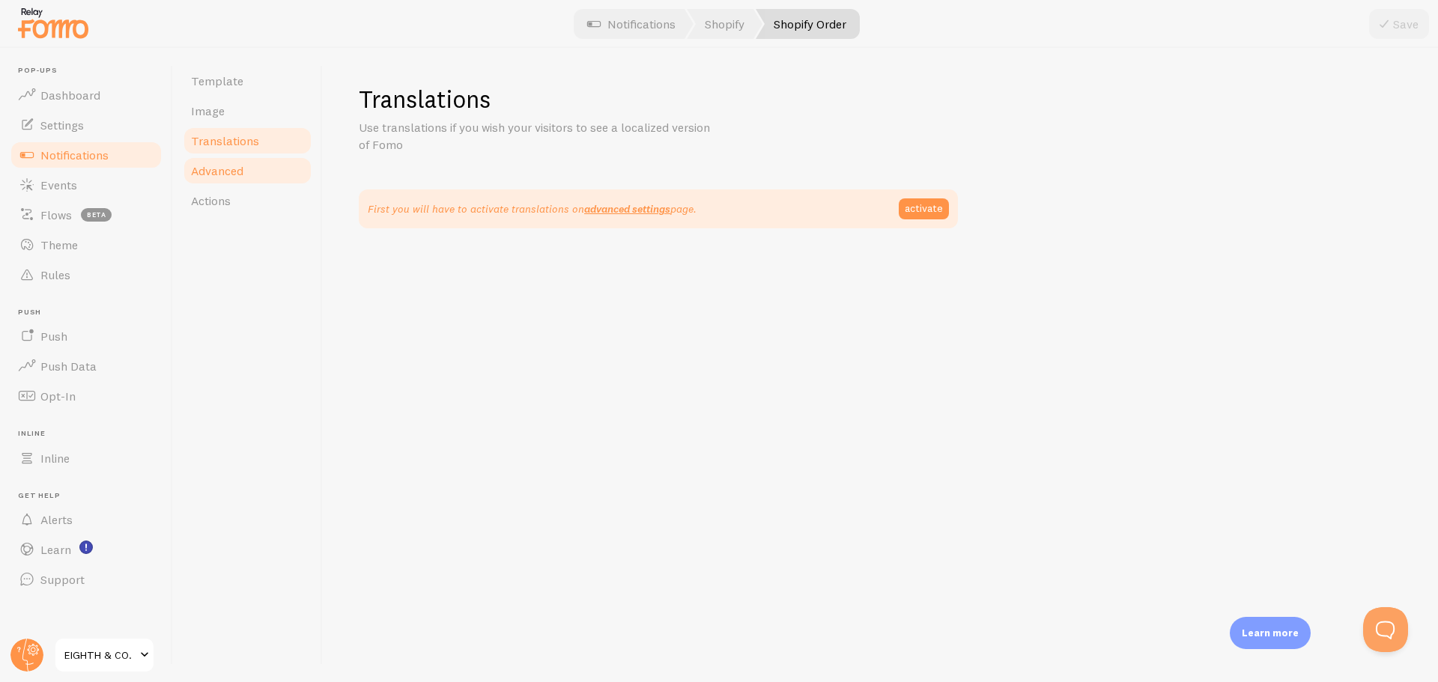
click at [231, 171] on span "Advanced" at bounding box center [217, 170] width 52 height 15
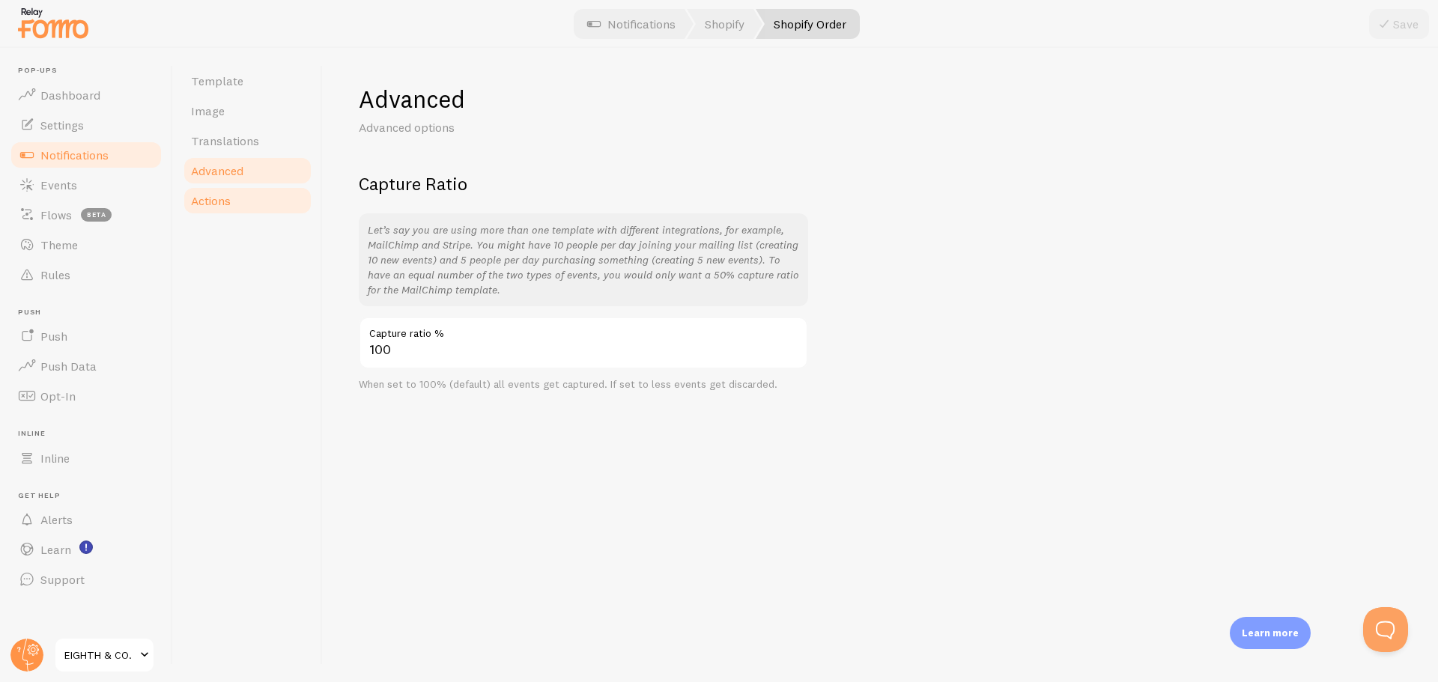
click at [234, 203] on link "Actions" at bounding box center [247, 201] width 131 height 30
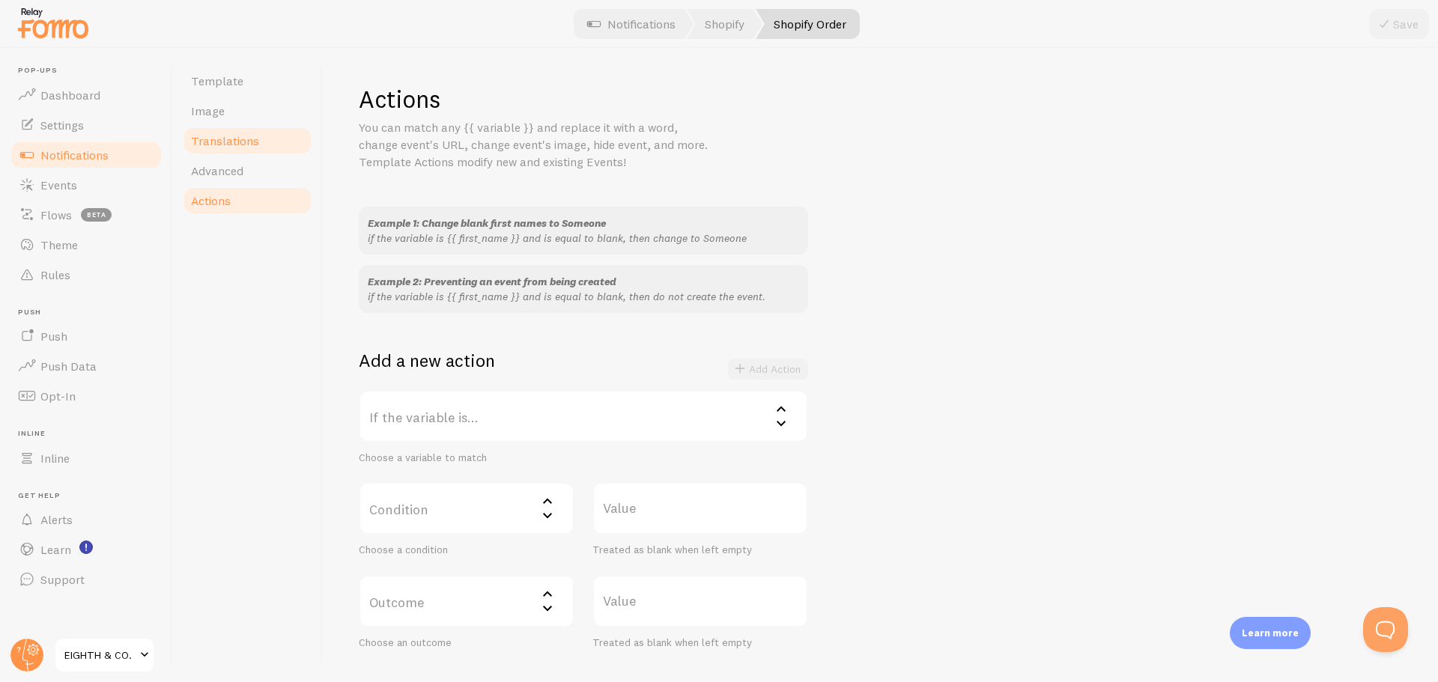
click at [222, 130] on link "Translations" at bounding box center [247, 141] width 131 height 30
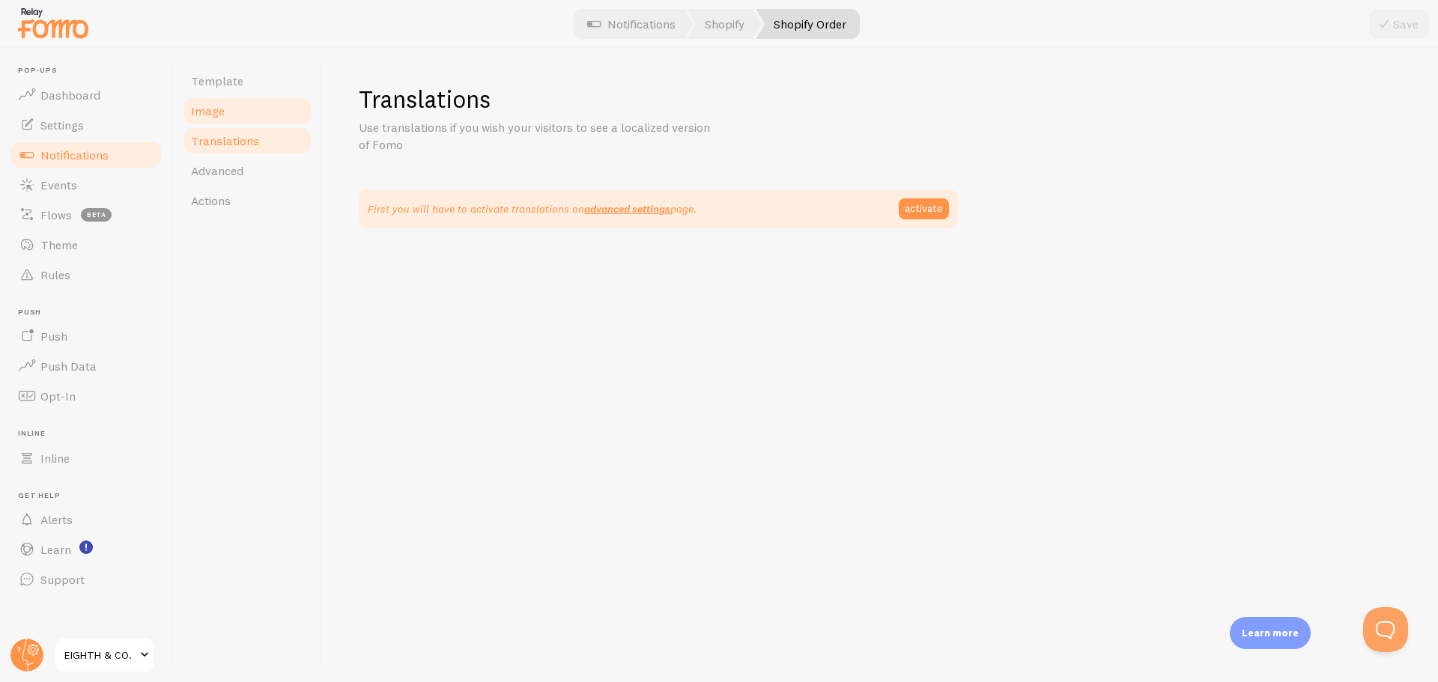
click at [214, 112] on span "Image" at bounding box center [208, 110] width 34 height 15
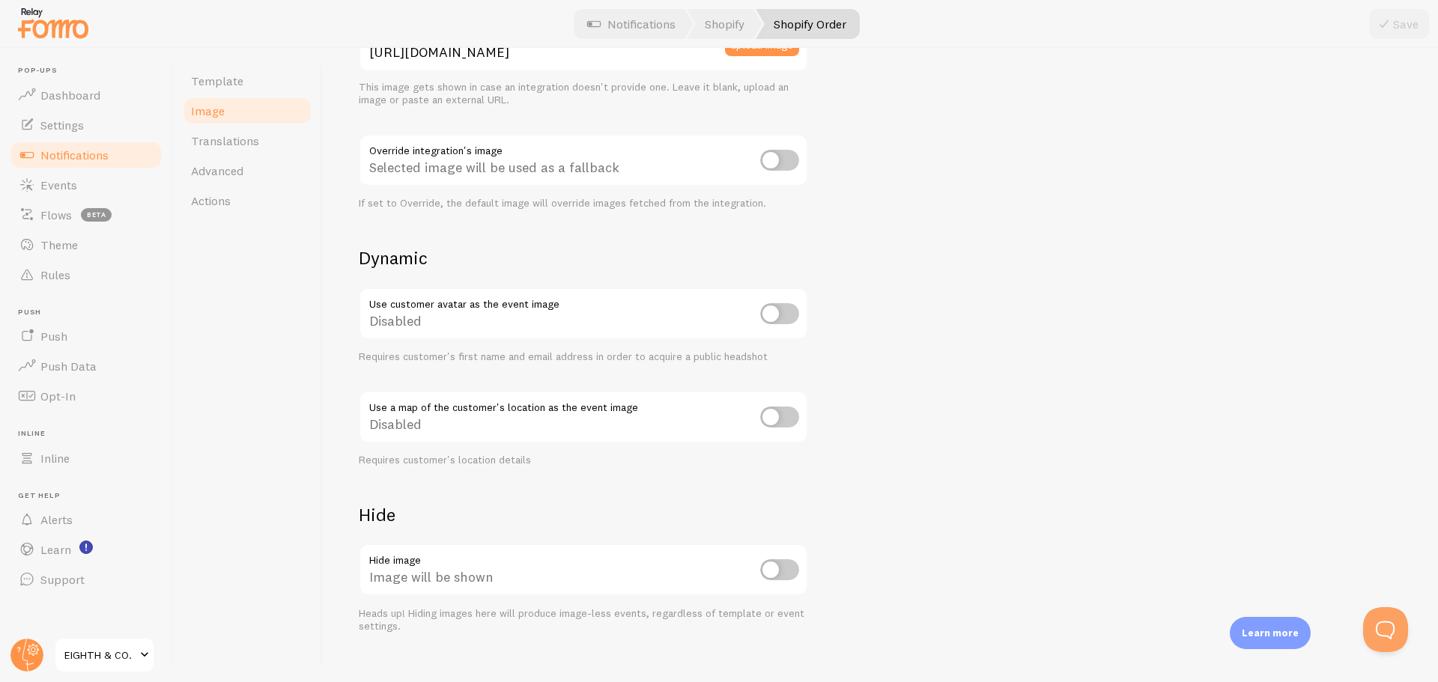
scroll to position [498, 0]
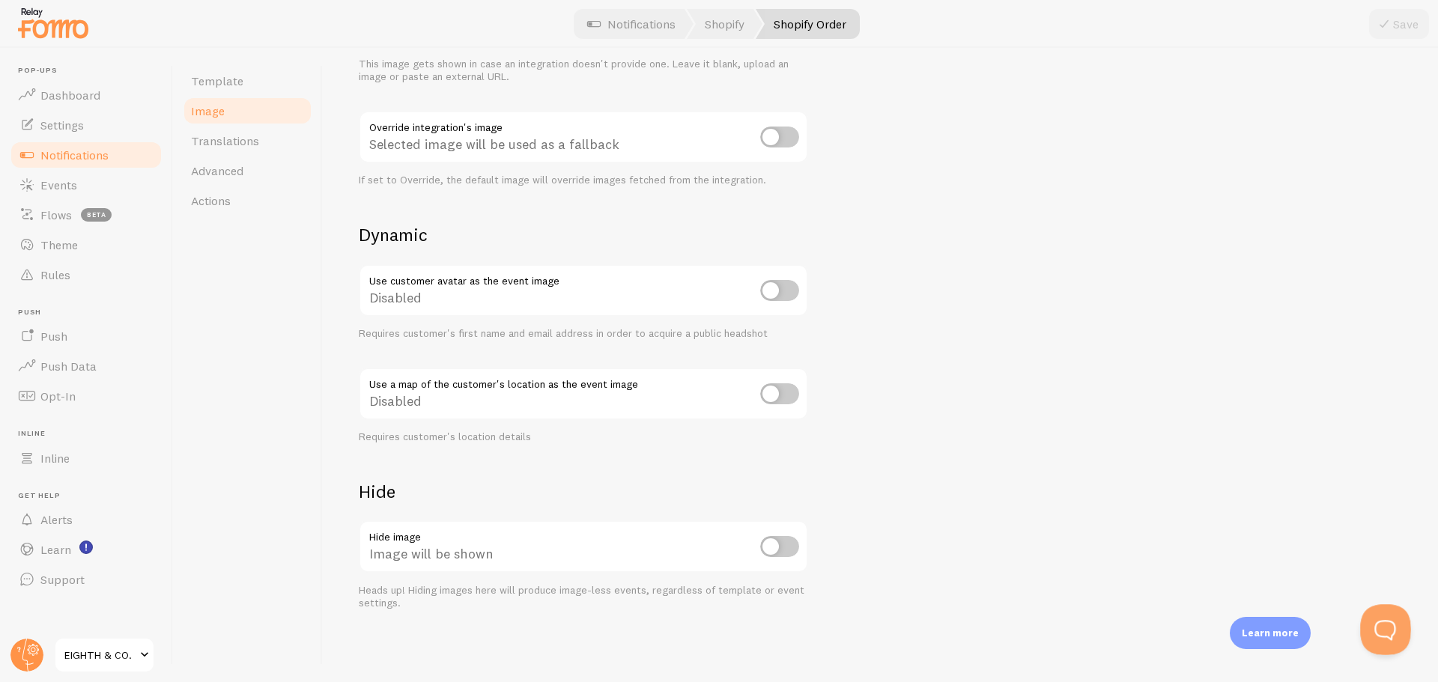
click at [1379, 627] on button "Open Beacon popover" at bounding box center [1382, 626] width 45 height 45
click at [1382, 629] on button "Open Beacon popover" at bounding box center [1382, 626] width 45 height 45
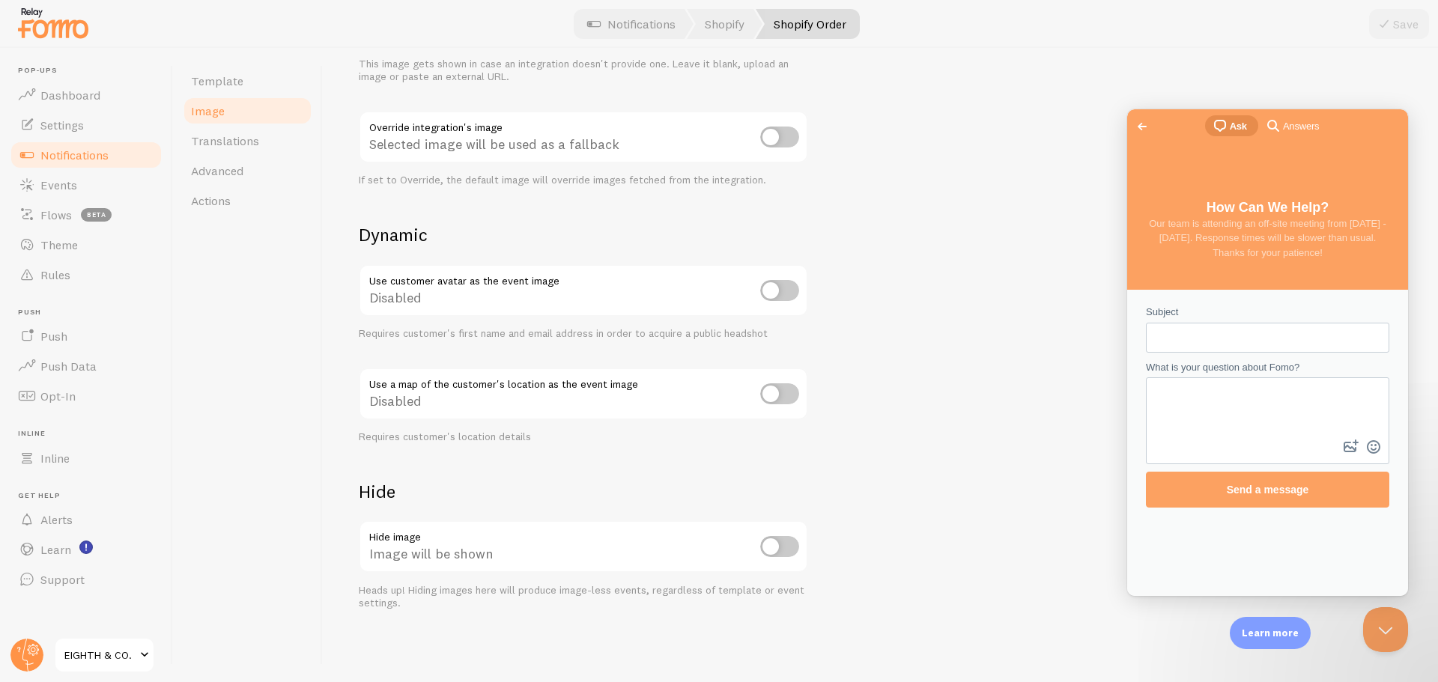
scroll to position [0, 0]
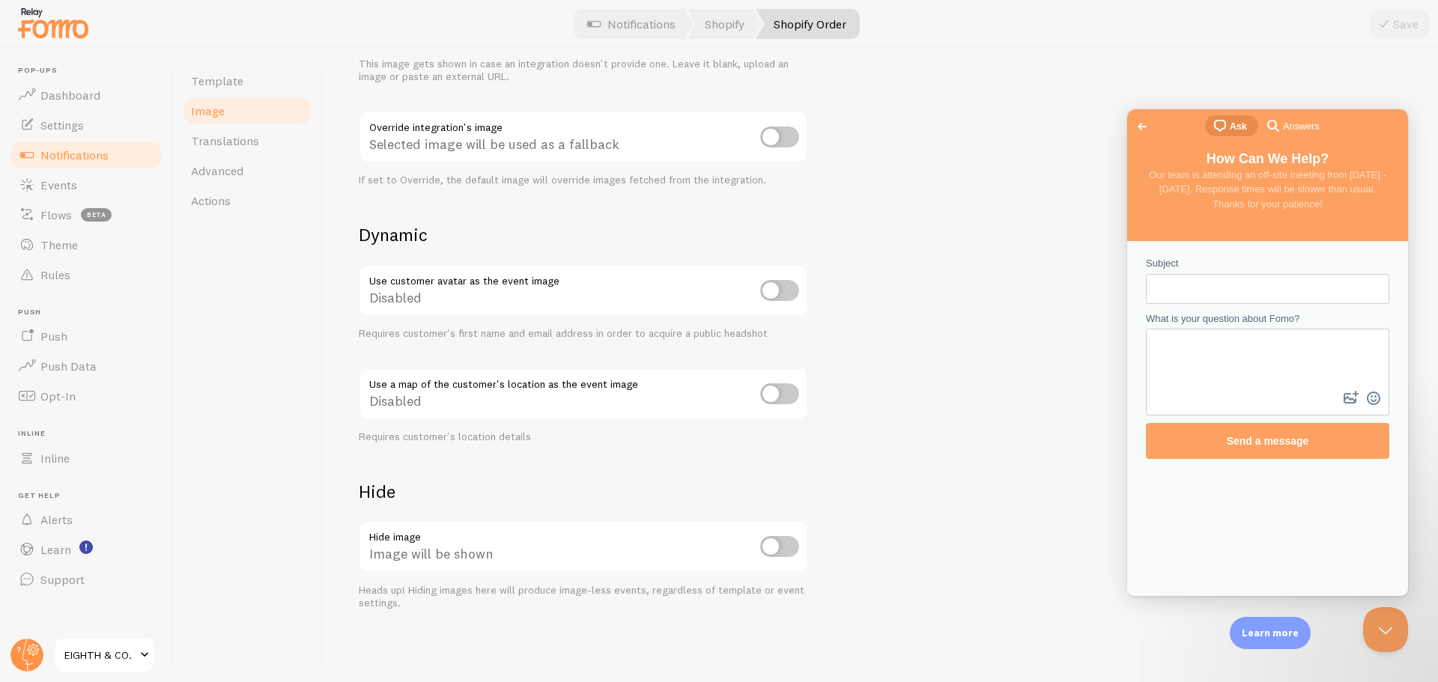
click at [1201, 289] on input "Subject" at bounding box center [1267, 289] width 219 height 27
type input ""one person bought""
click at [1242, 355] on textarea "What is your question about Fomo?" at bounding box center [1267, 359] width 240 height 58
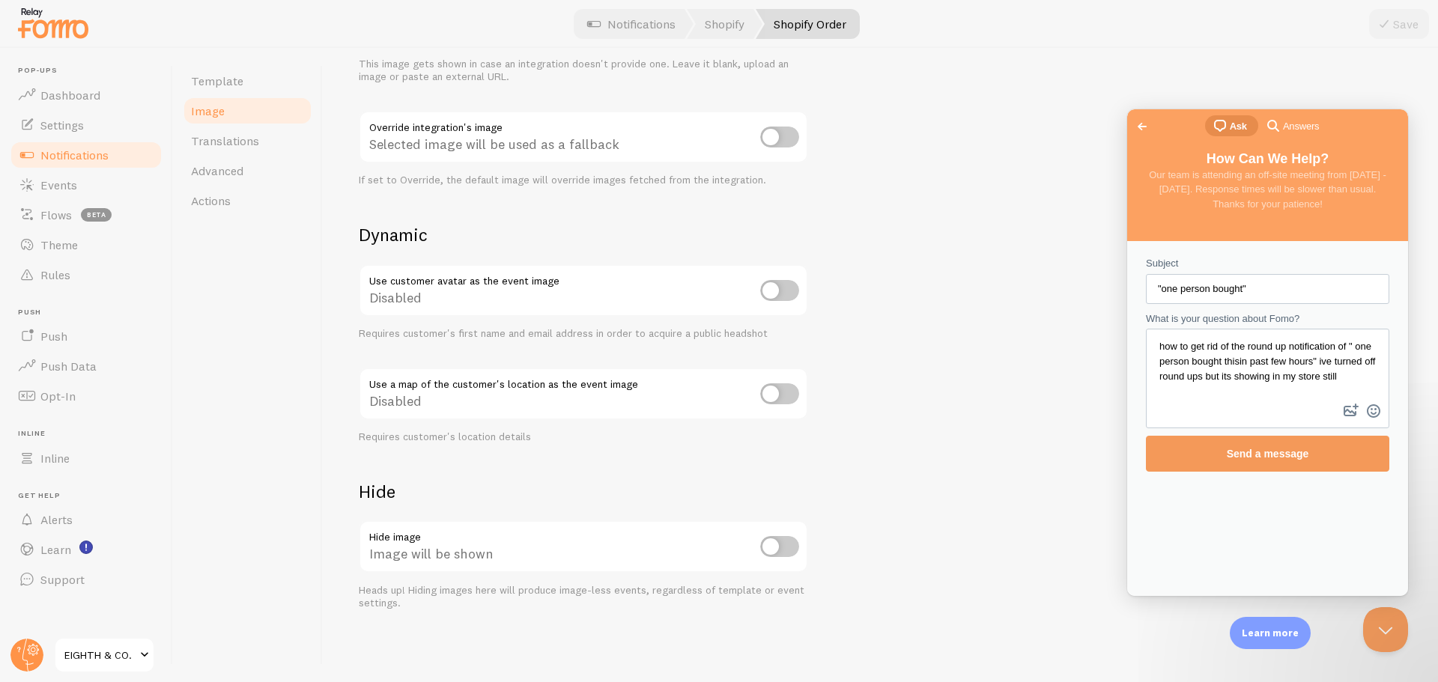
type textarea "how to get rid of the round up notification of " one person bought thisin past …"
click at [1289, 464] on span "Send a message" at bounding box center [1267, 454] width 210 height 34
